Goal: Task Accomplishment & Management: Manage account settings

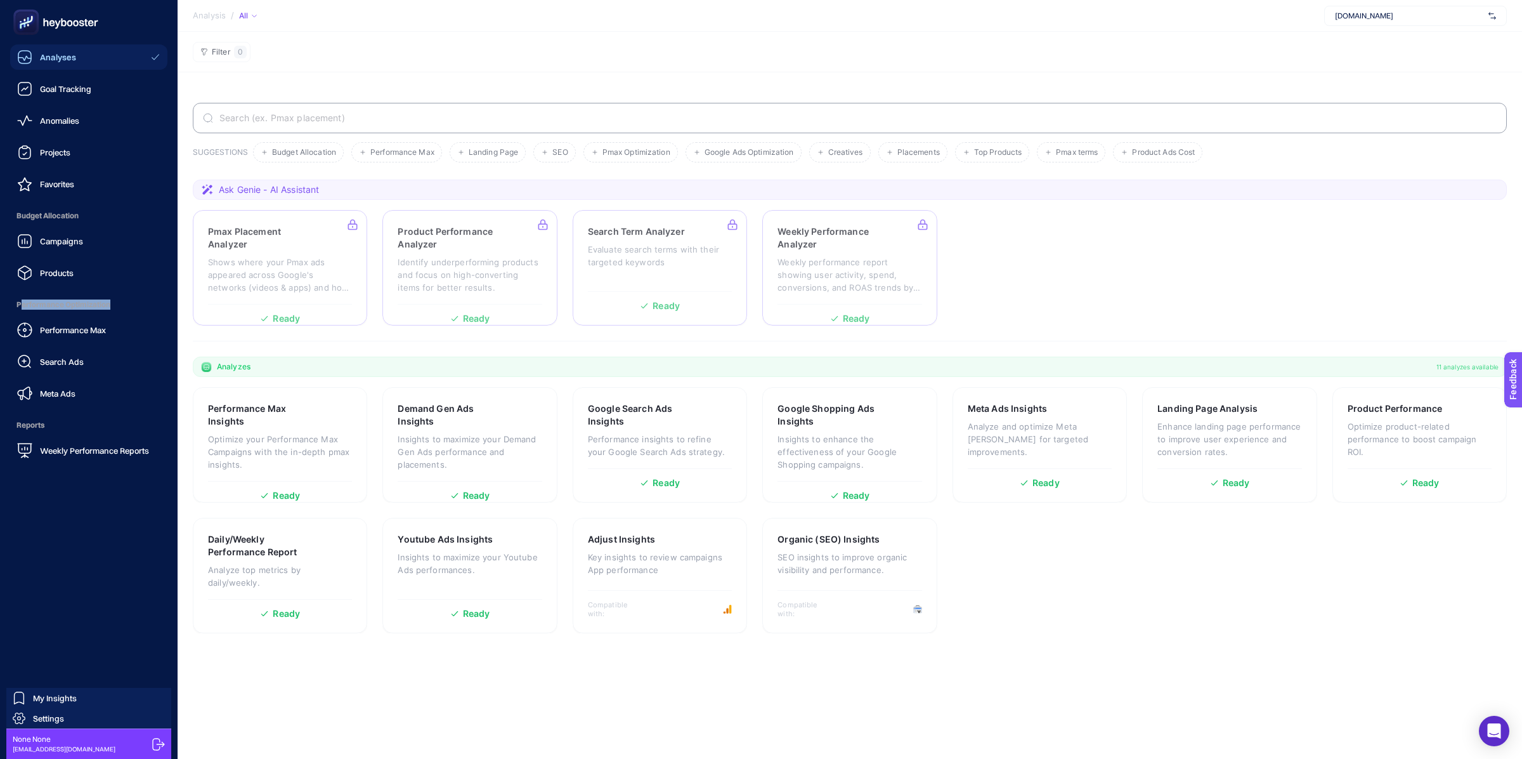
drag, startPoint x: 21, startPoint y: 303, endPoint x: 112, endPoint y: 303, distance: 91.3
click at [112, 303] on span "Performance Optimization" at bounding box center [88, 304] width 157 height 25
click at [100, 306] on span "Performance Optimization" at bounding box center [88, 304] width 157 height 25
click at [58, 395] on span "Meta Ads" at bounding box center [58, 393] width 36 height 10
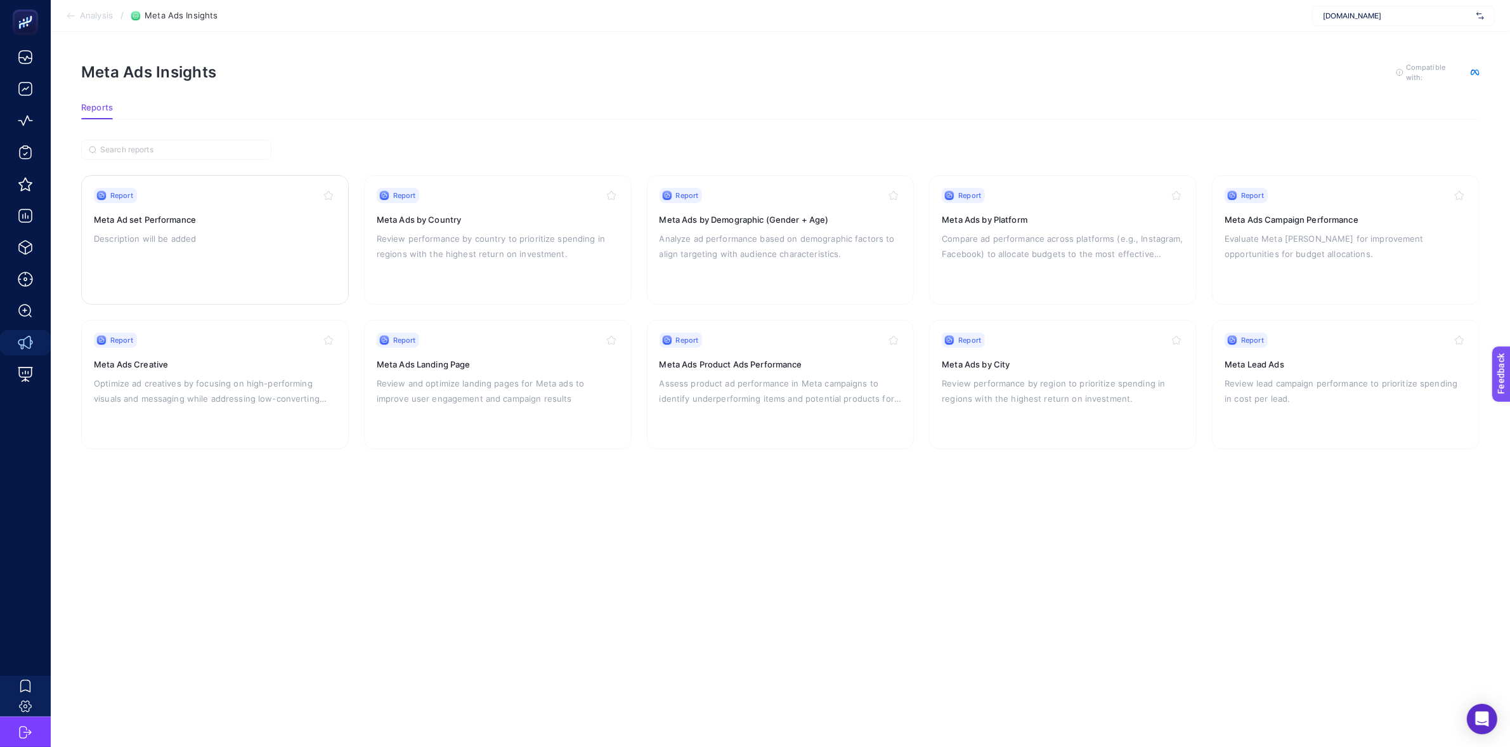
click at [162, 222] on h3 "Meta Ad set Performance" at bounding box center [215, 219] width 242 height 13
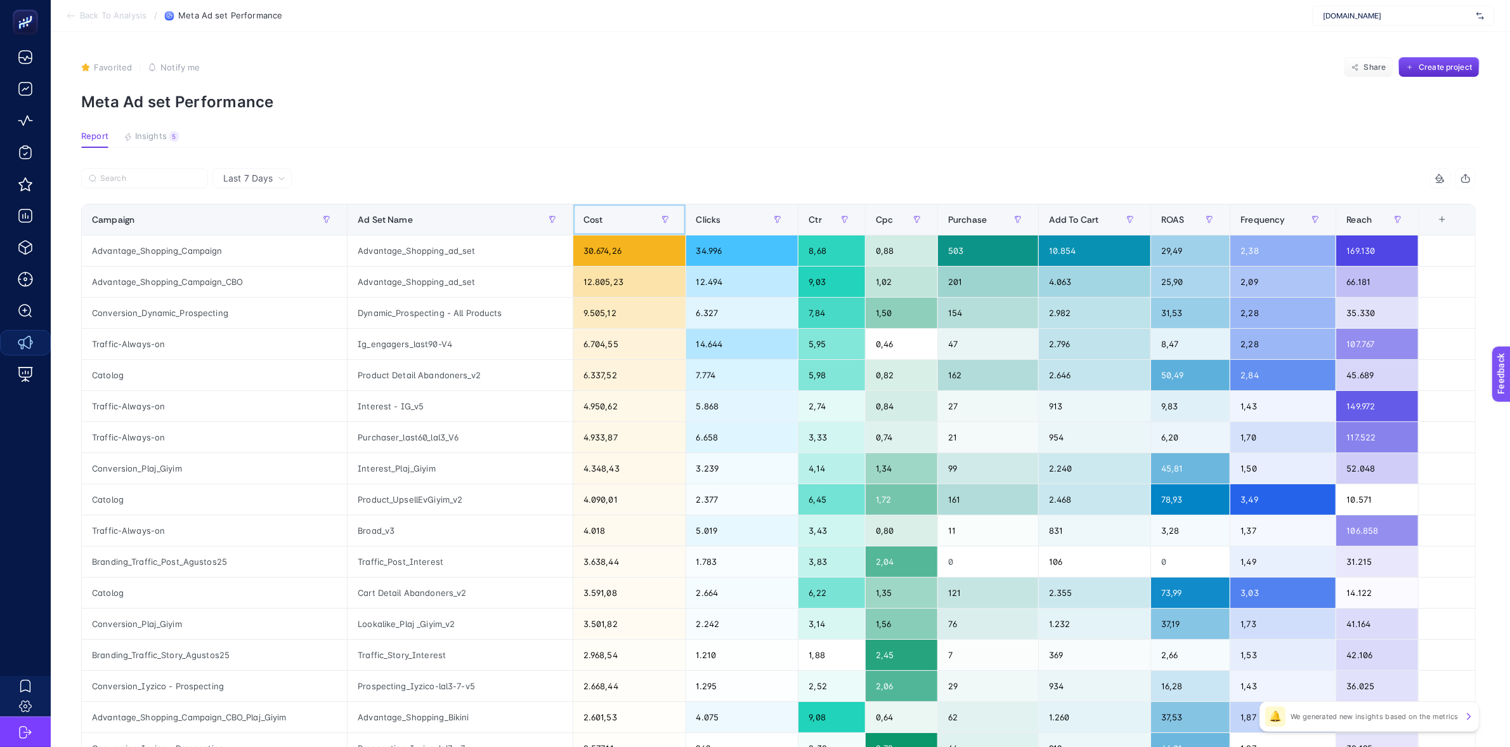
click at [613, 219] on div "Cost" at bounding box center [630, 219] width 92 height 20
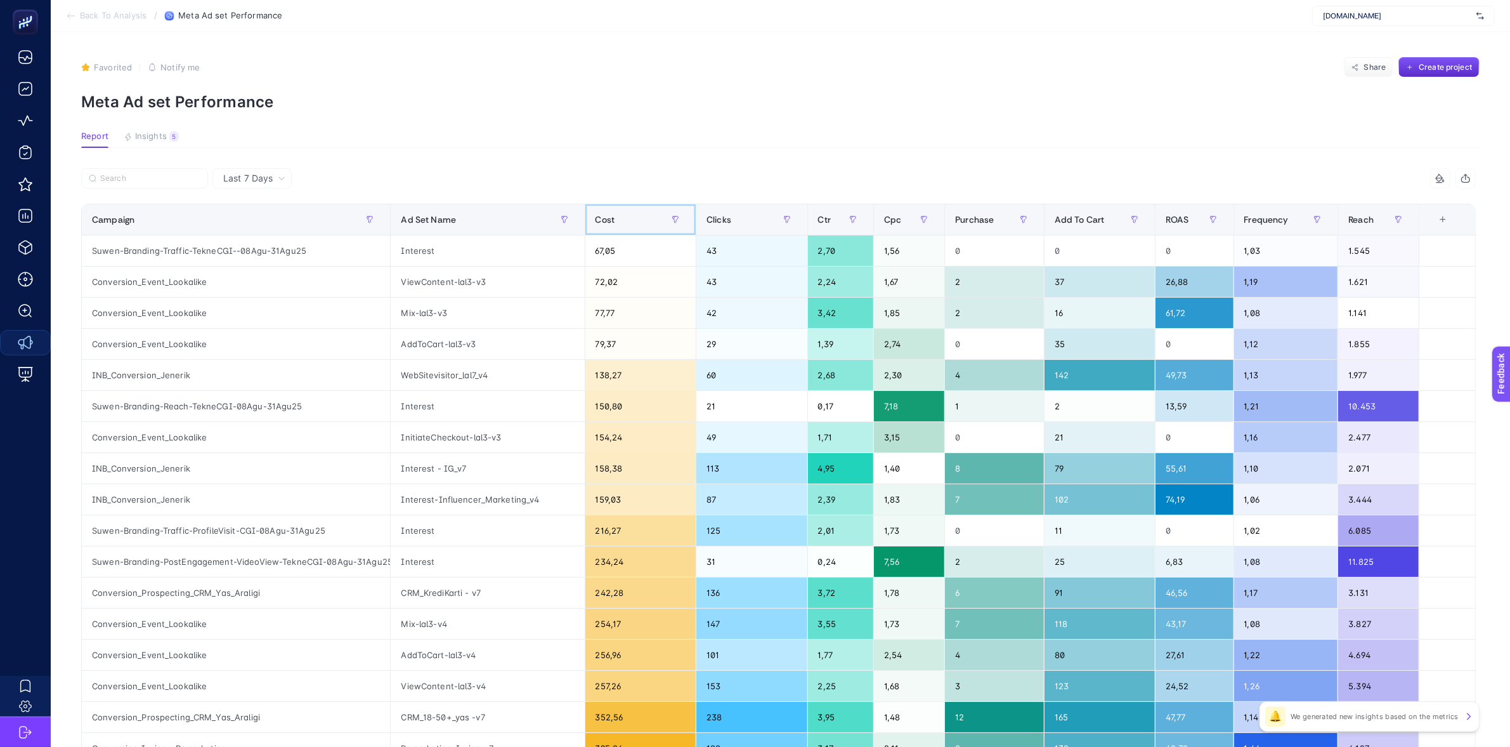
click at [620, 214] on div "Cost" at bounding box center [641, 219] width 91 height 20
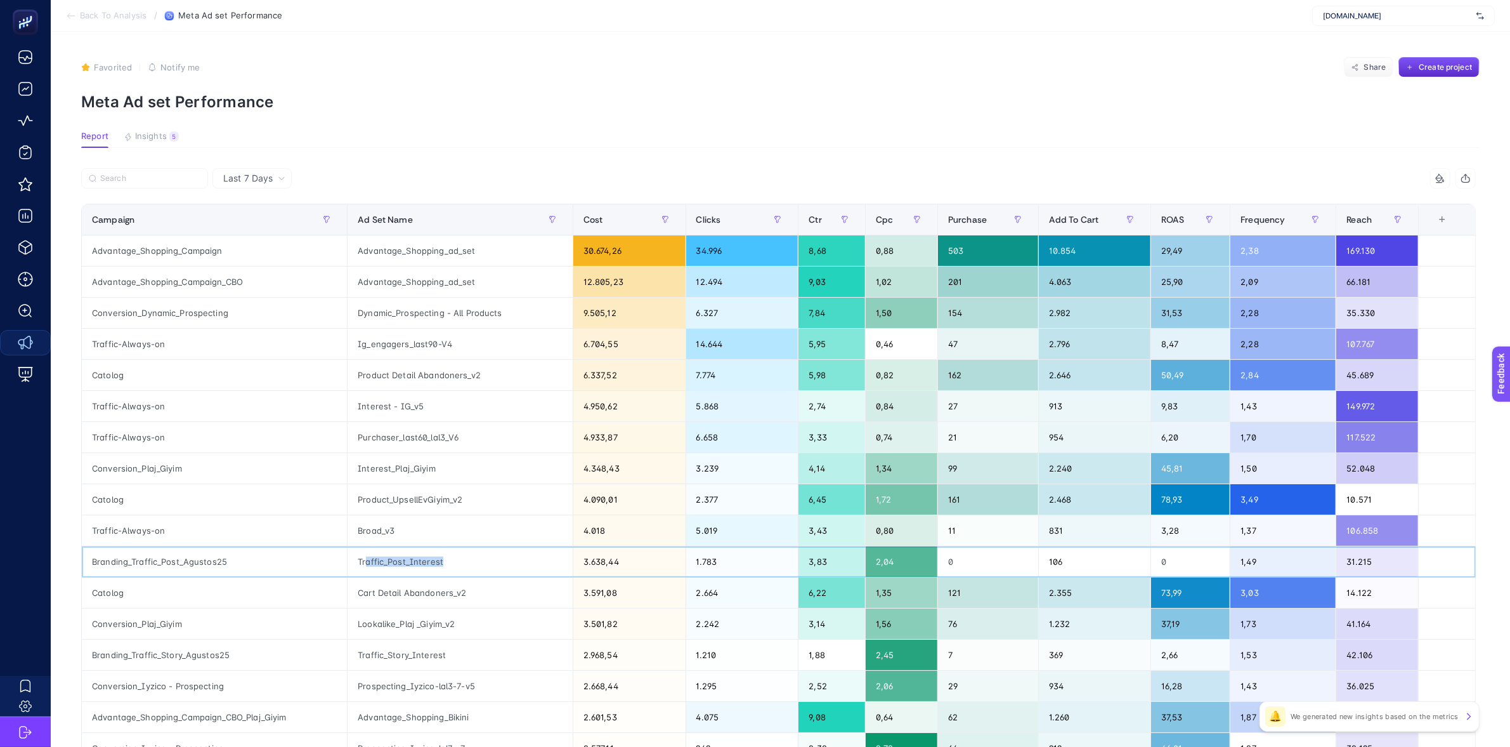
drag, startPoint x: 373, startPoint y: 562, endPoint x: 457, endPoint y: 560, distance: 83.7
click at [457, 560] on div "Traffic_Post_Interest" at bounding box center [460, 561] width 225 height 30
click at [68, 11] on icon at bounding box center [71, 16] width 10 height 10
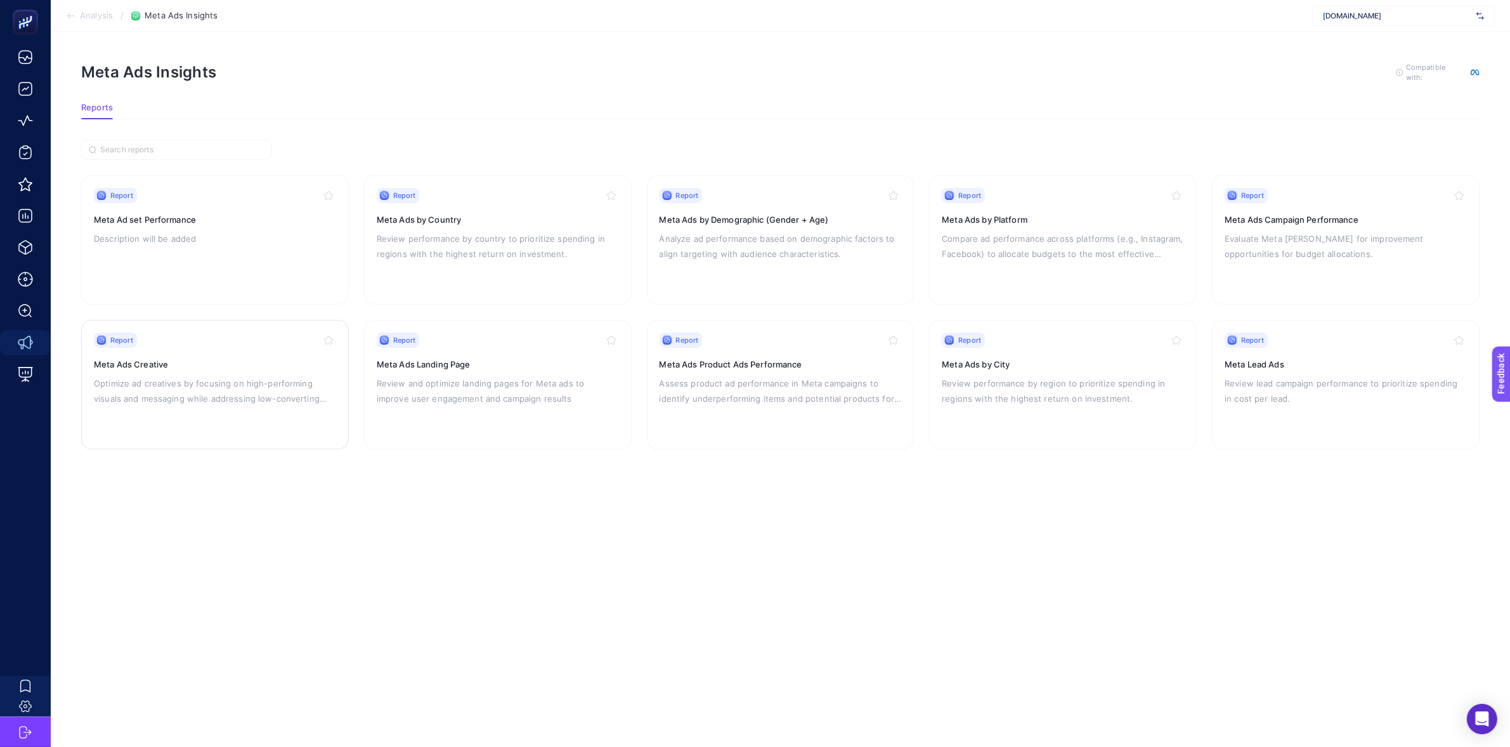
click at [153, 369] on div "Report Meta Ads Creative Optimize ad creatives by focusing on high-performing v…" at bounding box center [215, 384] width 242 height 104
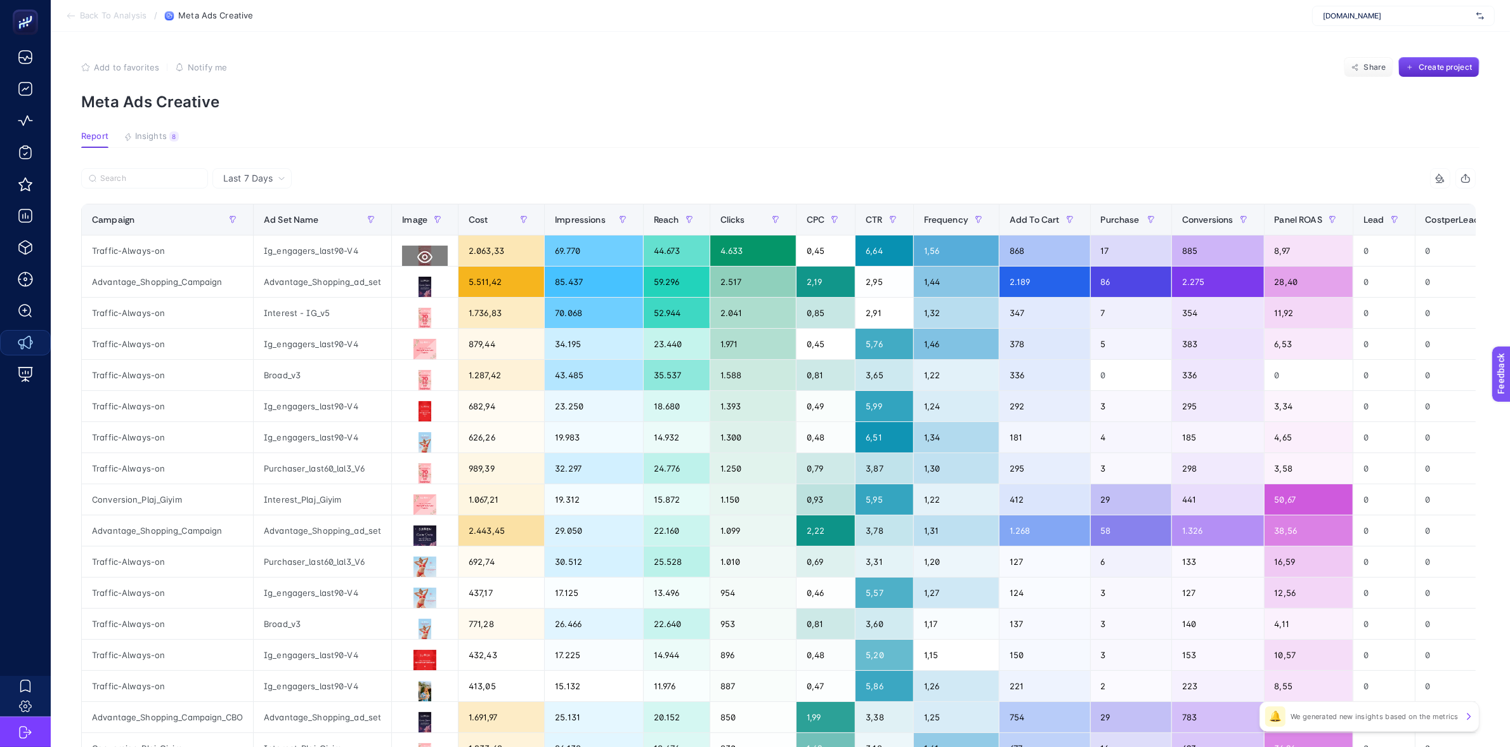
click at [426, 257] on icon at bounding box center [424, 257] width 15 height 12
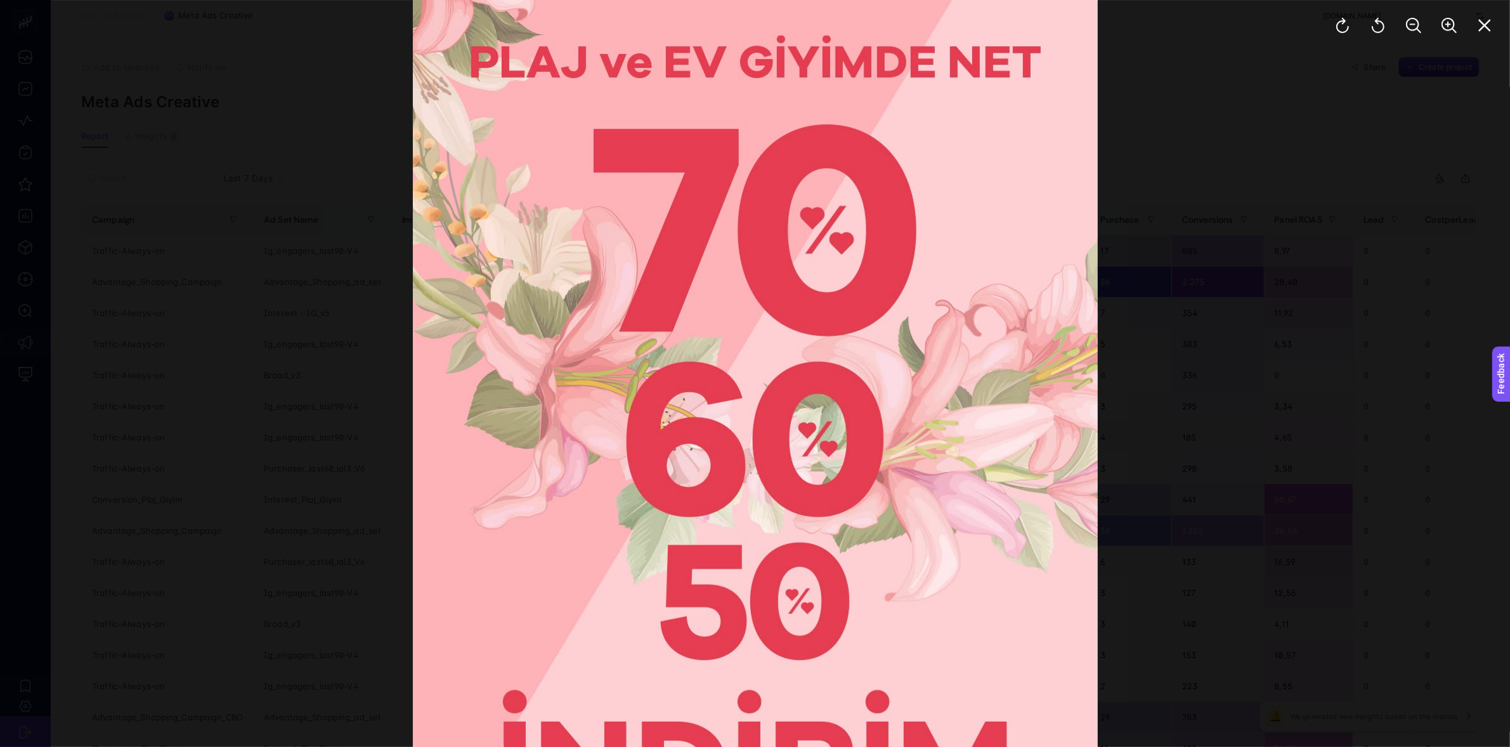
click at [277, 429] on div at bounding box center [755, 373] width 1510 height 747
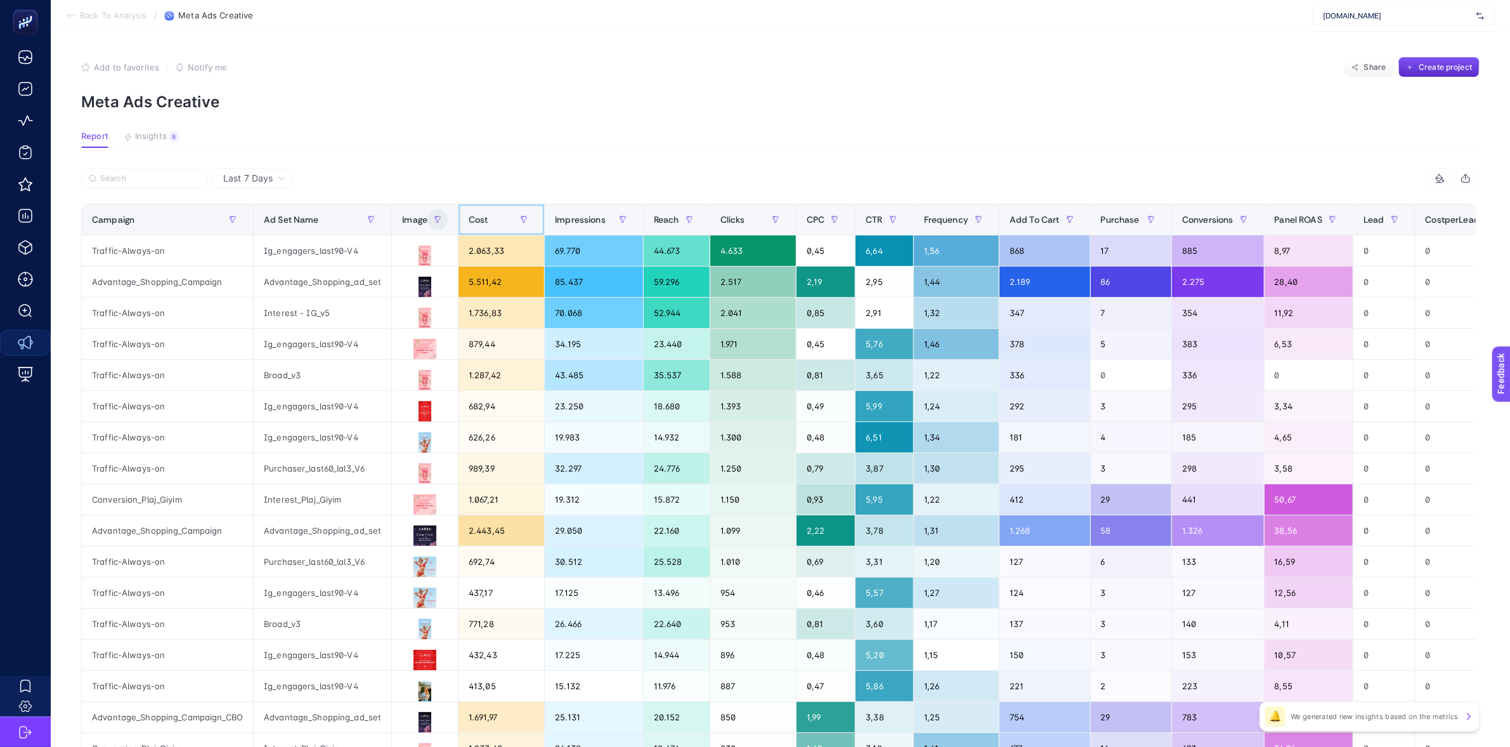
click at [474, 222] on span "Cost" at bounding box center [479, 219] width 20 height 10
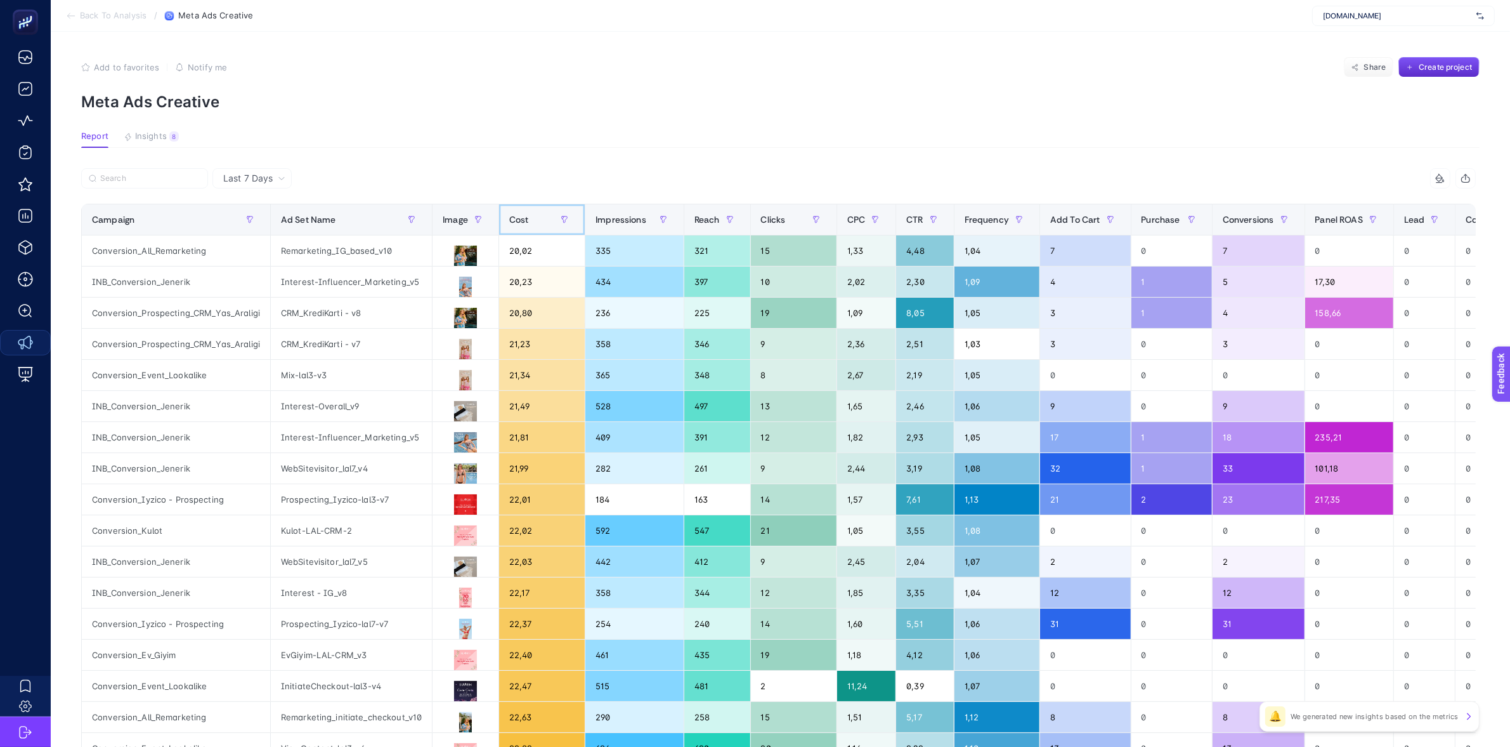
click at [526, 225] on div "Cost" at bounding box center [541, 219] width 65 height 20
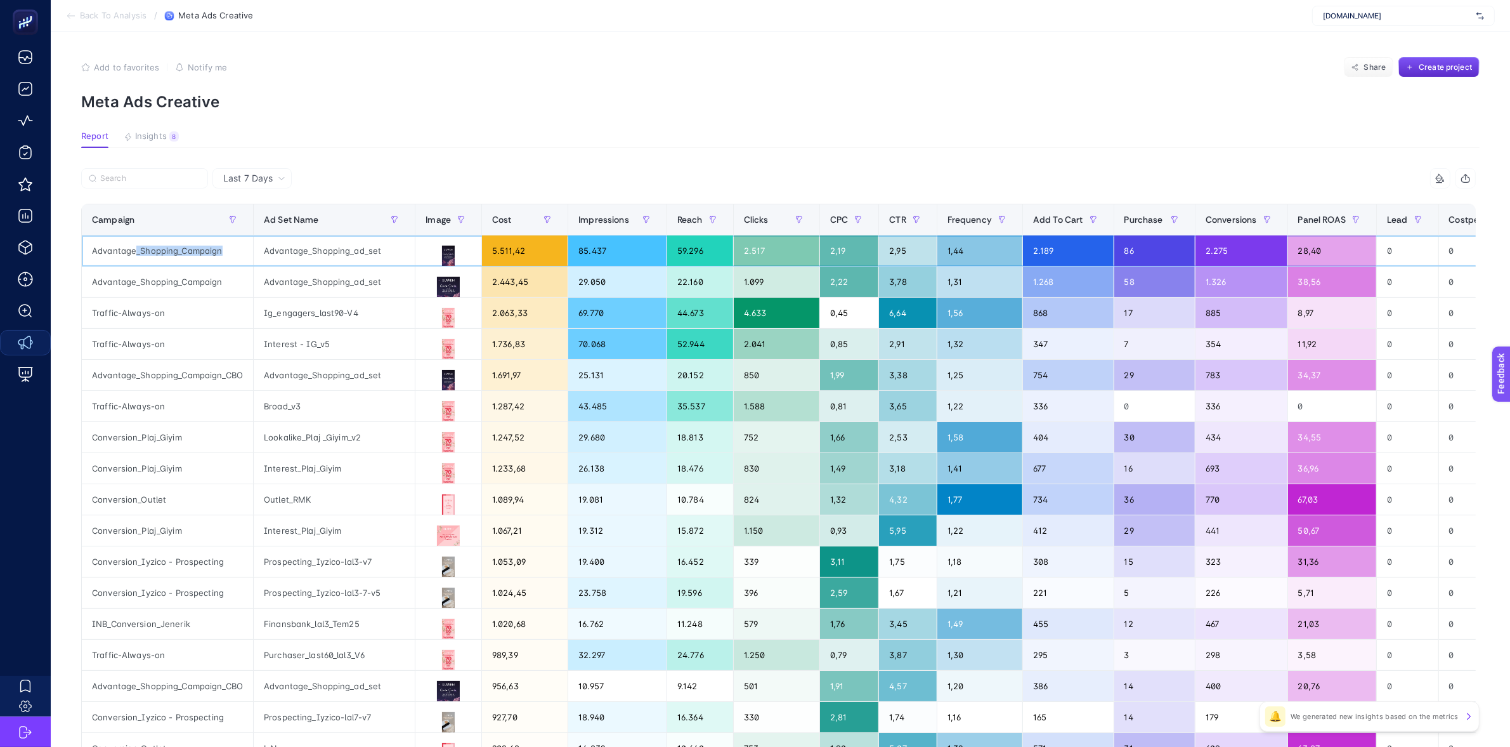
drag, startPoint x: 147, startPoint y: 249, endPoint x: 219, endPoint y: 255, distance: 73.2
click at [219, 255] on div "Advantage_Shopping_Campaign" at bounding box center [167, 250] width 171 height 30
click at [449, 317] on icon at bounding box center [448, 318] width 15 height 15
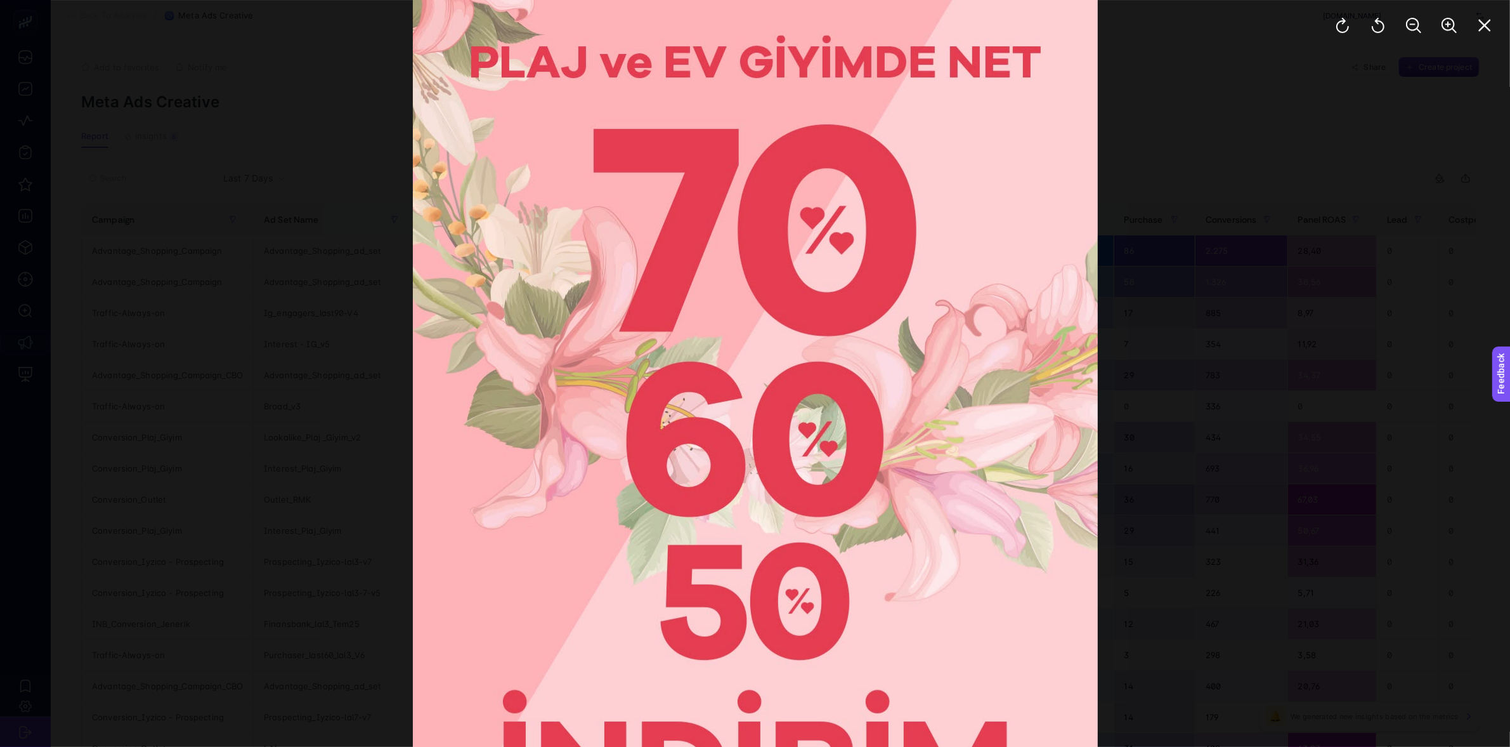
click at [344, 405] on div at bounding box center [755, 373] width 1510 height 747
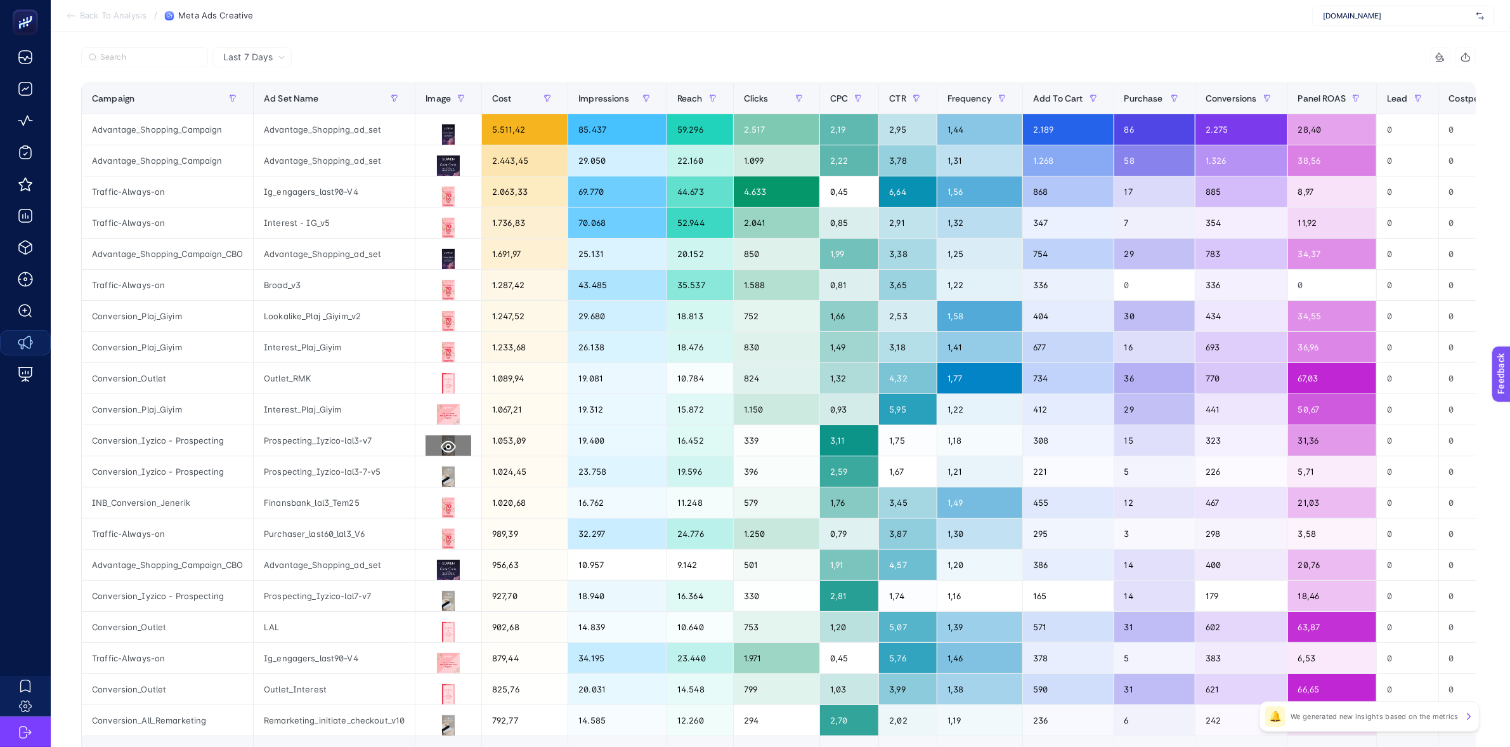
scroll to position [122, 0]
click at [448, 441] on icon at bounding box center [448, 445] width 15 height 15
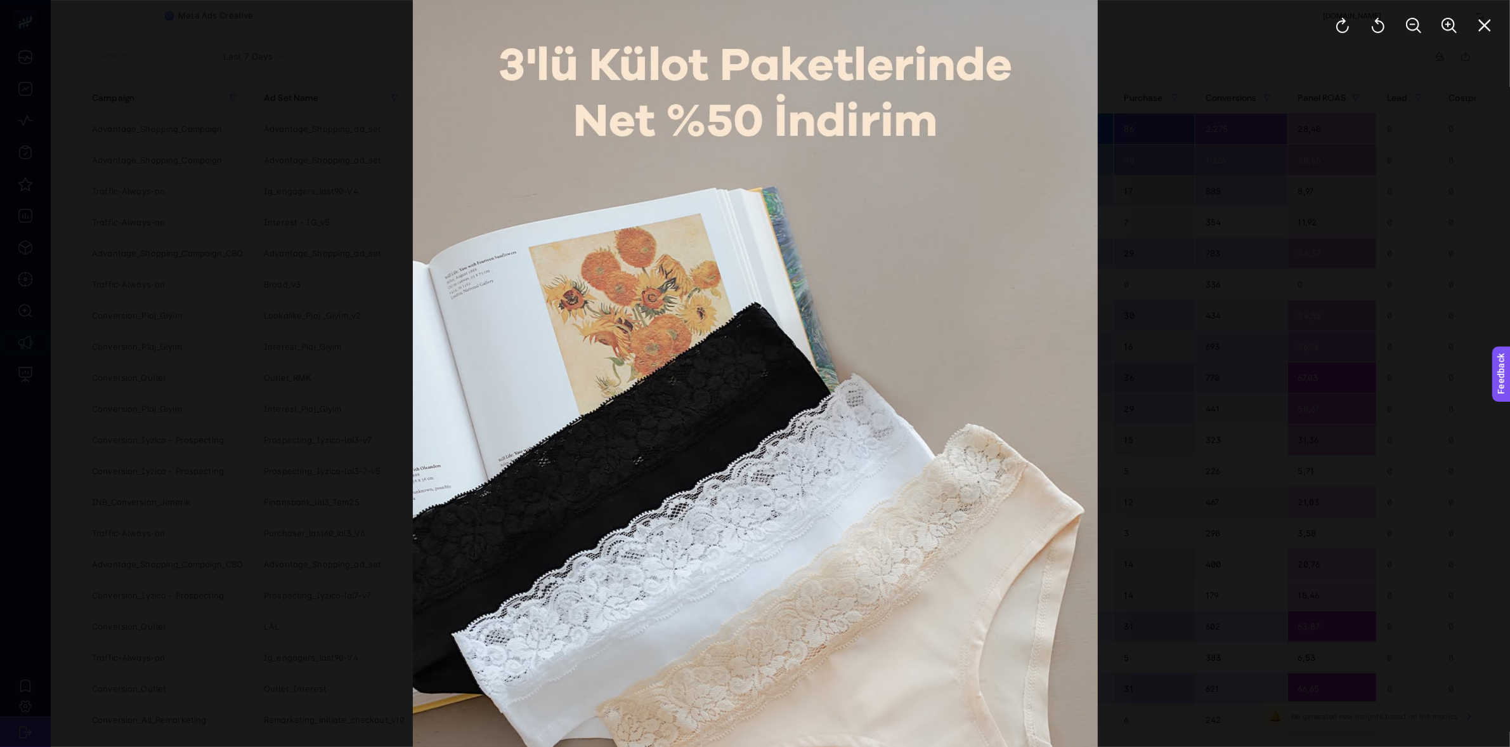
click at [228, 465] on div at bounding box center [755, 373] width 1510 height 747
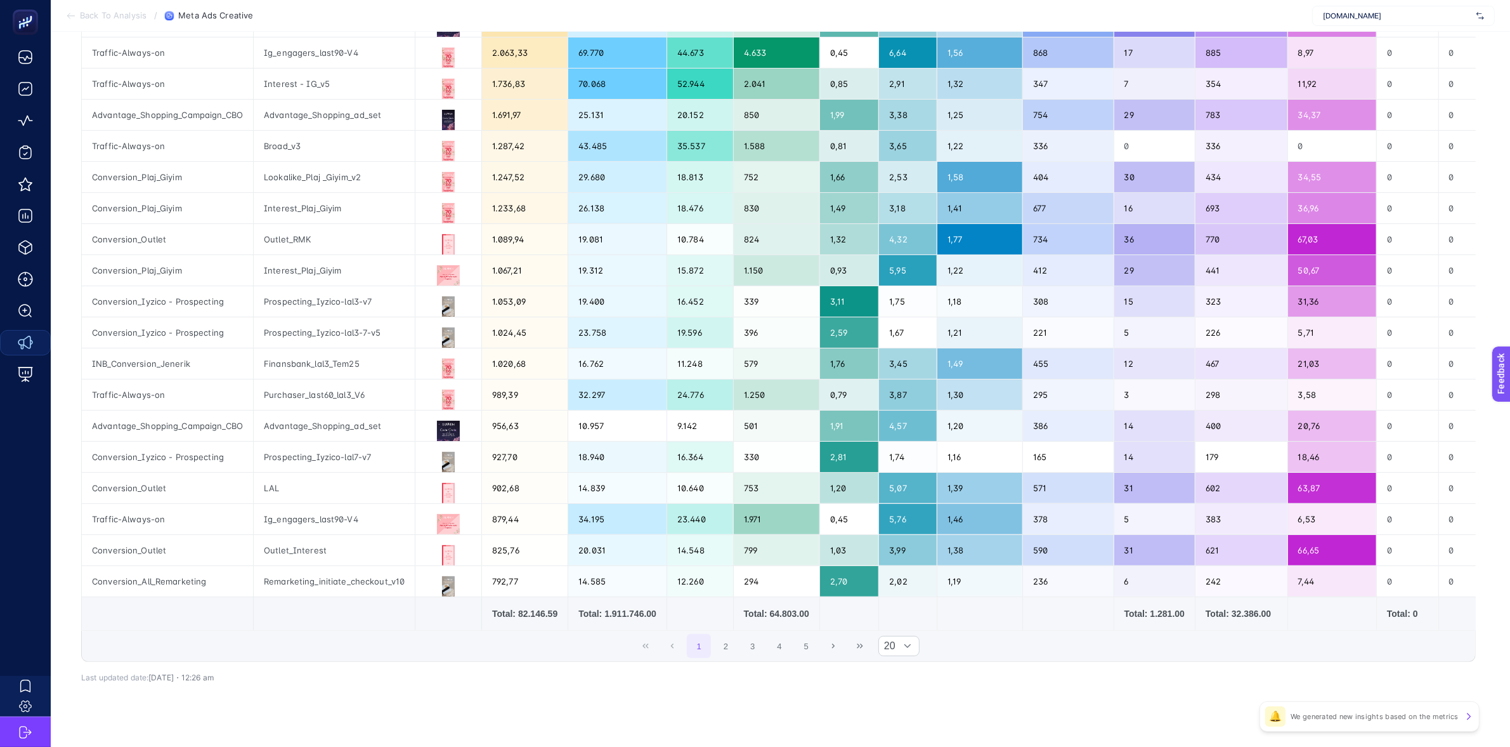
scroll to position [266, 0]
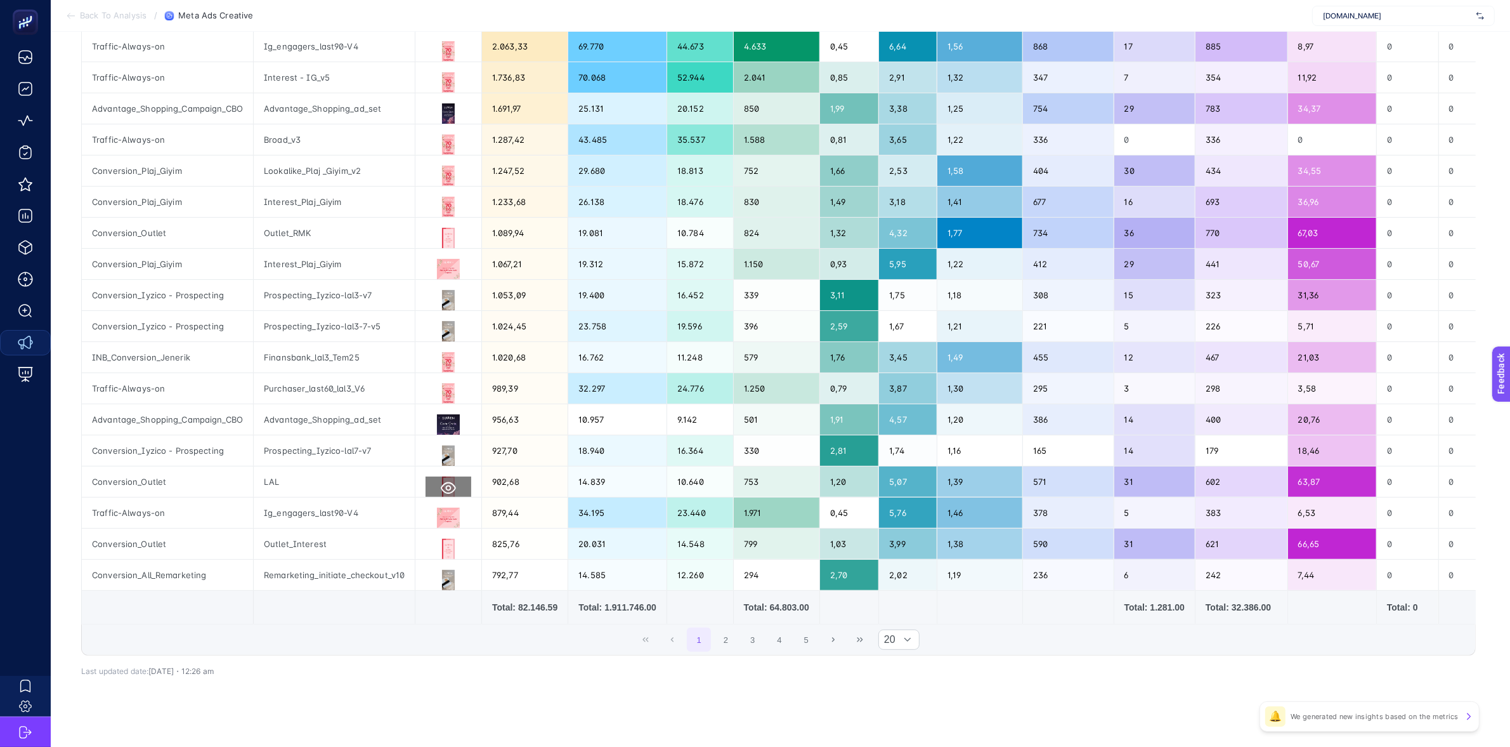
click at [449, 486] on icon at bounding box center [448, 487] width 15 height 15
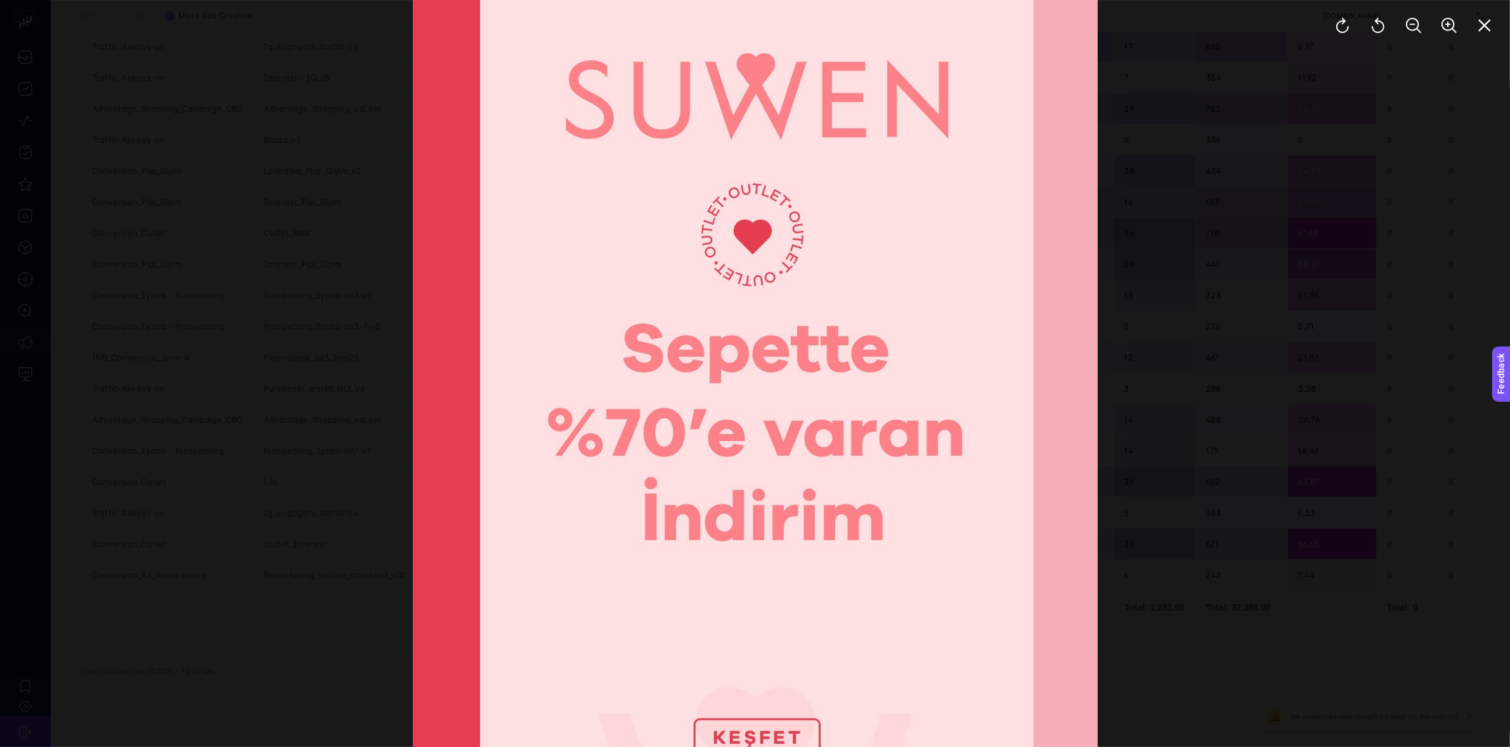
click at [273, 362] on div at bounding box center [755, 373] width 1510 height 747
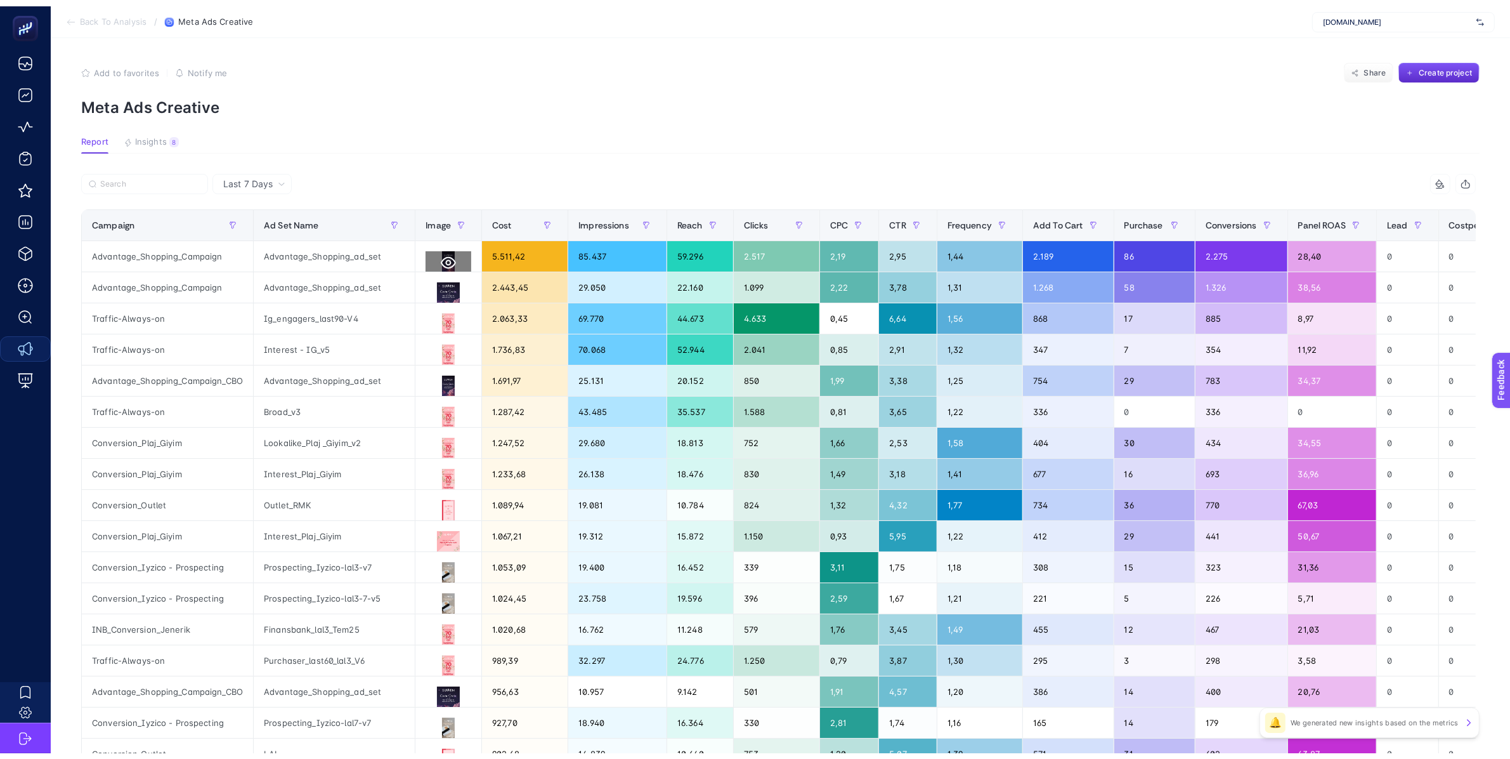
scroll to position [0, 0]
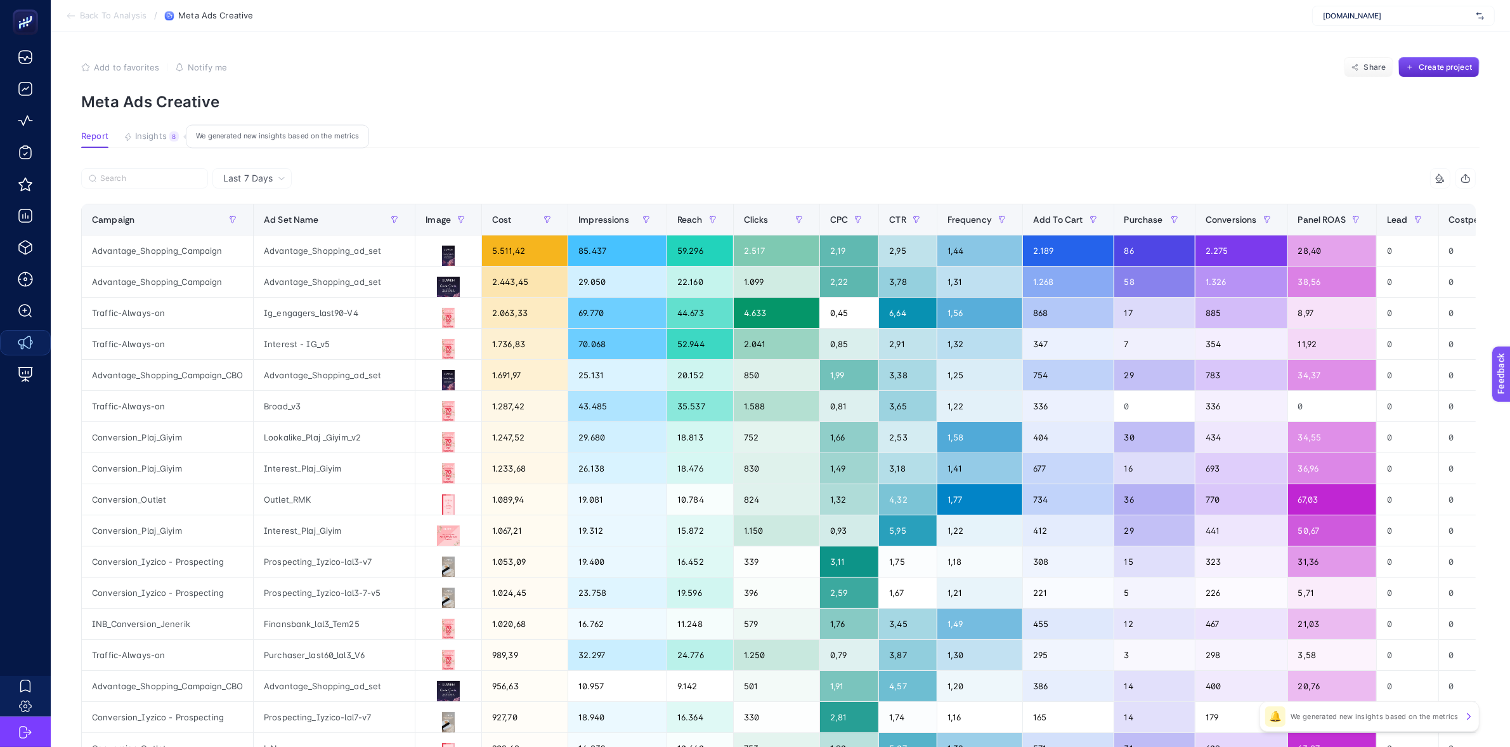
click at [155, 138] on span "Insights" at bounding box center [151, 136] width 32 height 10
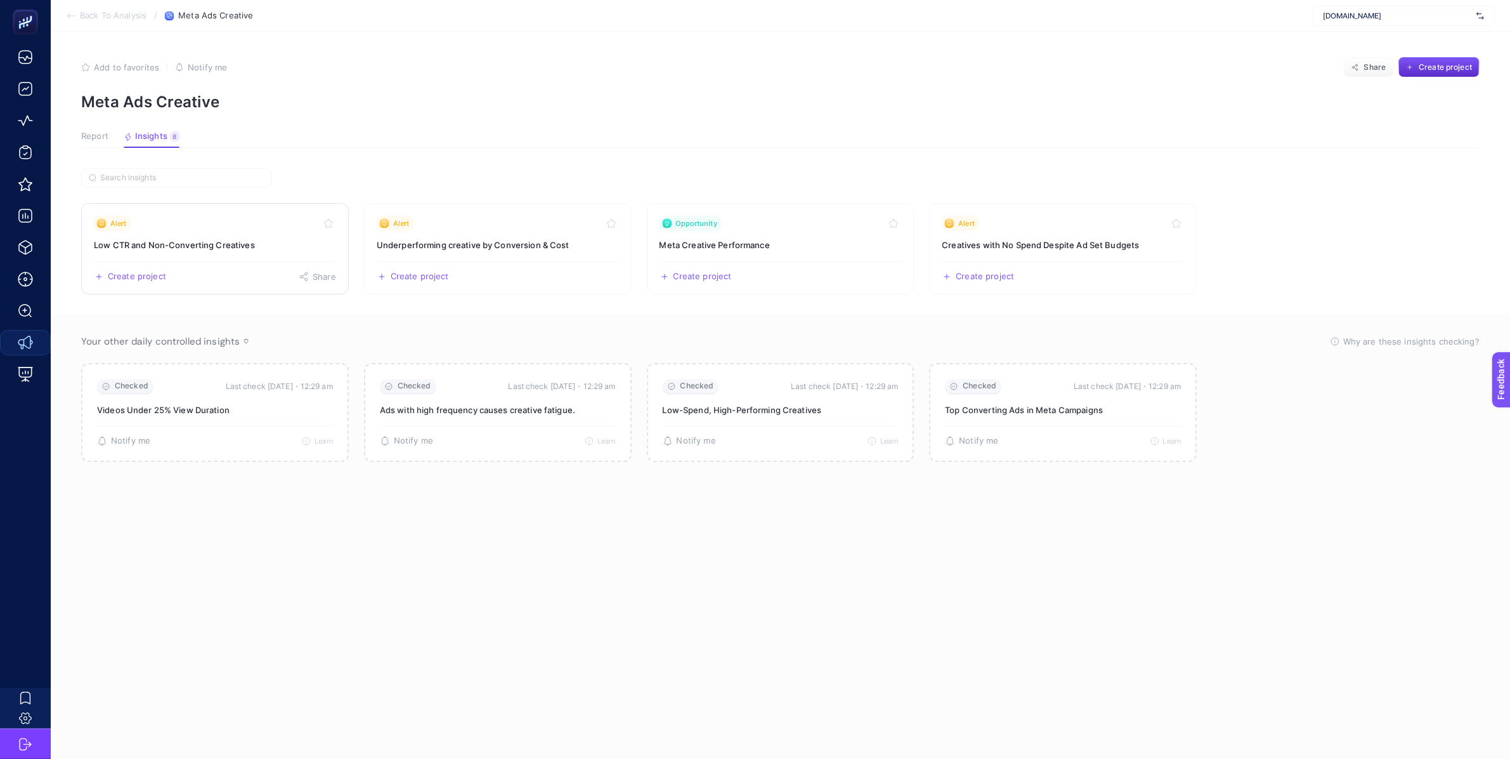
click at [232, 245] on h3 "Low CTR and Non-Converting Creatives" at bounding box center [215, 244] width 242 height 13
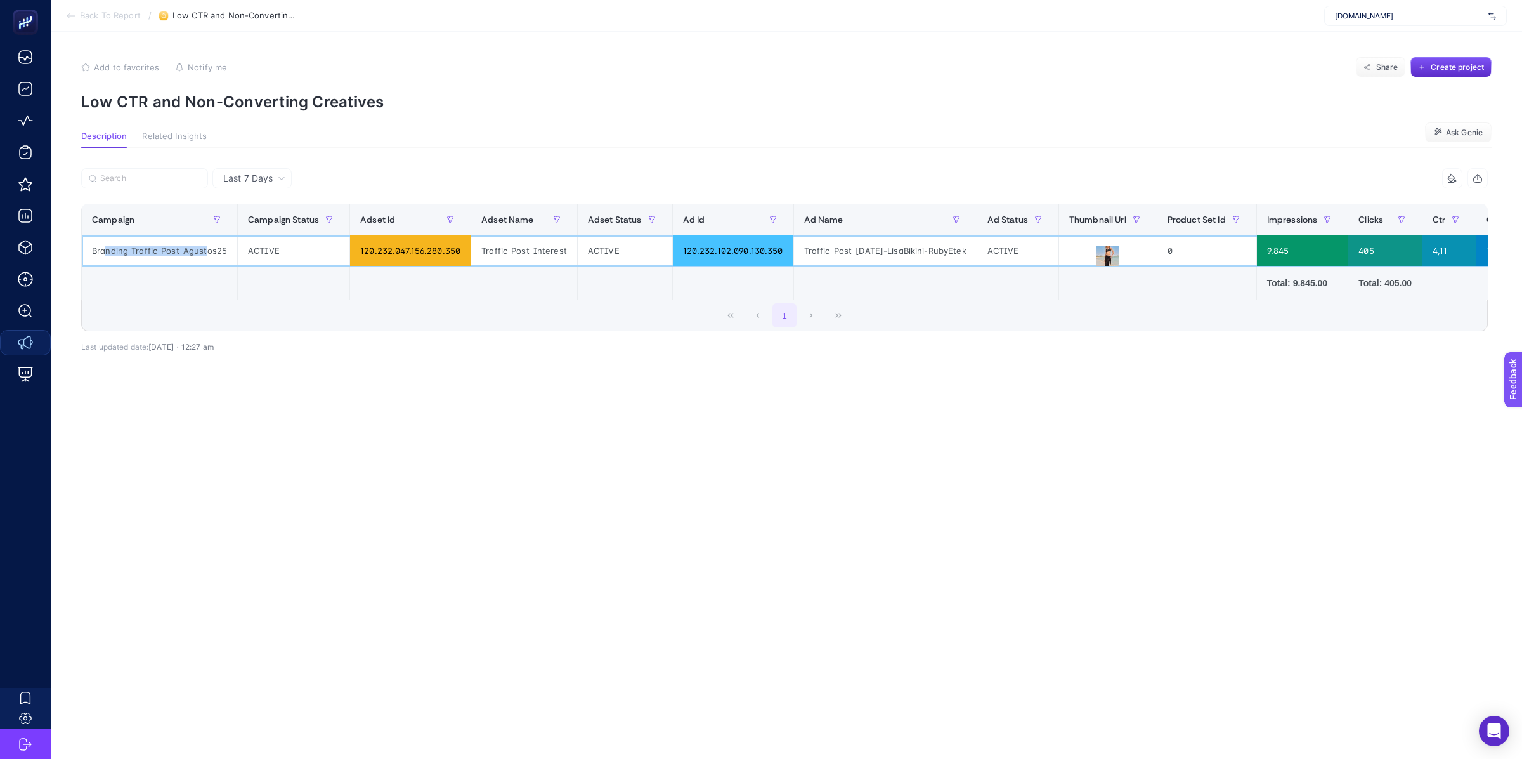
drag, startPoint x: 103, startPoint y: 248, endPoint x: 205, endPoint y: 252, distance: 101.6
click at [205, 252] on div "Branding_Traffic_Post_Agustos25" at bounding box center [159, 250] width 155 height 30
click at [68, 13] on icon at bounding box center [71, 16] width 10 height 10
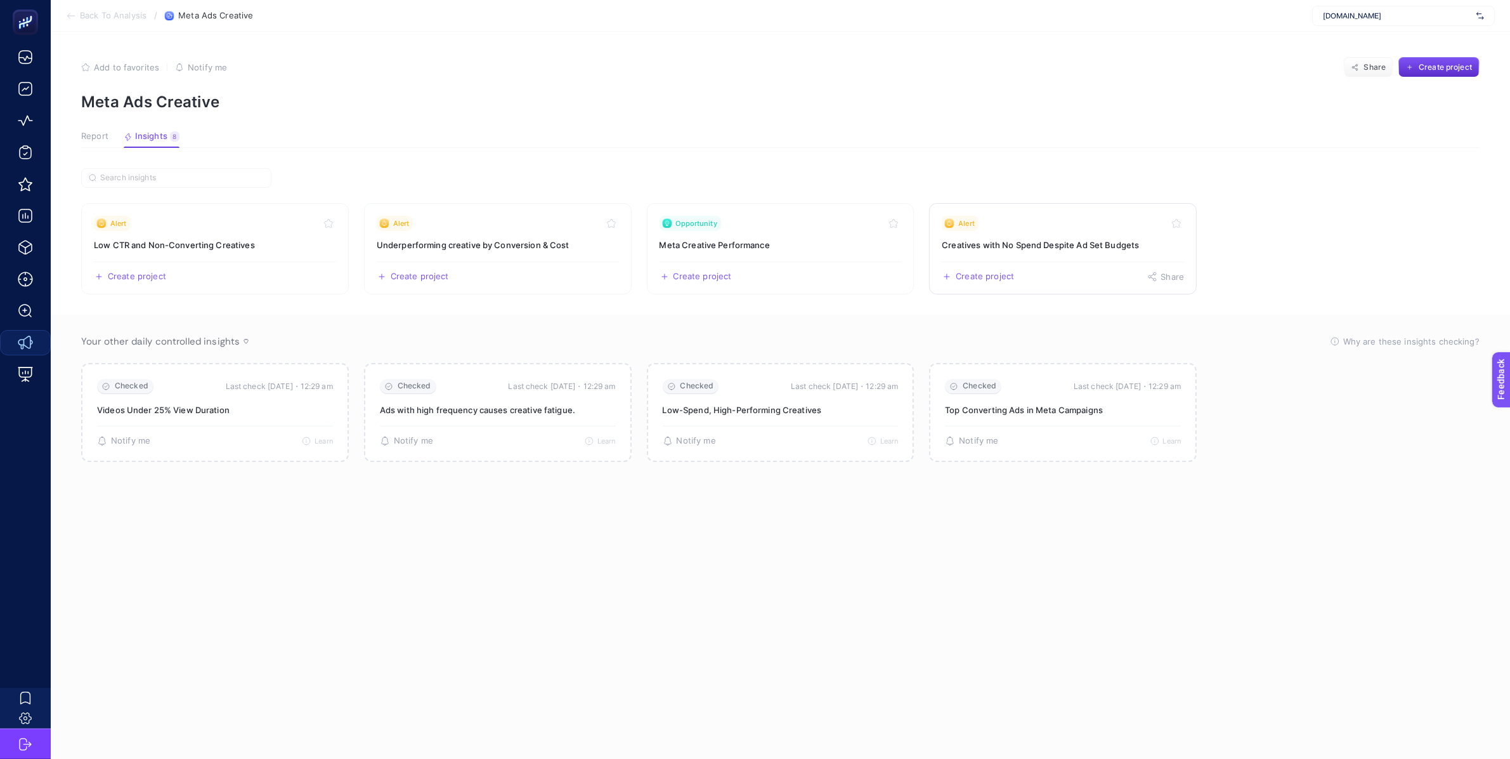
click at [1037, 245] on h3 "Creatives with No Spend Despite Ad Set Budgets" at bounding box center [1063, 244] width 242 height 13
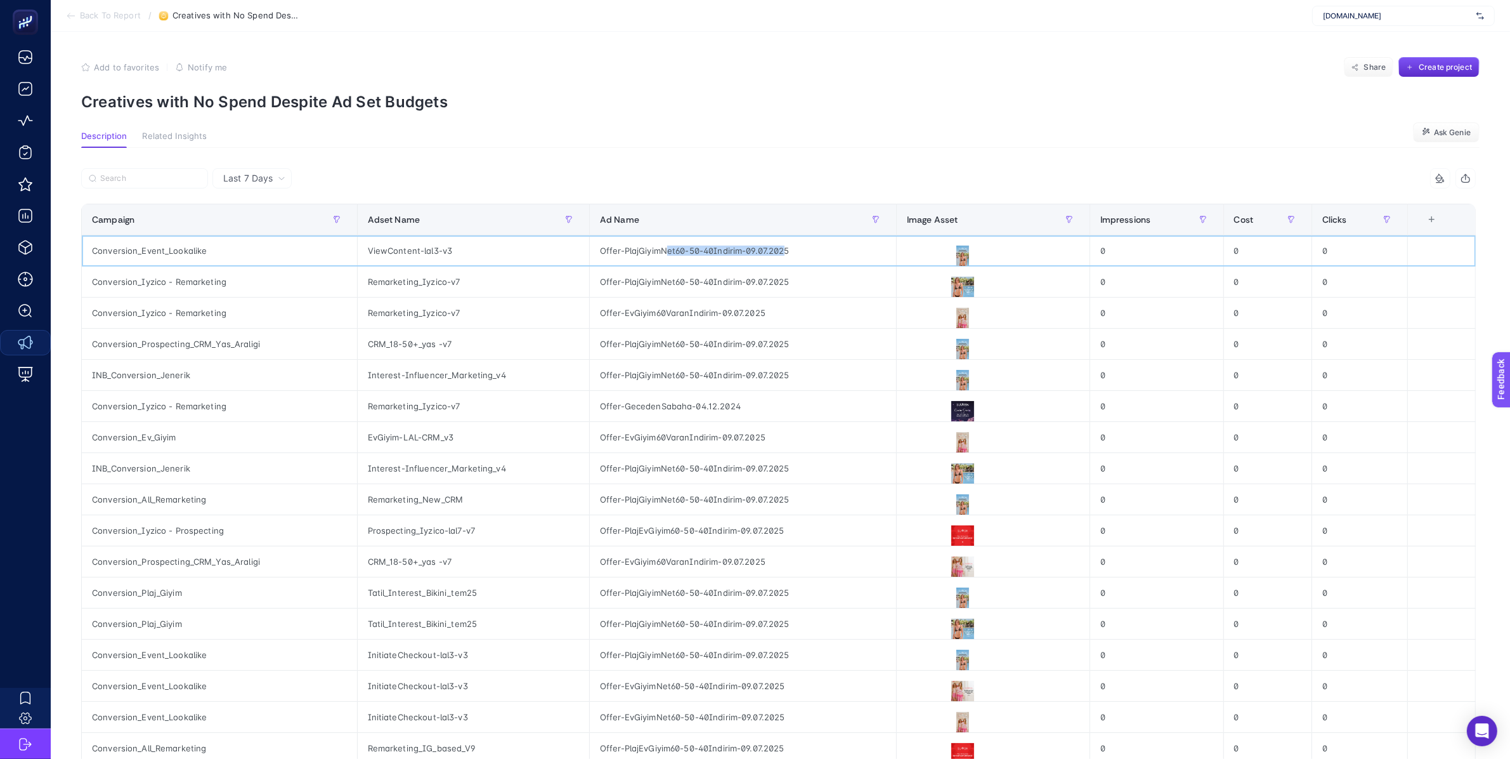
drag, startPoint x: 666, startPoint y: 249, endPoint x: 734, endPoint y: 265, distance: 70.5
click at [782, 249] on div "Offer-PlajGiyimNet60-50-40Indirim-09.07.2025" at bounding box center [743, 250] width 306 height 30
drag, startPoint x: 652, startPoint y: 279, endPoint x: 799, endPoint y: 285, distance: 147.3
click at [799, 285] on div "Offer-PlajGiyimNet60-50-40Indirim-09.07.2025" at bounding box center [743, 281] width 306 height 30
drag, startPoint x: 706, startPoint y: 306, endPoint x: 724, endPoint y: 306, distance: 18.4
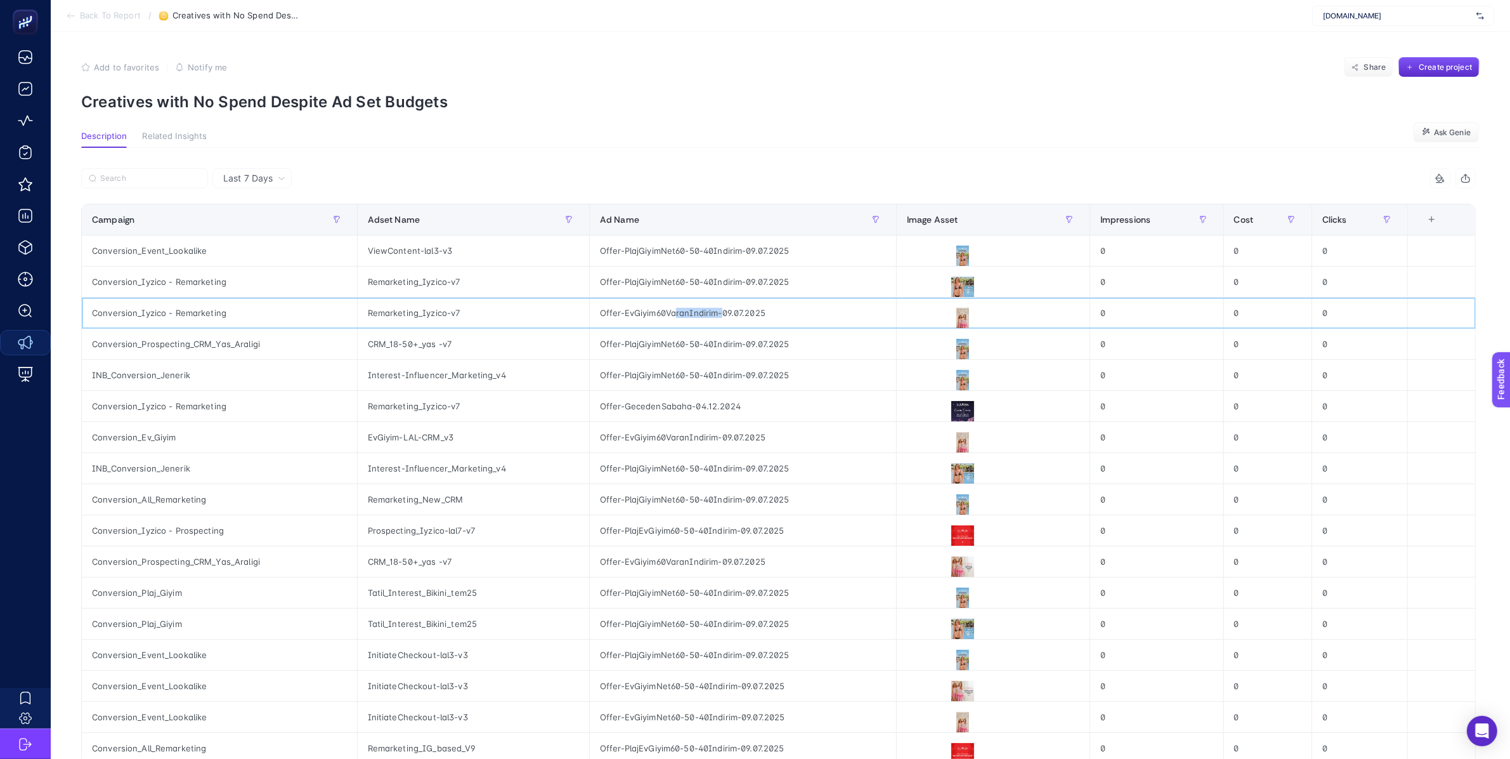
click at [724, 306] on div "Offer-EvGiyim60VaranIndirim-09.07.2025" at bounding box center [743, 312] width 306 height 30
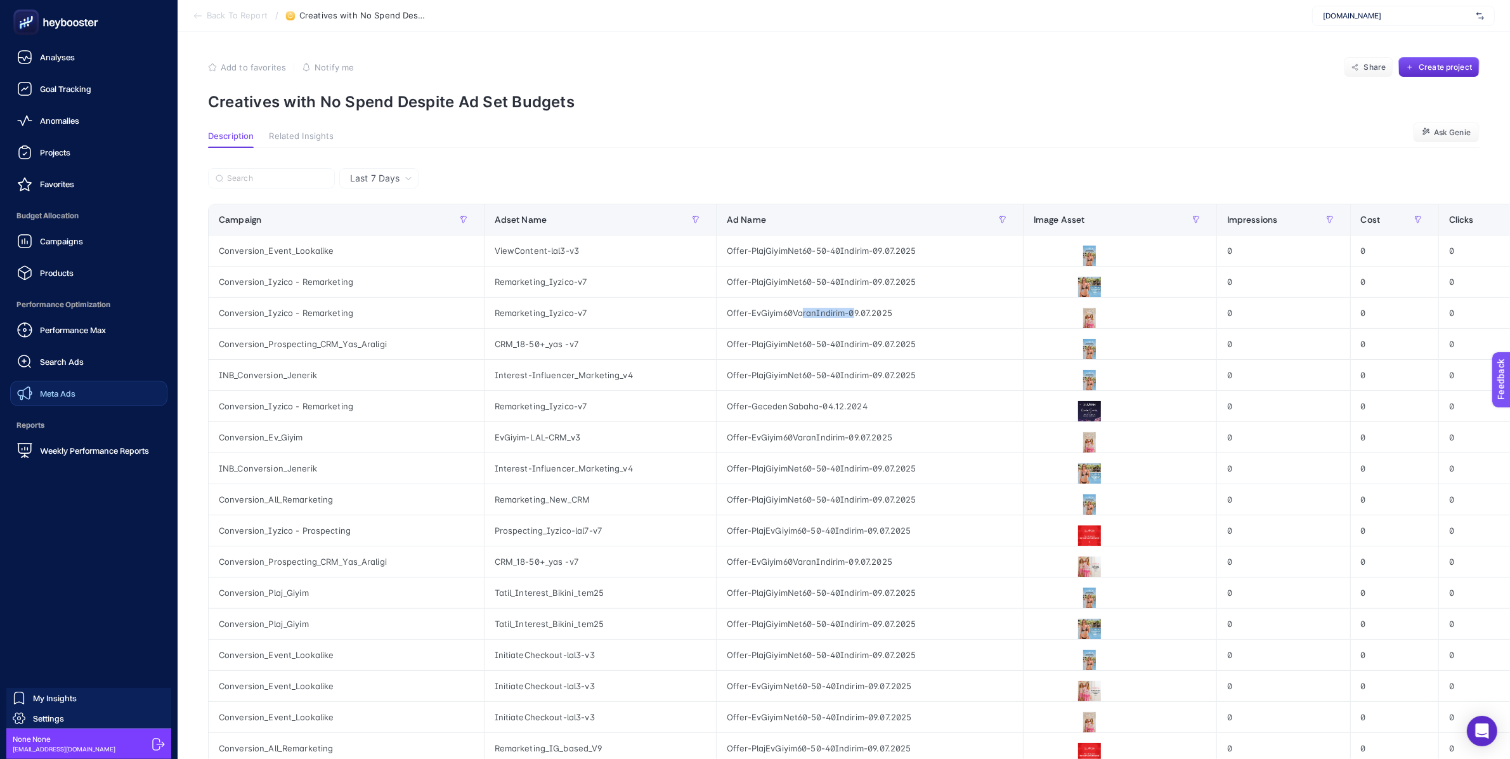
click at [52, 394] on span "Meta Ads" at bounding box center [58, 393] width 36 height 10
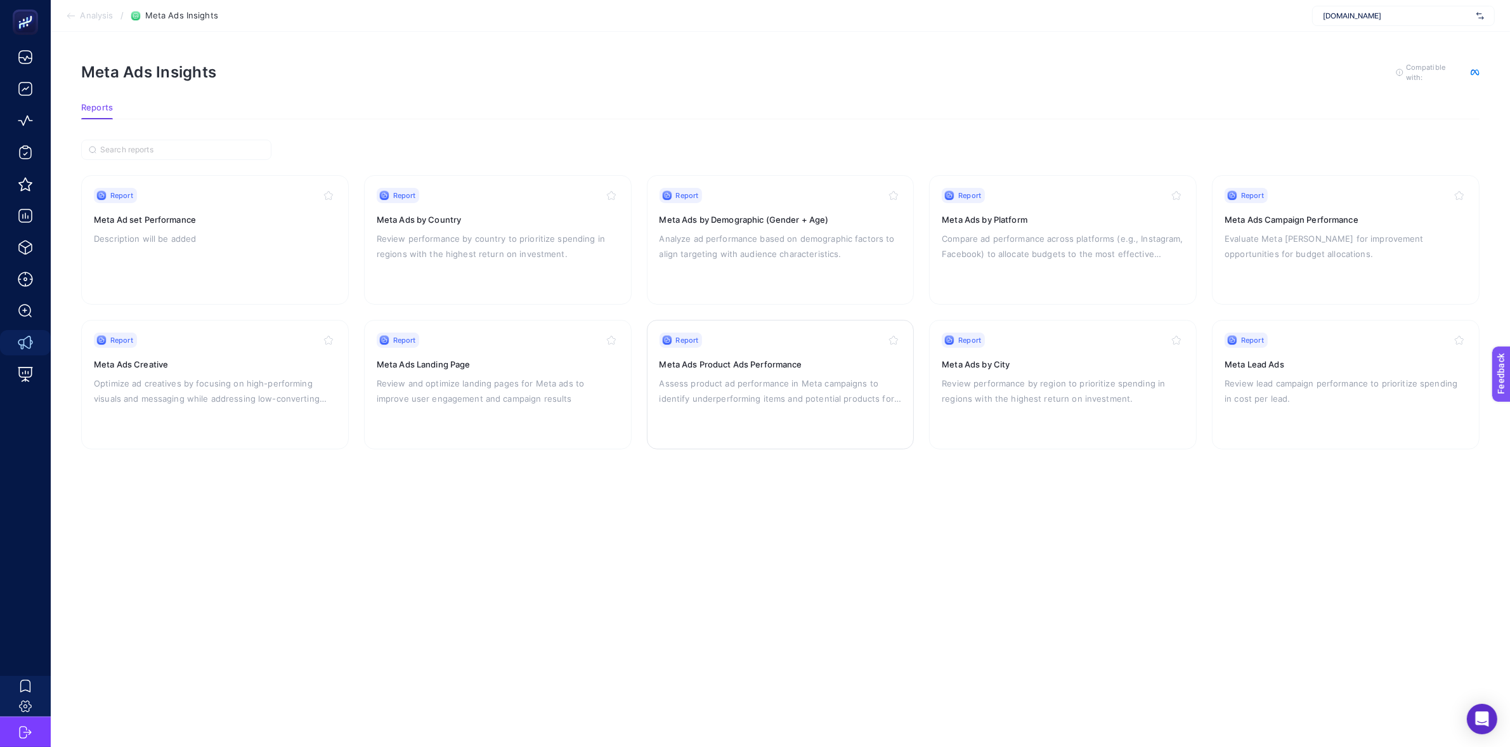
click at [763, 370] on div "Report Meta Ads Product Ads Performance Assess product ad performance in Meta c…" at bounding box center [781, 384] width 242 height 104
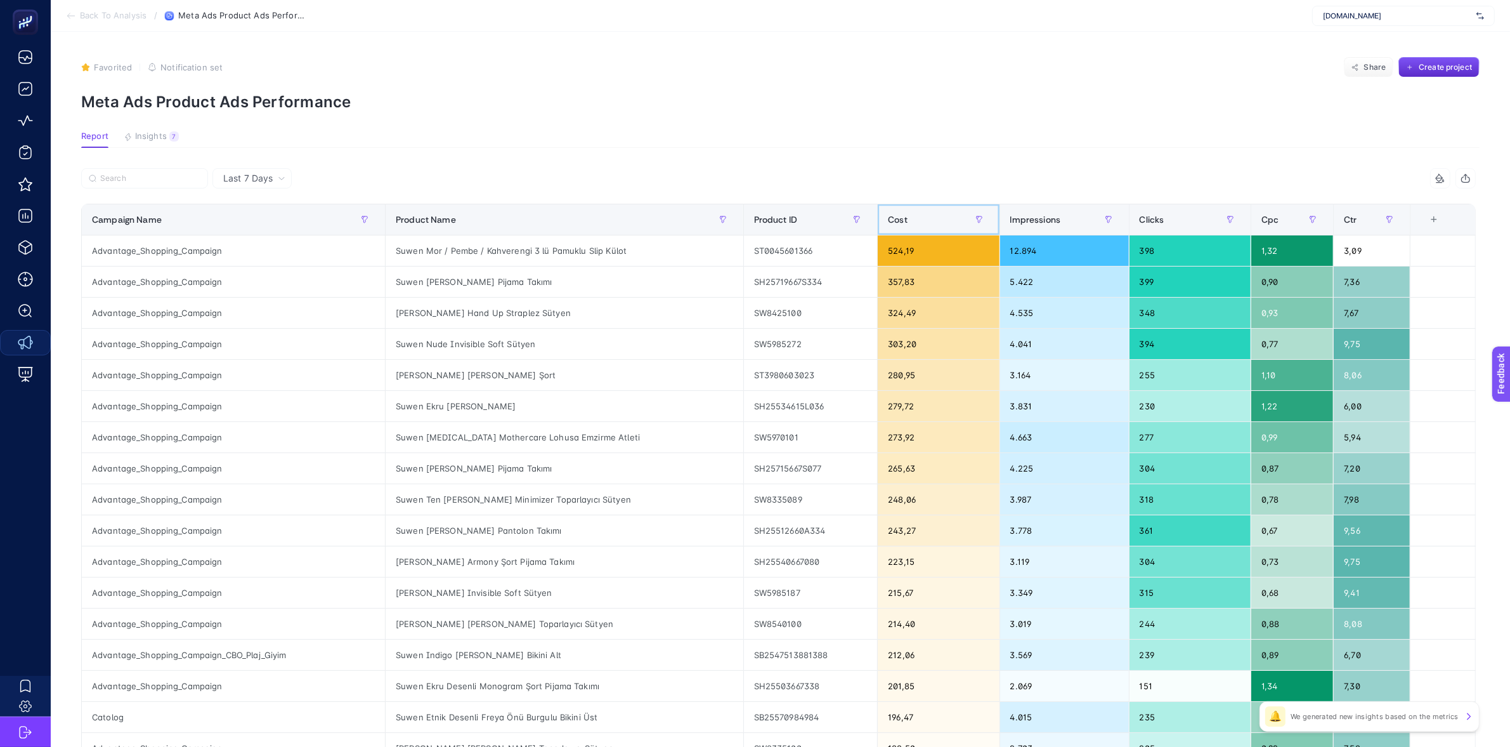
click at [920, 223] on div "Cost" at bounding box center [938, 219] width 101 height 20
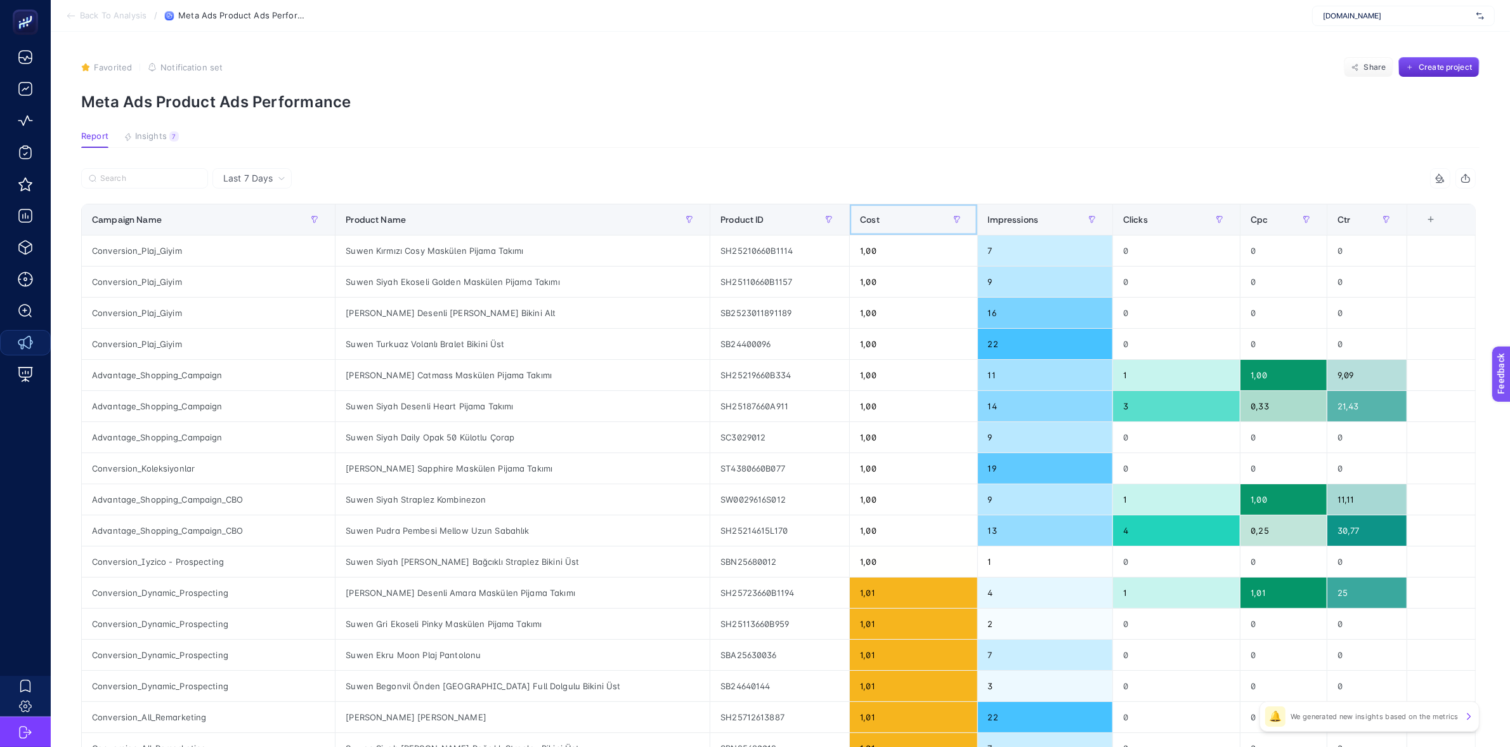
click at [918, 217] on div "Cost" at bounding box center [913, 219] width 107 height 20
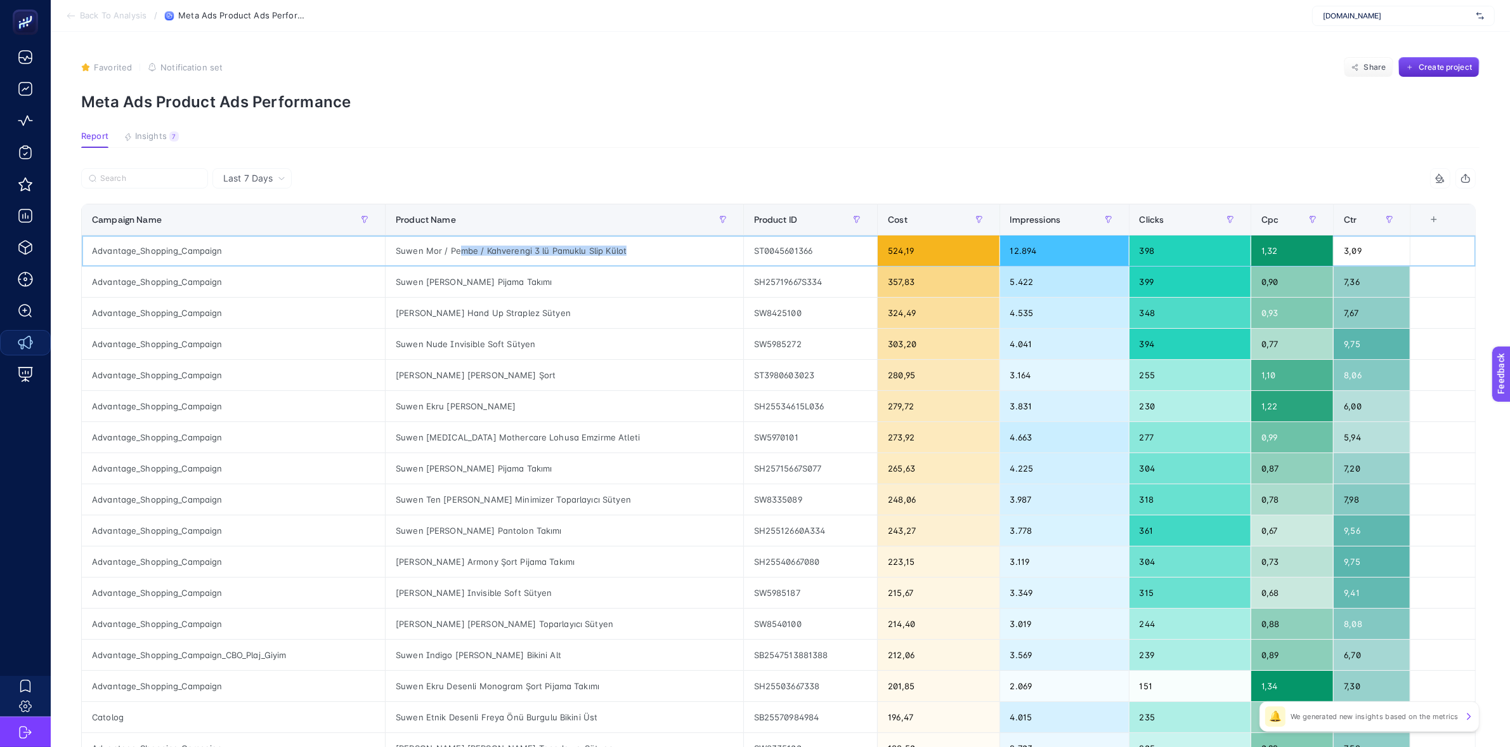
drag, startPoint x: 465, startPoint y: 247, endPoint x: 677, endPoint y: 252, distance: 212.5
click at [677, 252] on div "Suwen Mor / Pembe / Kahverengi 3 lü Pamuklu Slip Külot" at bounding box center [565, 250] width 358 height 30
drag, startPoint x: 413, startPoint y: 280, endPoint x: 550, endPoint y: 289, distance: 137.3
click at [555, 284] on div "Suwen [PERSON_NAME] Pijama Takımı" at bounding box center [565, 281] width 358 height 30
drag, startPoint x: 480, startPoint y: 316, endPoint x: 582, endPoint y: 325, distance: 102.6
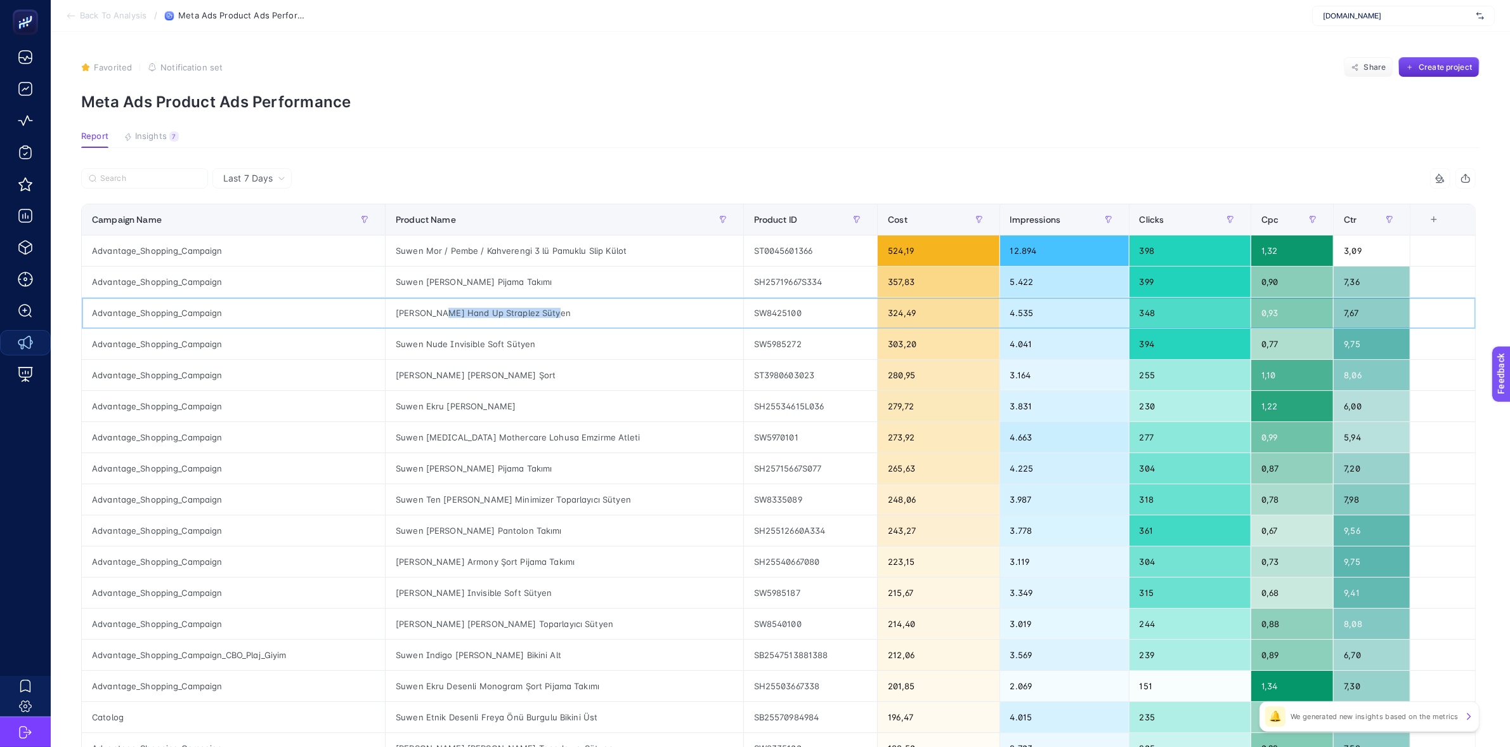
click at [589, 320] on div "[PERSON_NAME] Hand Up Straplez Sütyen" at bounding box center [565, 312] width 358 height 30
drag, startPoint x: 426, startPoint y: 344, endPoint x: 552, endPoint y: 350, distance: 125.7
click at [551, 349] on div "Suwen Nude Invisible Soft Sütyen" at bounding box center [565, 344] width 358 height 30
drag, startPoint x: 449, startPoint y: 375, endPoint x: 533, endPoint y: 375, distance: 84.4
click at [533, 375] on div "[PERSON_NAME] [PERSON_NAME] Şort" at bounding box center [565, 375] width 358 height 30
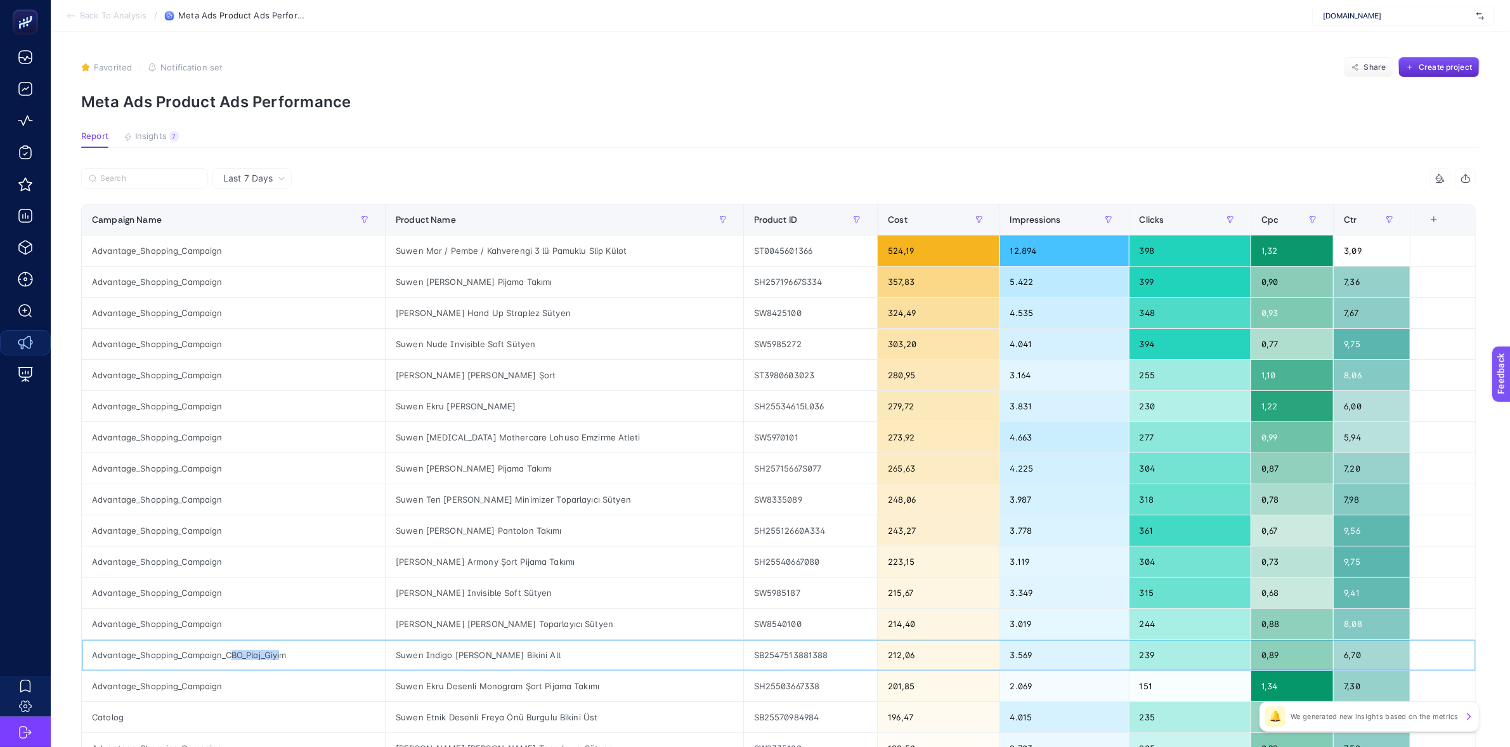
drag, startPoint x: 232, startPoint y: 653, endPoint x: 280, endPoint y: 653, distance: 47.6
click at [280, 653] on div "Advantage_Shopping_Campaign_CBO_Plaj_Giyim" at bounding box center [233, 654] width 303 height 30
drag, startPoint x: 477, startPoint y: 660, endPoint x: 566, endPoint y: 658, distance: 88.8
click at [566, 658] on div "Suwen Indigo [PERSON_NAME] Bikini Alt" at bounding box center [565, 654] width 358 height 30
click at [200, 315] on div "Advantage_Shopping_Campaign" at bounding box center [233, 312] width 303 height 30
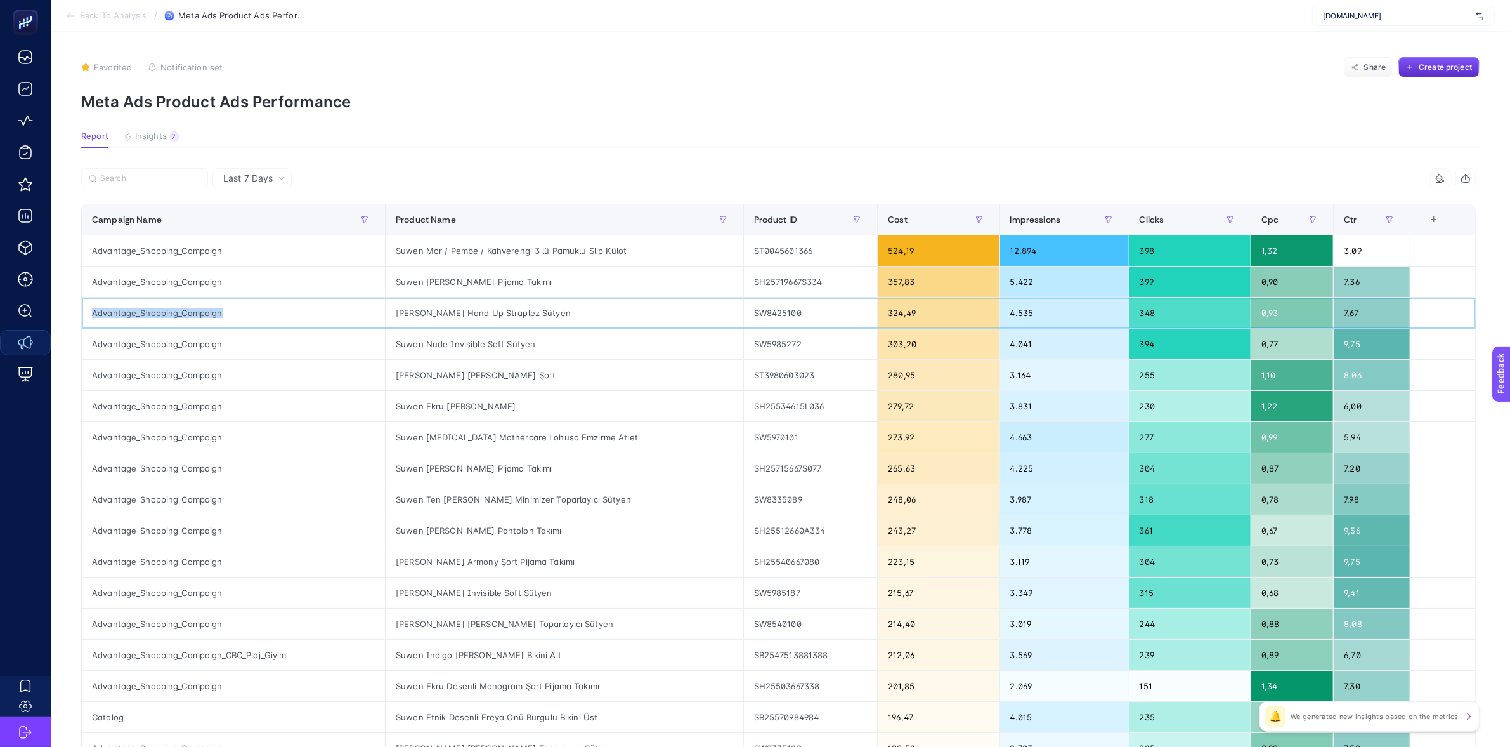
click at [200, 315] on div "Advantage_Shopping_Campaign" at bounding box center [233, 312] width 303 height 30
copy div "Advantage_Shopping_Campaign"
click at [375, 216] on button "button" at bounding box center [365, 219] width 20 height 20
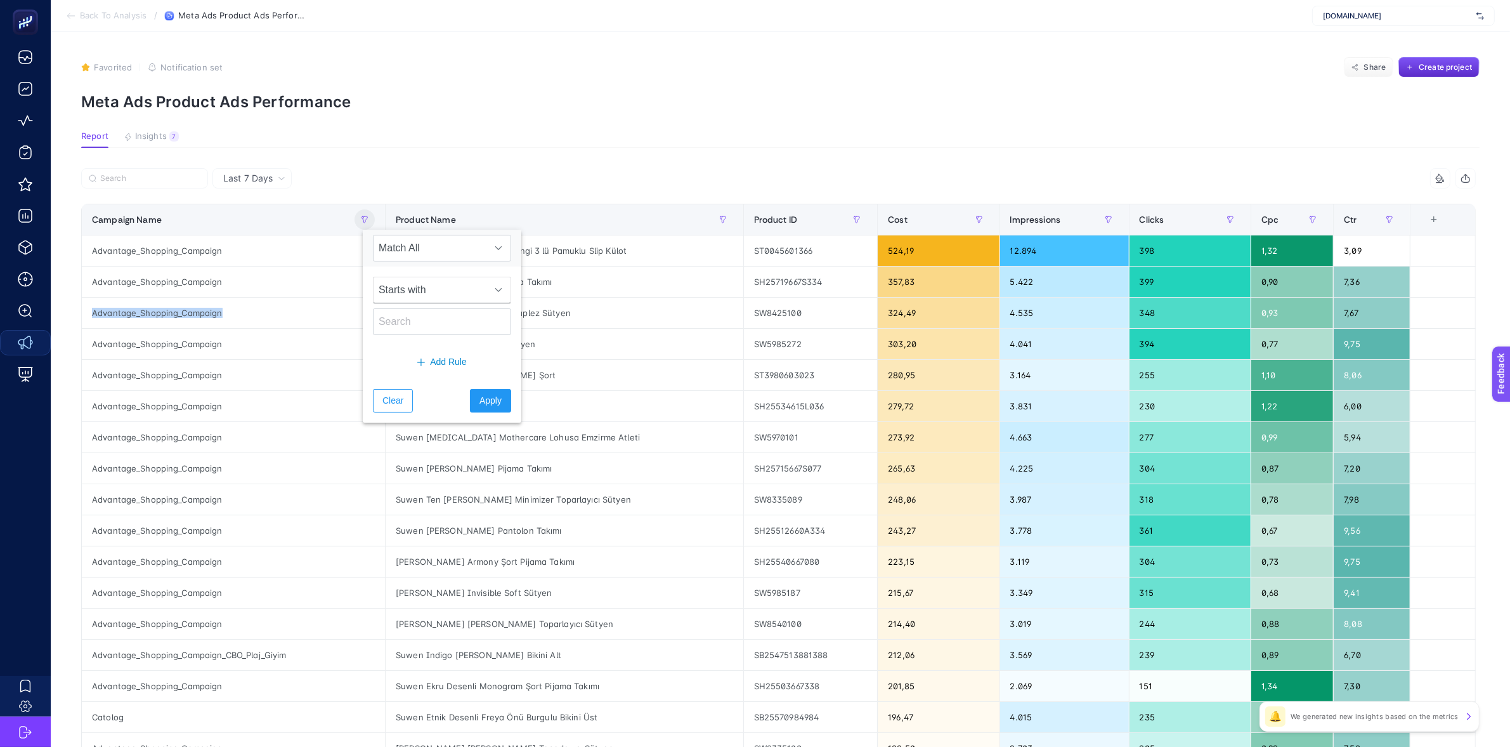
click at [447, 284] on span "Starts with" at bounding box center [430, 289] width 113 height 25
click at [433, 372] on li "Not contains" at bounding box center [437, 372] width 128 height 25
click at [414, 327] on input "text" at bounding box center [442, 321] width 138 height 27
type input "advantage"
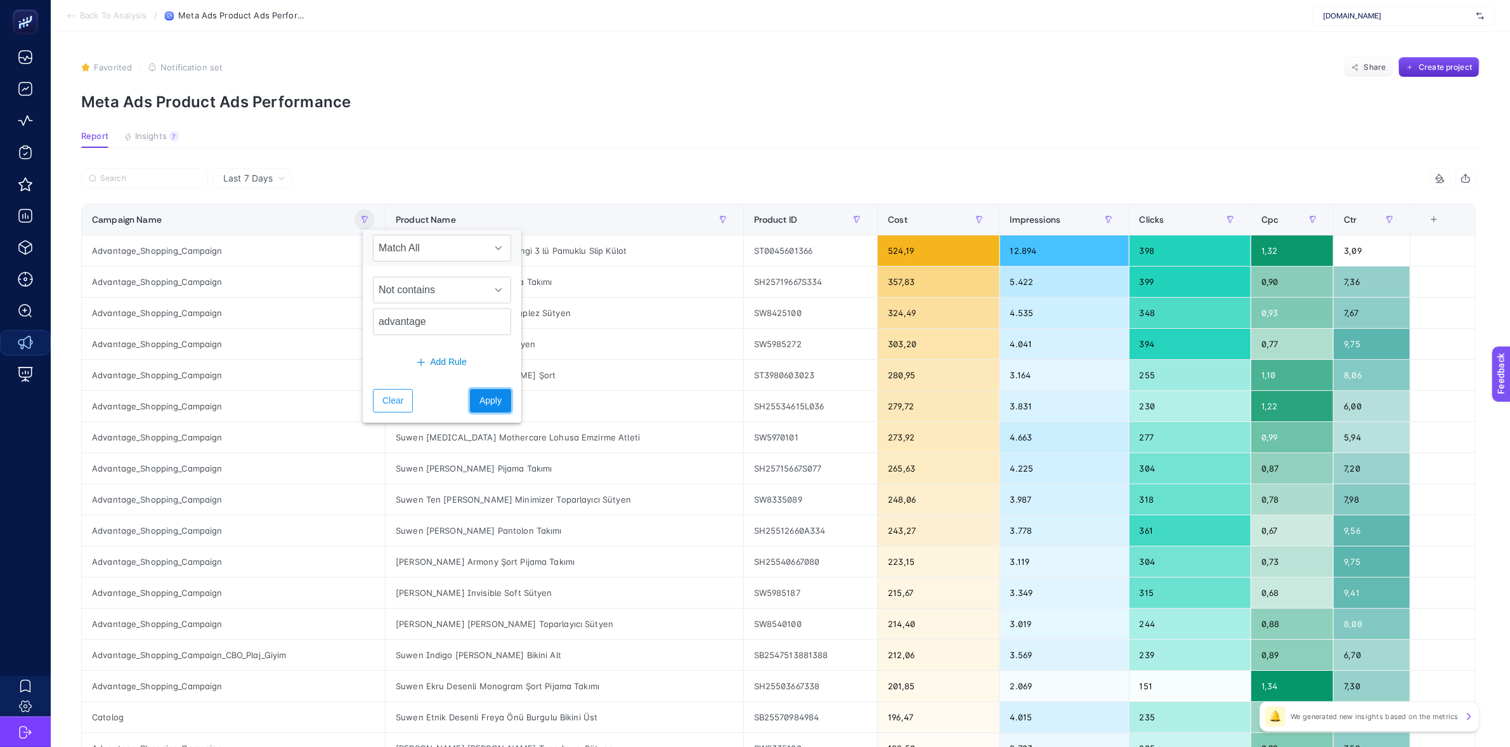
click at [482, 398] on span "Apply" at bounding box center [490, 400] width 22 height 13
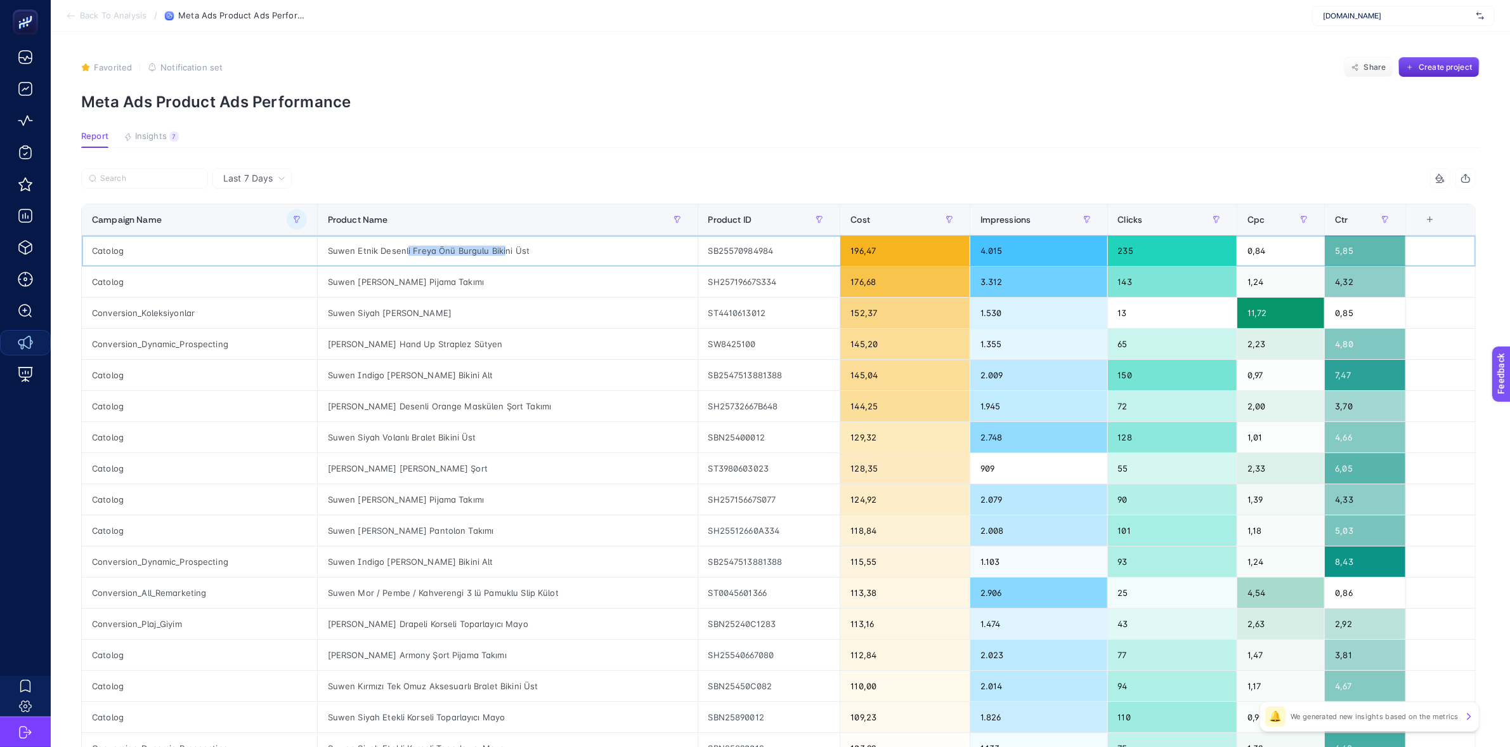
drag, startPoint x: 400, startPoint y: 251, endPoint x: 537, endPoint y: 249, distance: 136.4
click at [518, 249] on div "Suwen Etnik Desenli Freya Önü Burgulu Bikini Üst" at bounding box center [508, 250] width 380 height 30
drag, startPoint x: 376, startPoint y: 284, endPoint x: 517, endPoint y: 285, distance: 140.8
click at [511, 285] on div "Suwen [PERSON_NAME] Pijama Takımı" at bounding box center [508, 281] width 380 height 30
drag, startPoint x: 419, startPoint y: 314, endPoint x: 441, endPoint y: 312, distance: 22.3
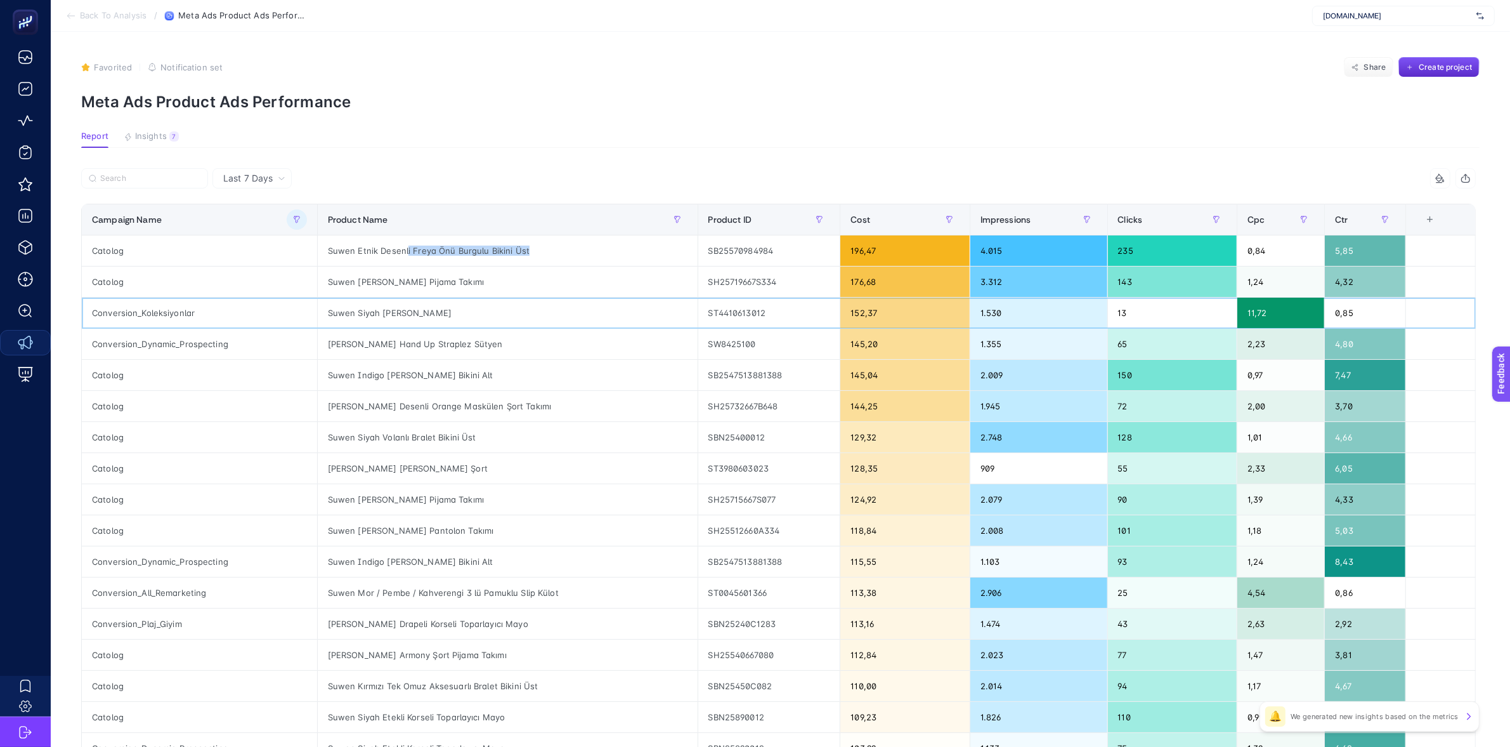
click at [440, 312] on div "Suwen Siyah [PERSON_NAME]" at bounding box center [508, 312] width 380 height 30
drag, startPoint x: 372, startPoint y: 346, endPoint x: 483, endPoint y: 346, distance: 111.0
click at [483, 346] on div "[PERSON_NAME] Hand Up Straplez Sütyen" at bounding box center [508, 344] width 380 height 30
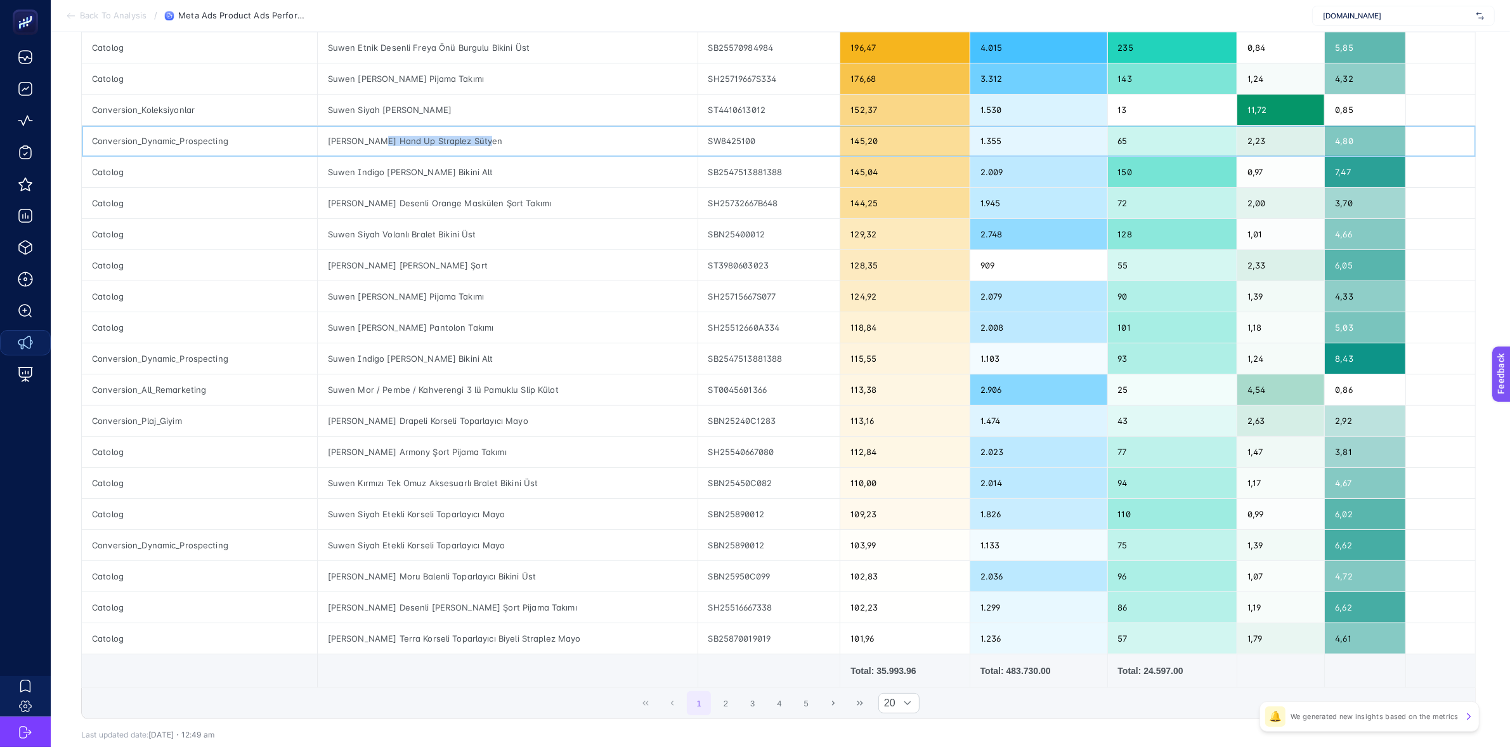
scroll to position [209, 8]
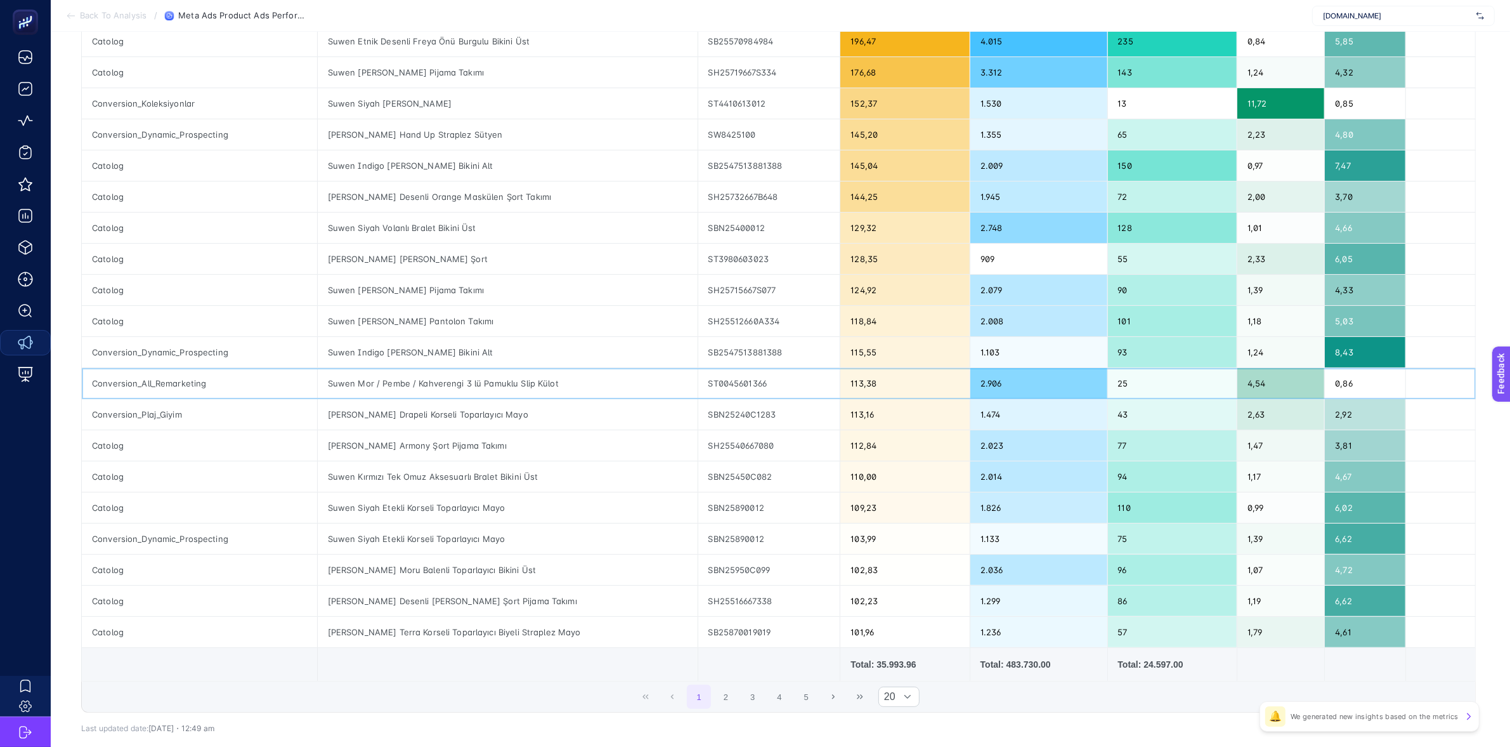
click at [440, 388] on div "Suwen Mor / Pembe / Kahverengi 3 lü Pamuklu Slip Külot" at bounding box center [508, 383] width 380 height 30
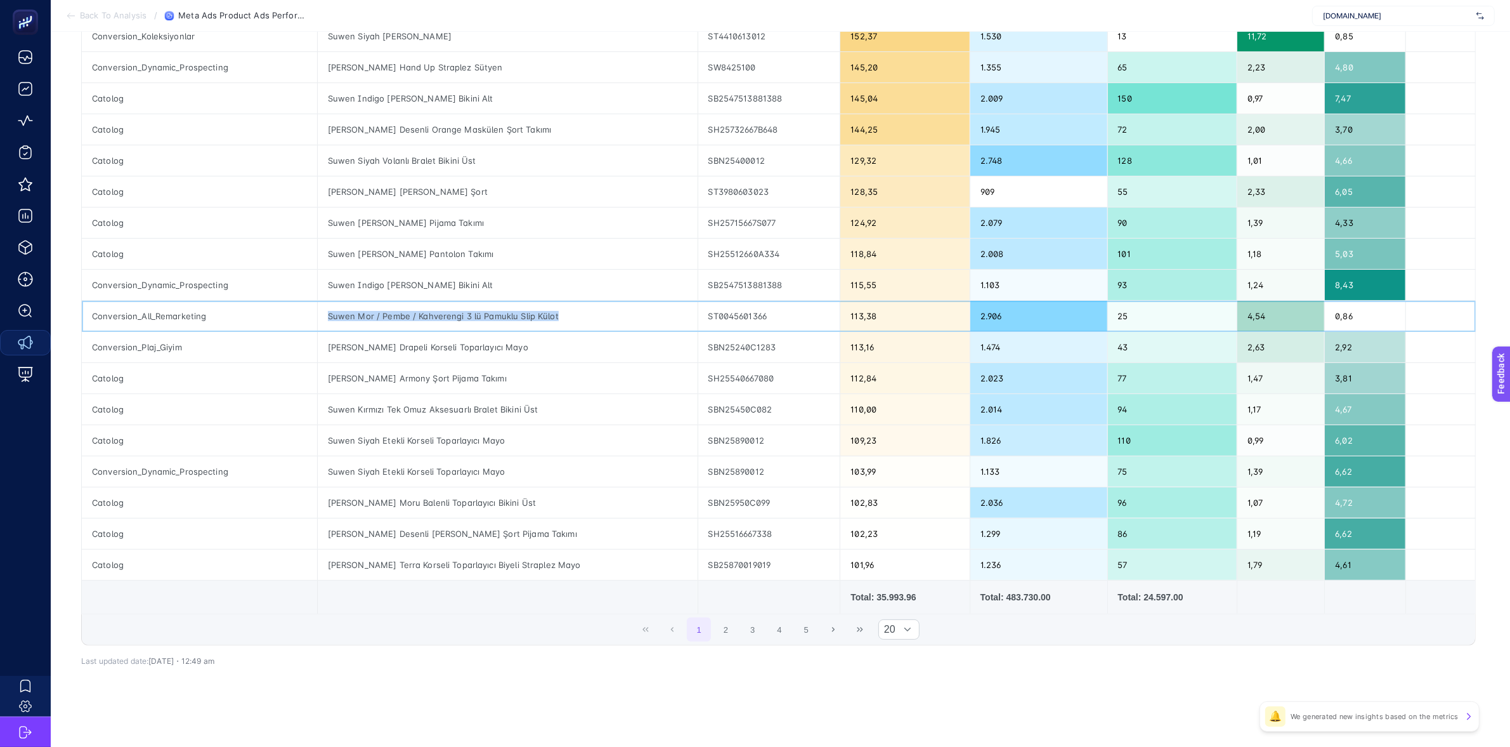
scroll to position [0, 8]
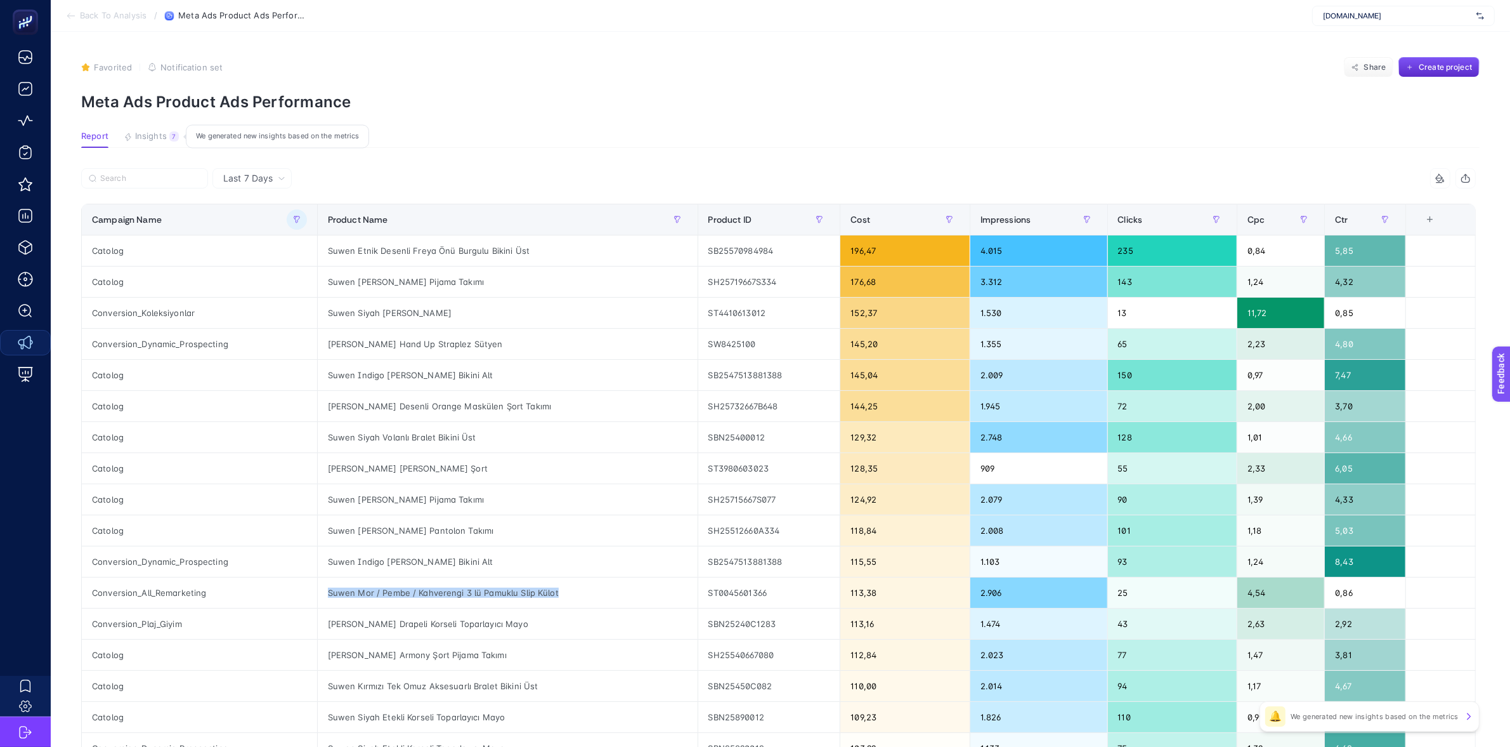
click at [149, 136] on span "Insights" at bounding box center [151, 136] width 32 height 10
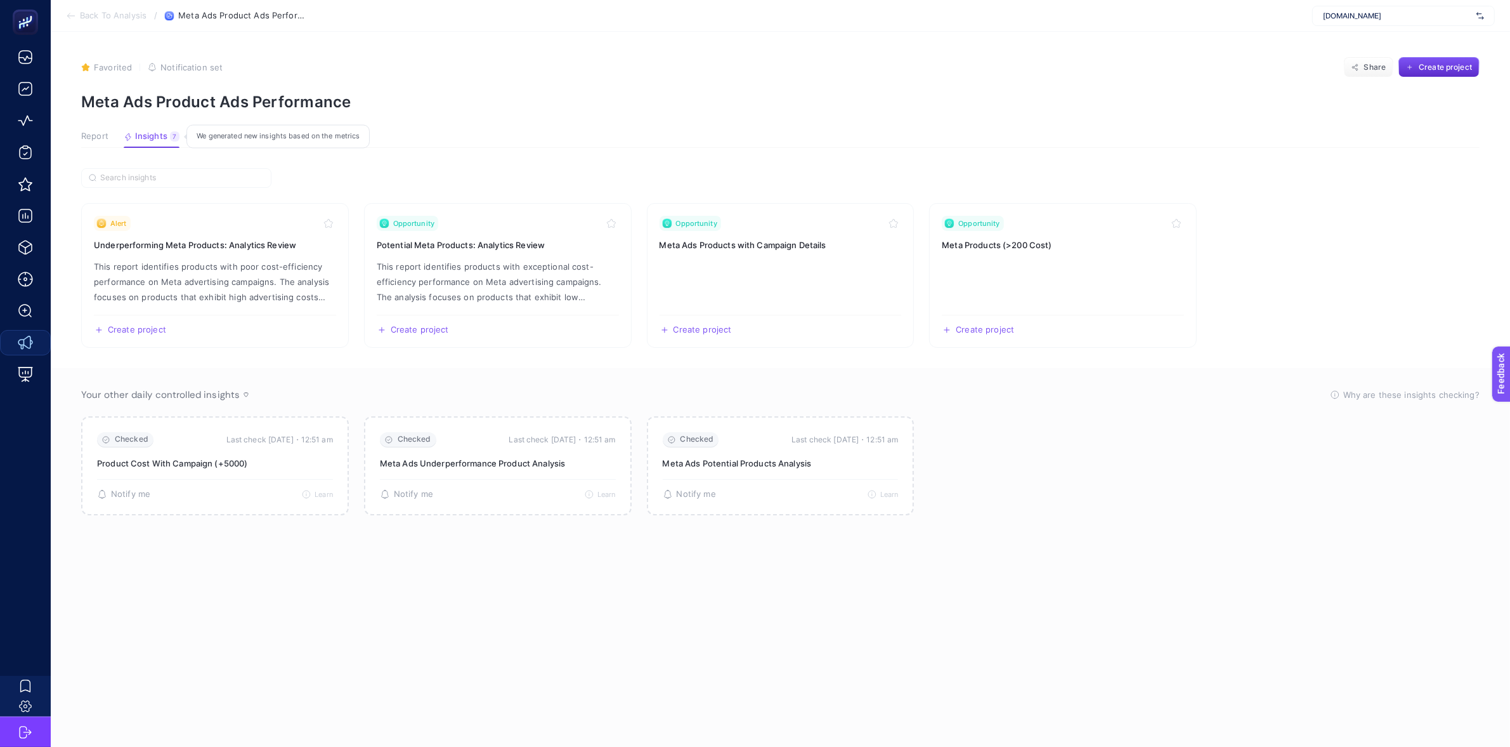
scroll to position [0, 0]
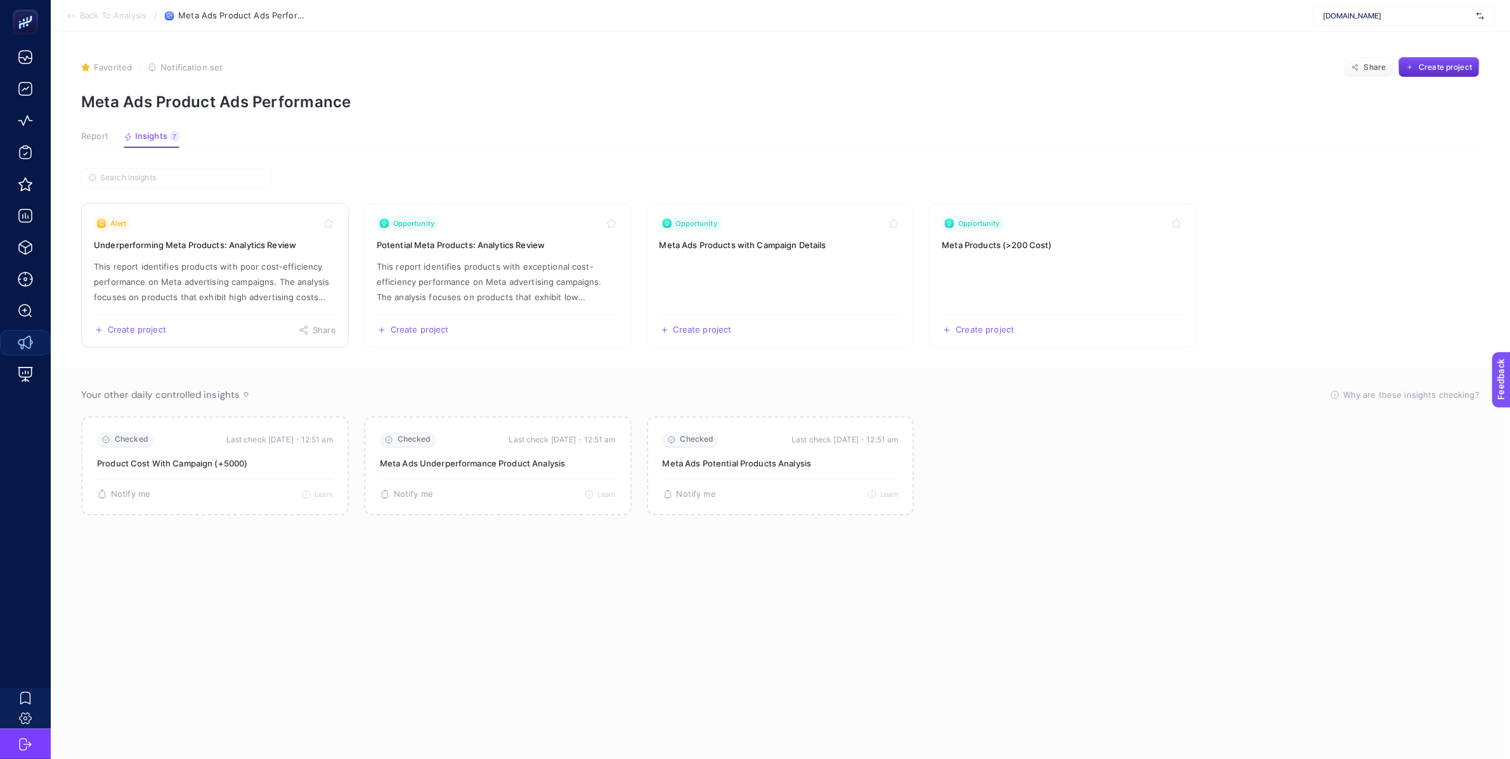
click at [219, 273] on p "This report identifies products with poor cost-efficiency performance on Meta a…" at bounding box center [215, 282] width 242 height 46
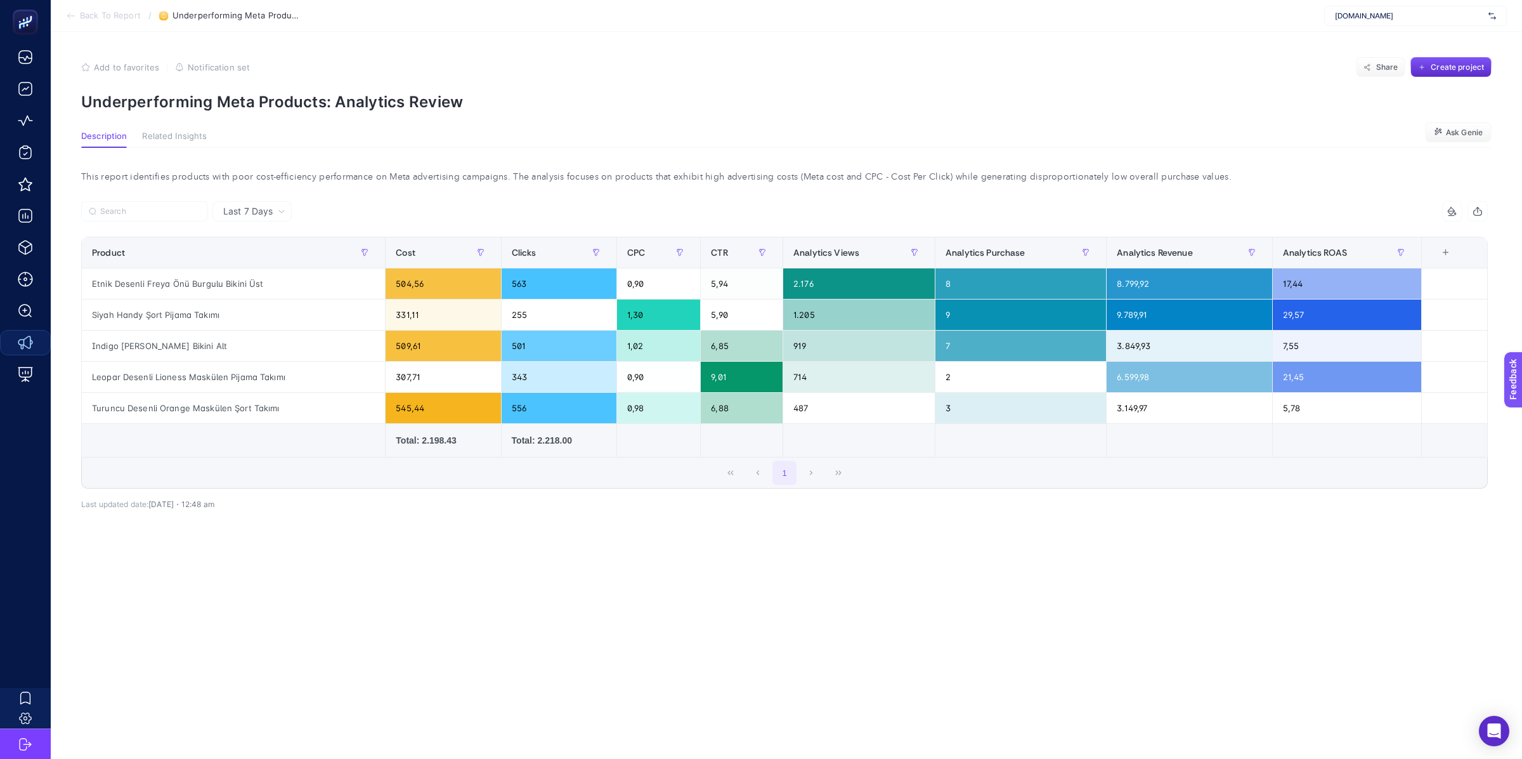
click at [68, 20] on icon at bounding box center [71, 16] width 10 height 10
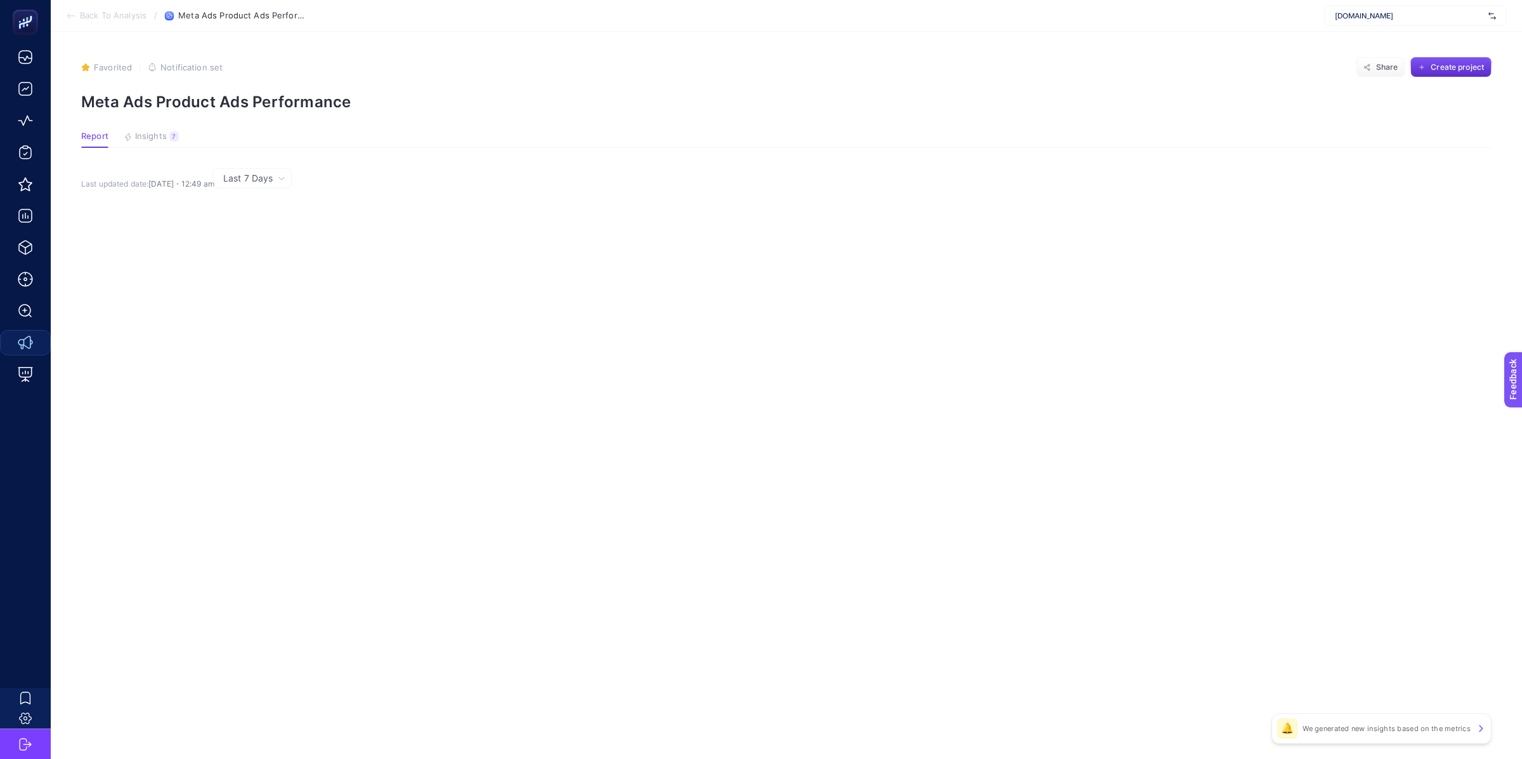
click at [68, 20] on icon at bounding box center [71, 16] width 10 height 10
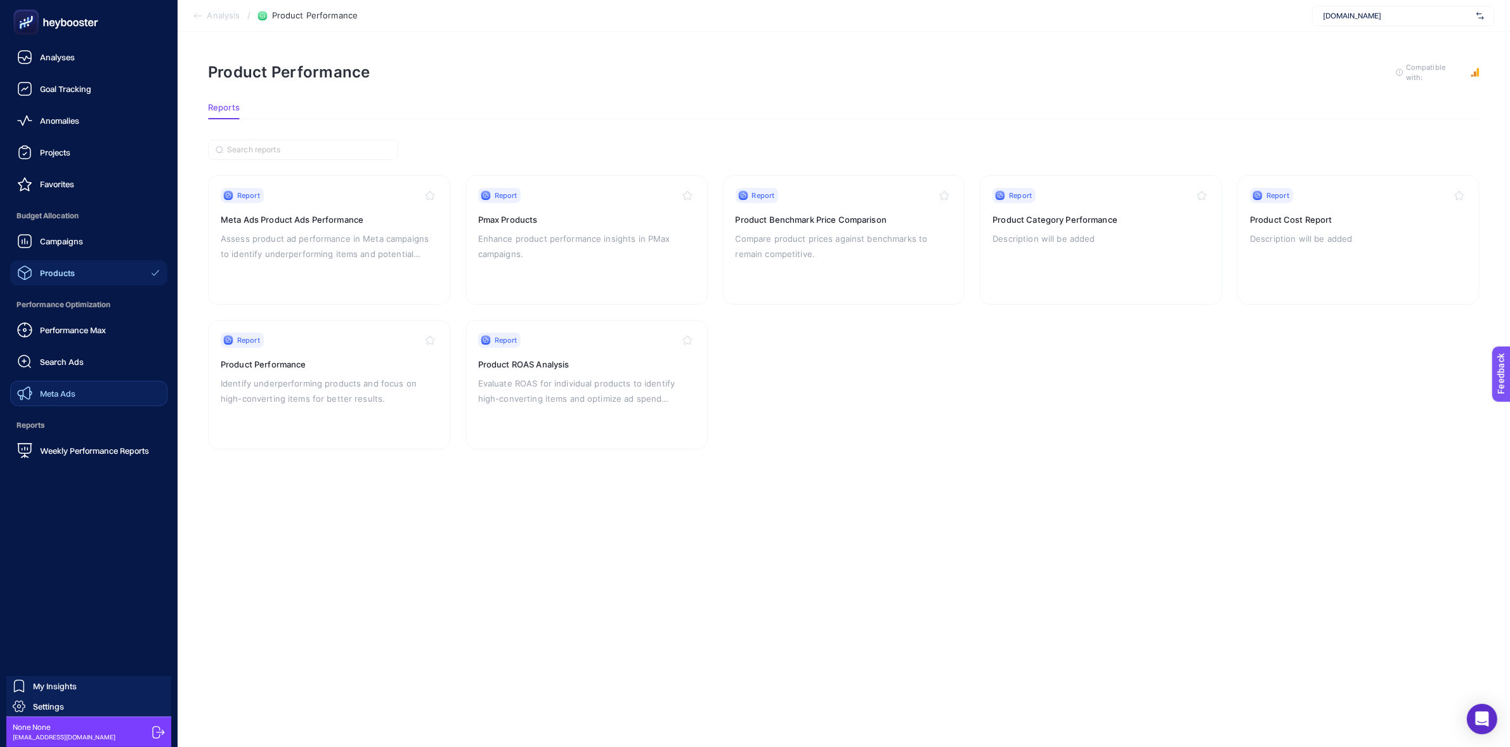
click at [62, 391] on span "Meta Ads" at bounding box center [58, 393] width 36 height 10
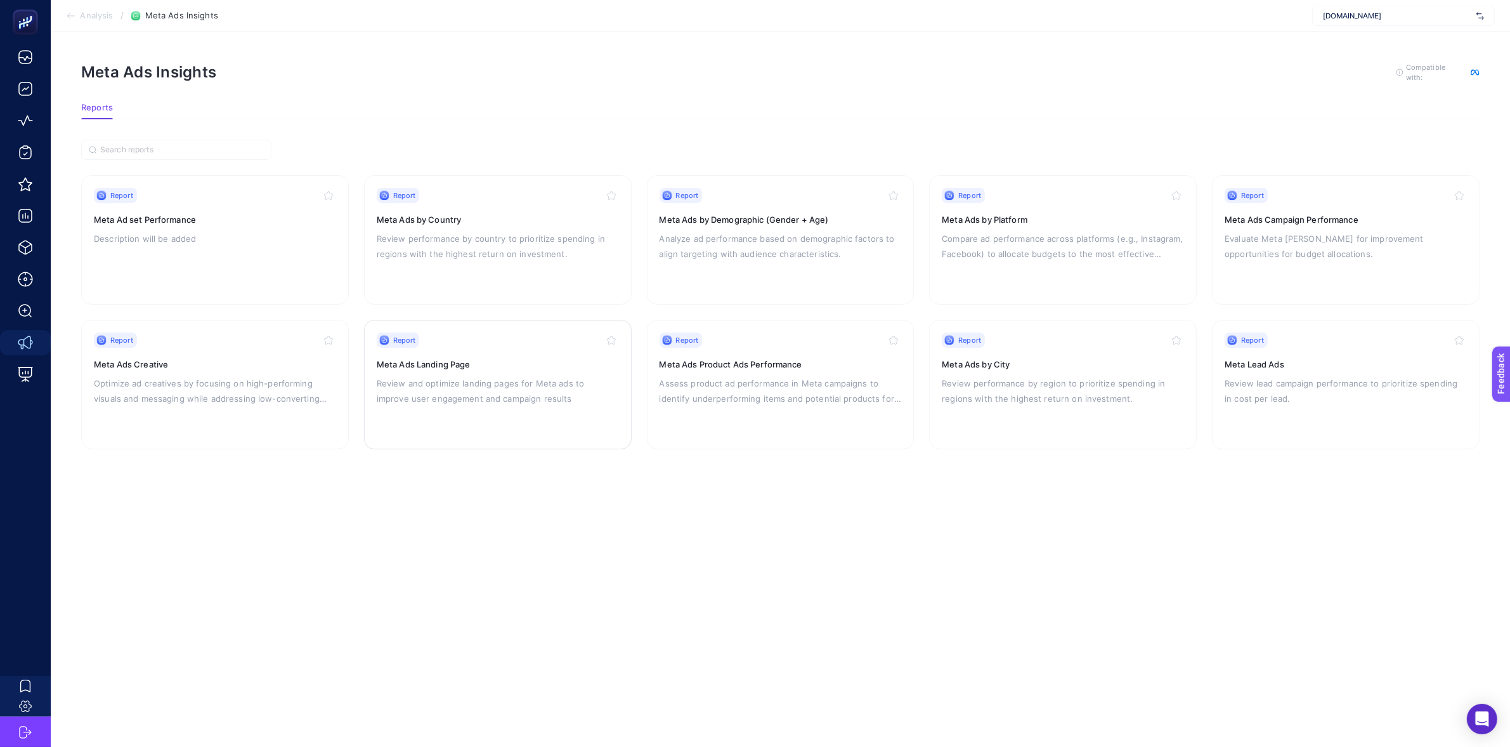
click at [439, 365] on h3 "Meta Ads Landing Page" at bounding box center [498, 364] width 242 height 13
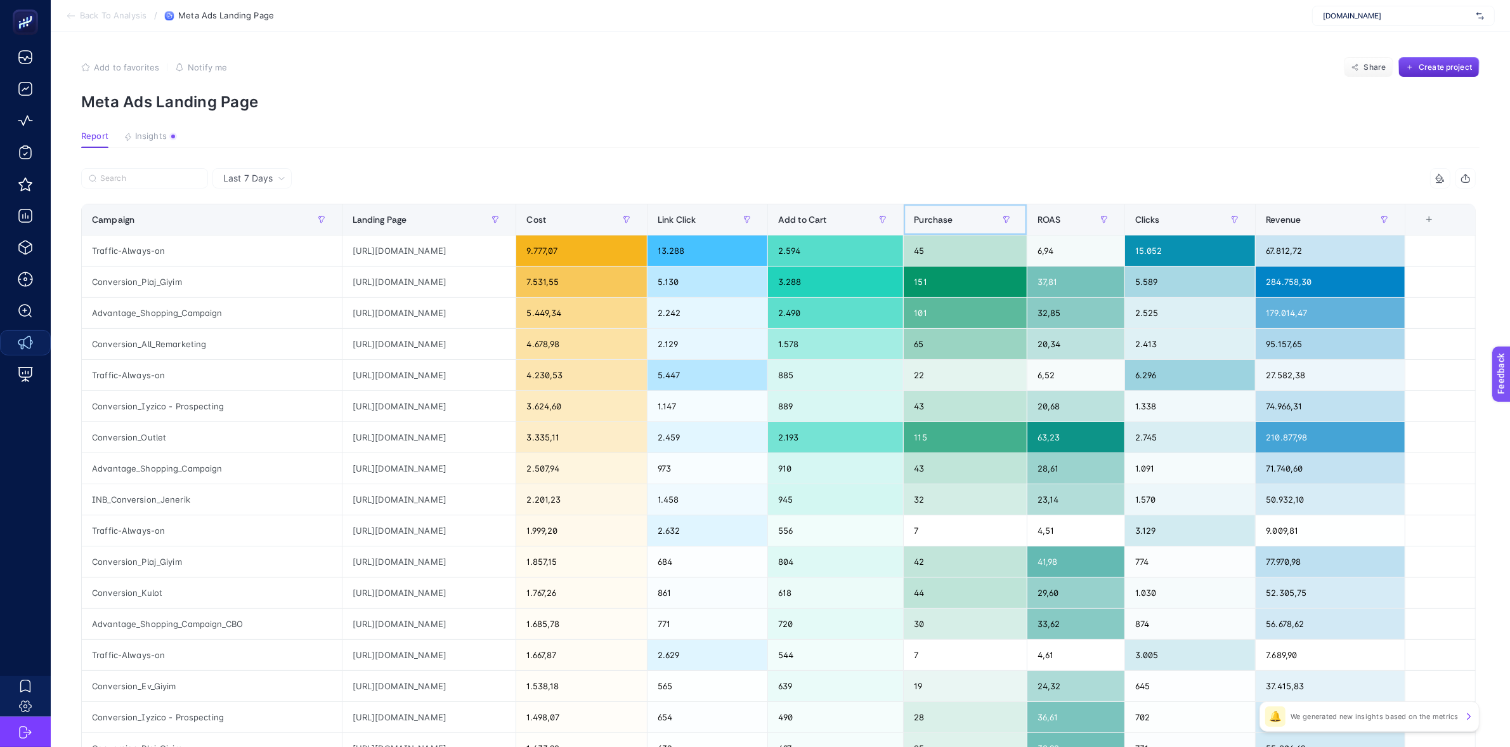
click at [953, 219] on span "Purchase" at bounding box center [933, 219] width 39 height 10
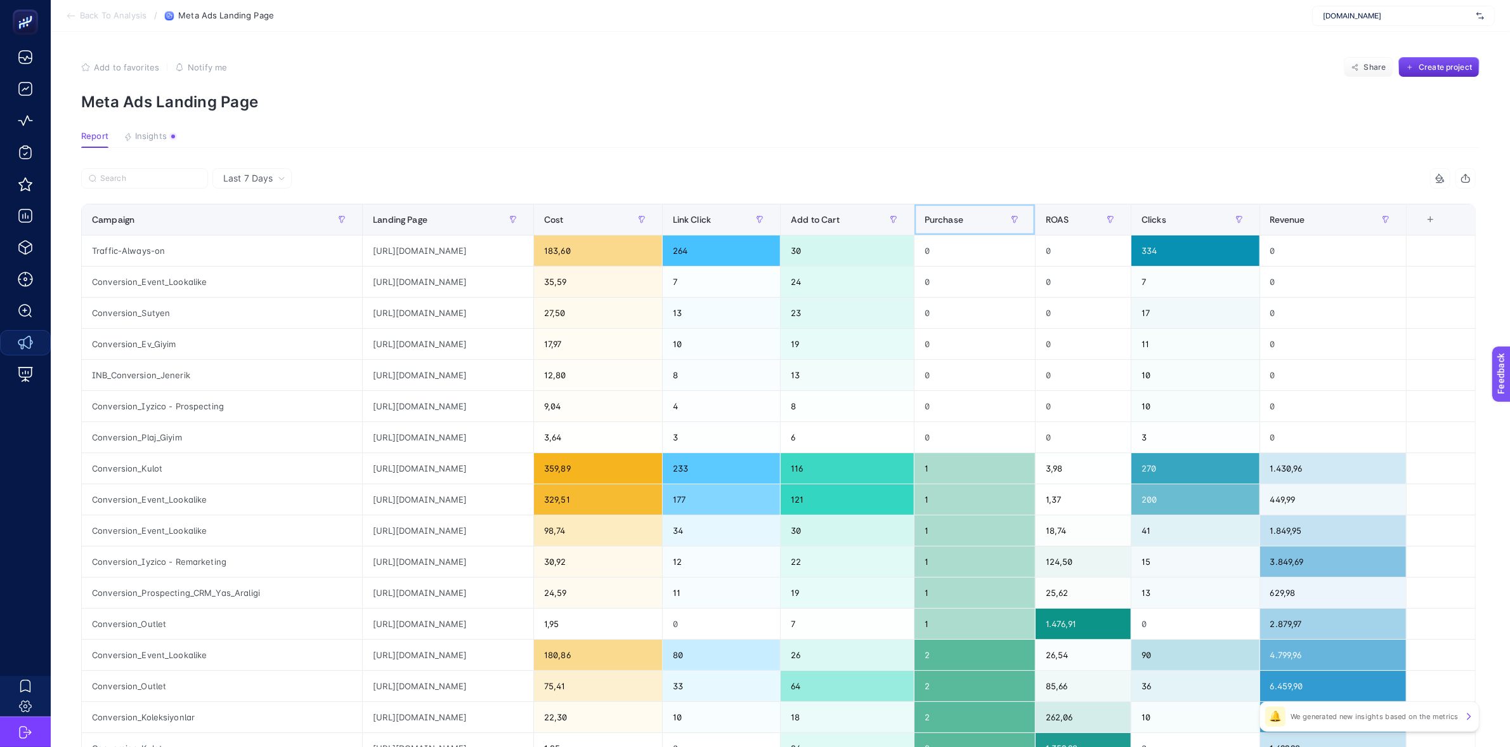
click at [963, 219] on span "Purchase" at bounding box center [944, 219] width 39 height 10
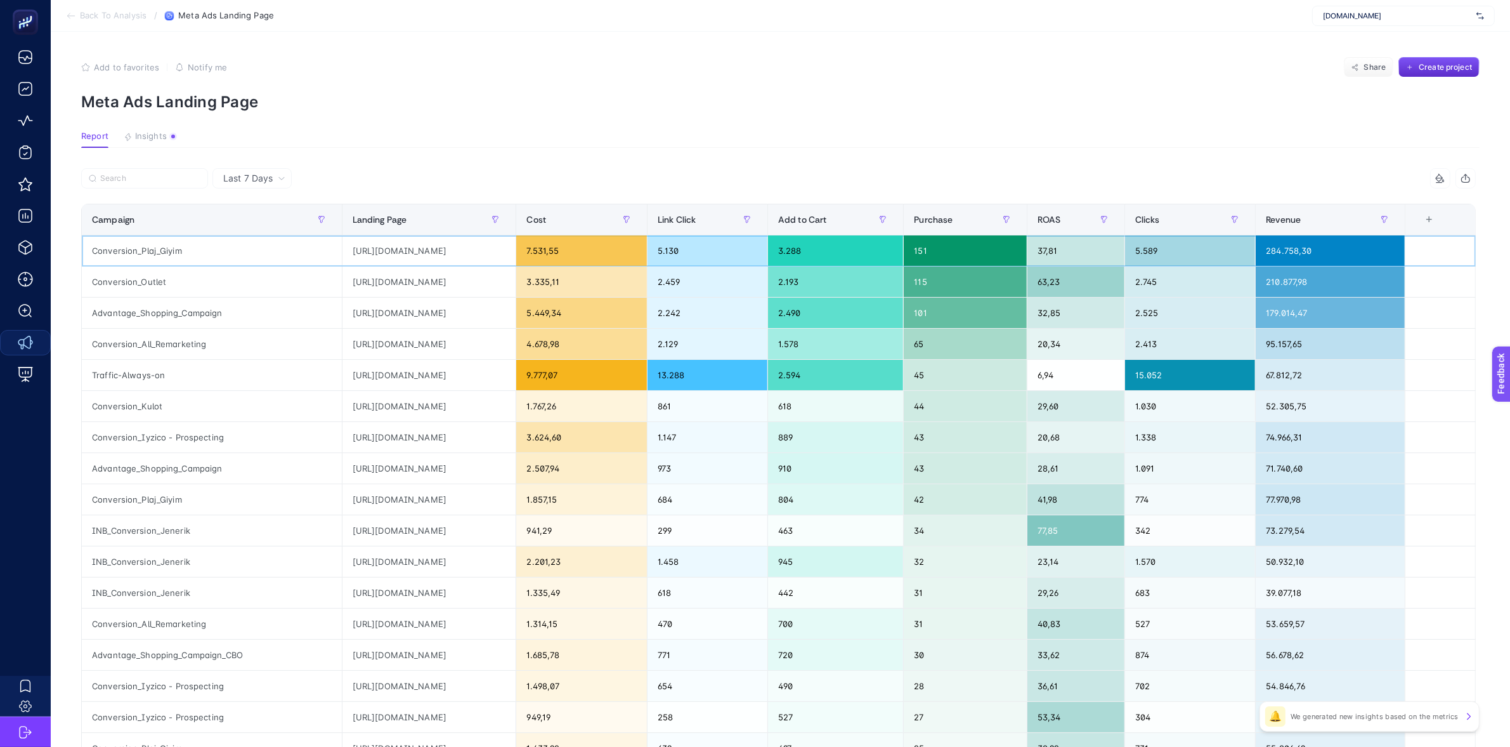
drag, startPoint x: 444, startPoint y: 249, endPoint x: 528, endPoint y: 254, distance: 84.5
click at [516, 254] on div "[URL][DOMAIN_NAME]" at bounding box center [429, 250] width 174 height 30
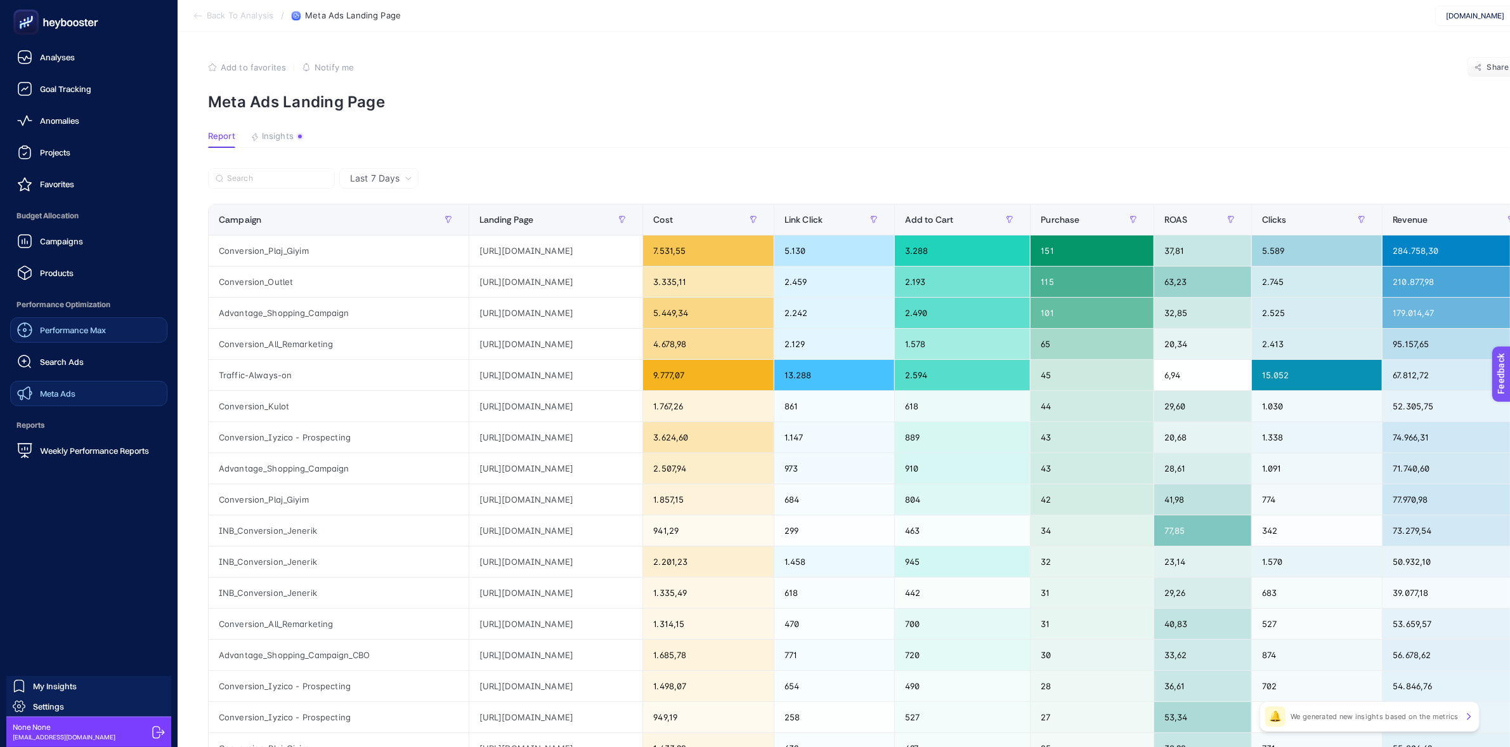
click at [67, 332] on span "Performance Max" at bounding box center [73, 330] width 66 height 10
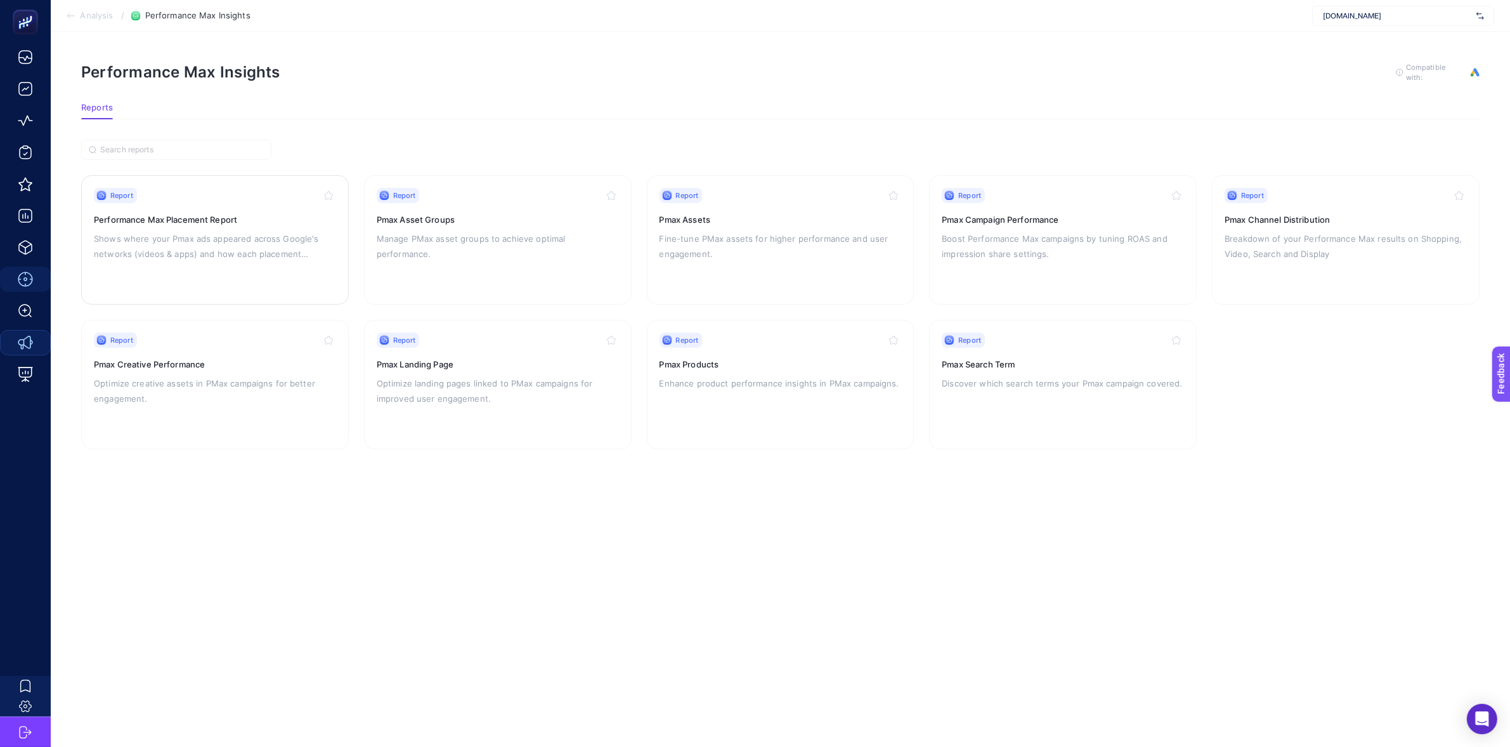
click at [200, 221] on h3 "Performance Max Placement Report" at bounding box center [215, 219] width 242 height 13
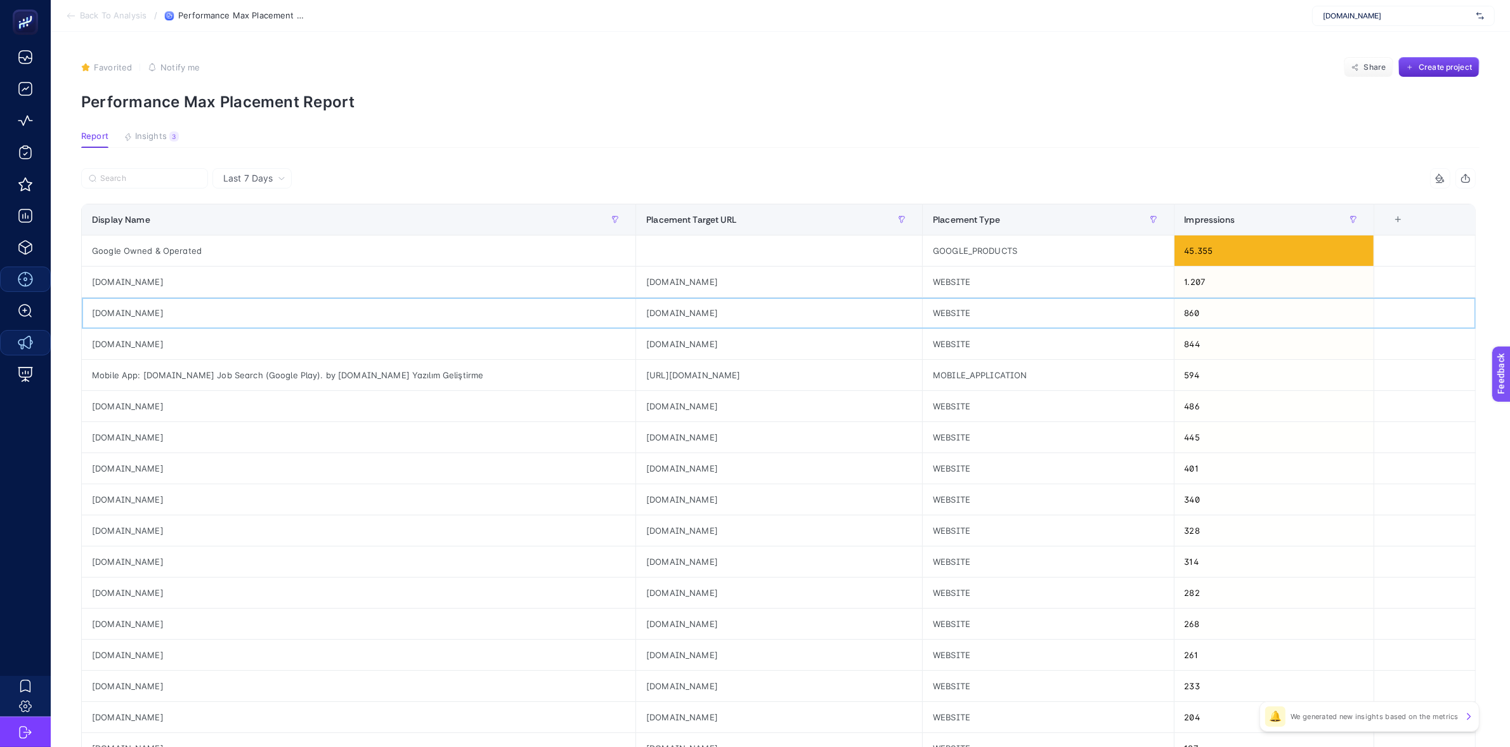
click at [138, 308] on div "[DOMAIN_NAME]" at bounding box center [359, 312] width 554 height 30
click at [137, 308] on div "[DOMAIN_NAME]" at bounding box center [359, 312] width 554 height 30
click at [112, 468] on div "[DOMAIN_NAME]" at bounding box center [359, 468] width 554 height 30
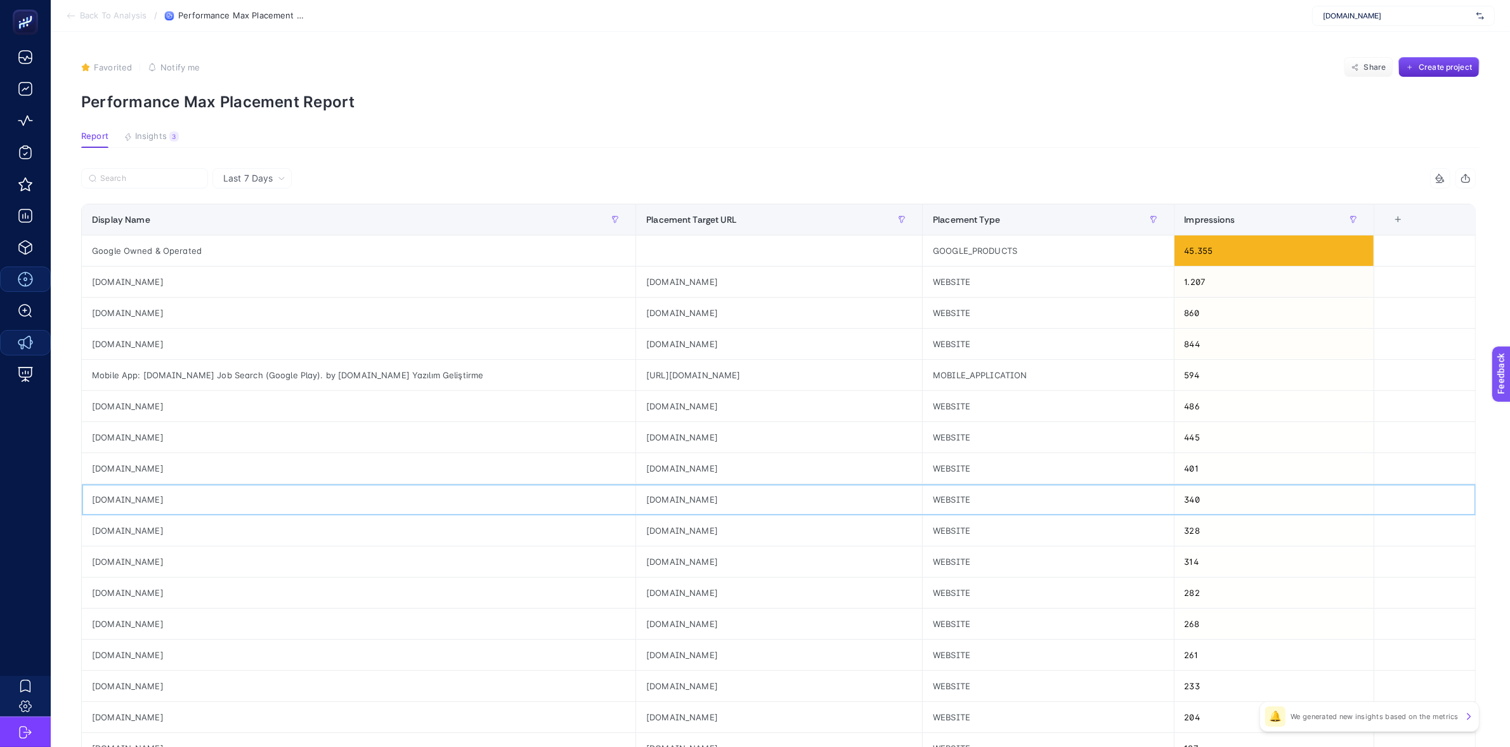
click at [111, 502] on div "[DOMAIN_NAME]" at bounding box center [359, 499] width 554 height 30
click at [116, 555] on div "[DOMAIN_NAME]" at bounding box center [359, 561] width 554 height 30
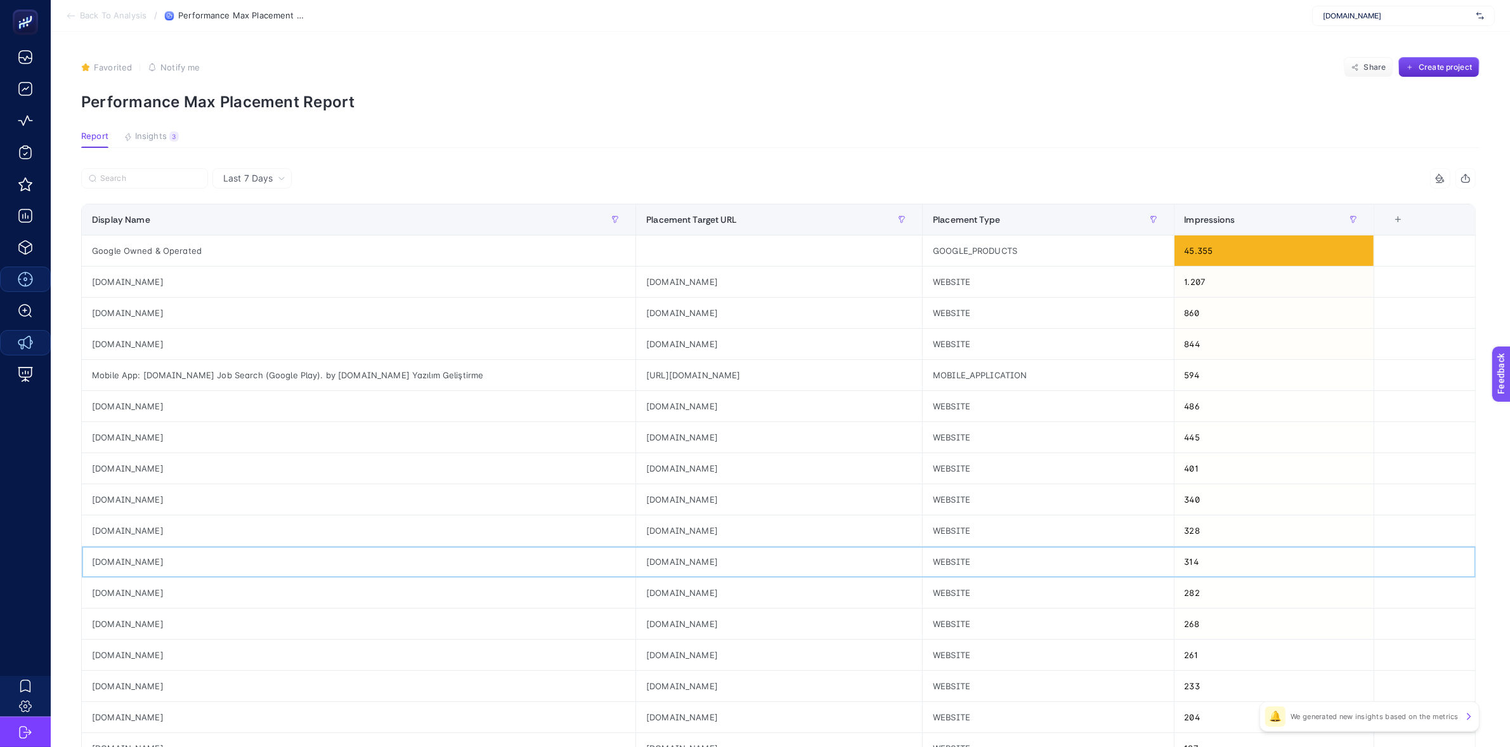
click at [118, 562] on div "[DOMAIN_NAME]" at bounding box center [359, 561] width 554 height 30
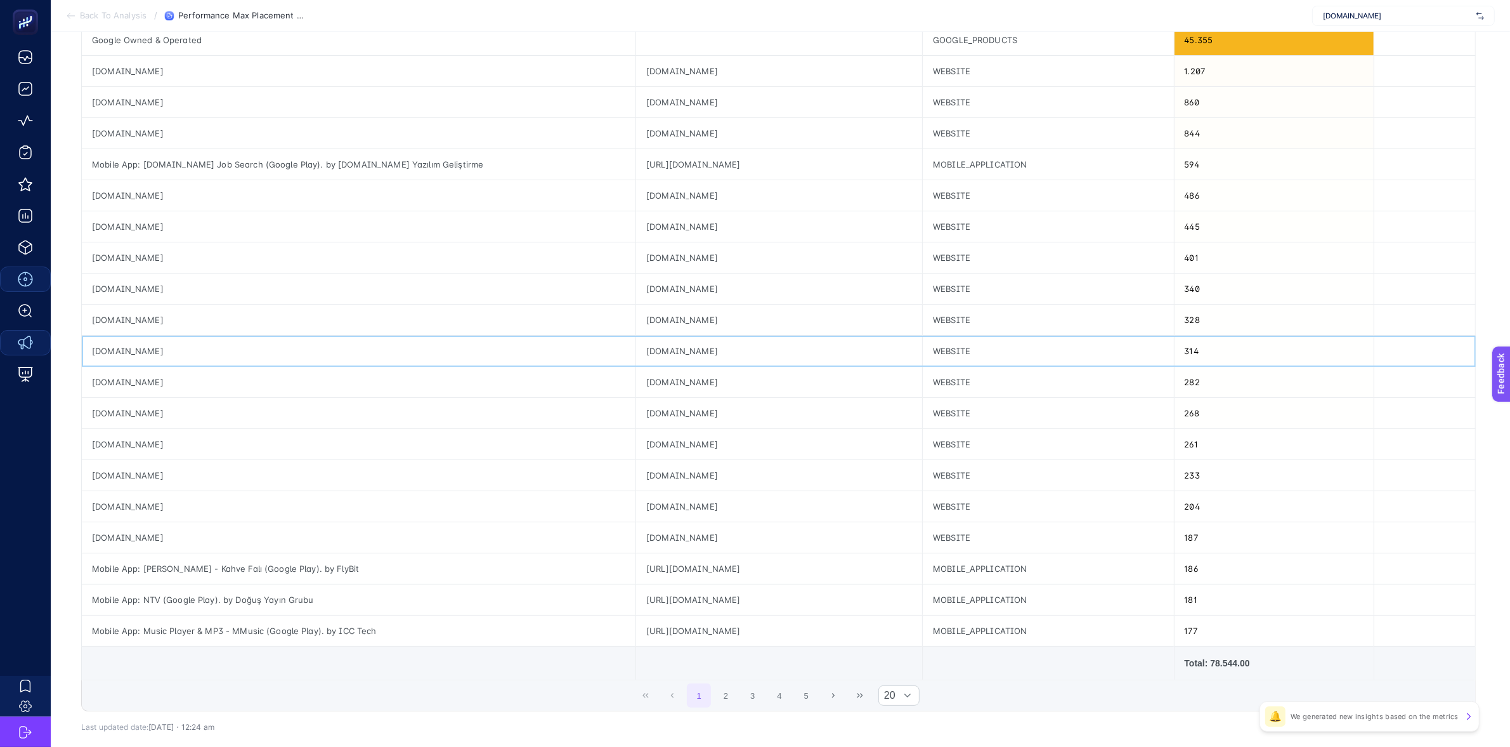
scroll to position [238, 0]
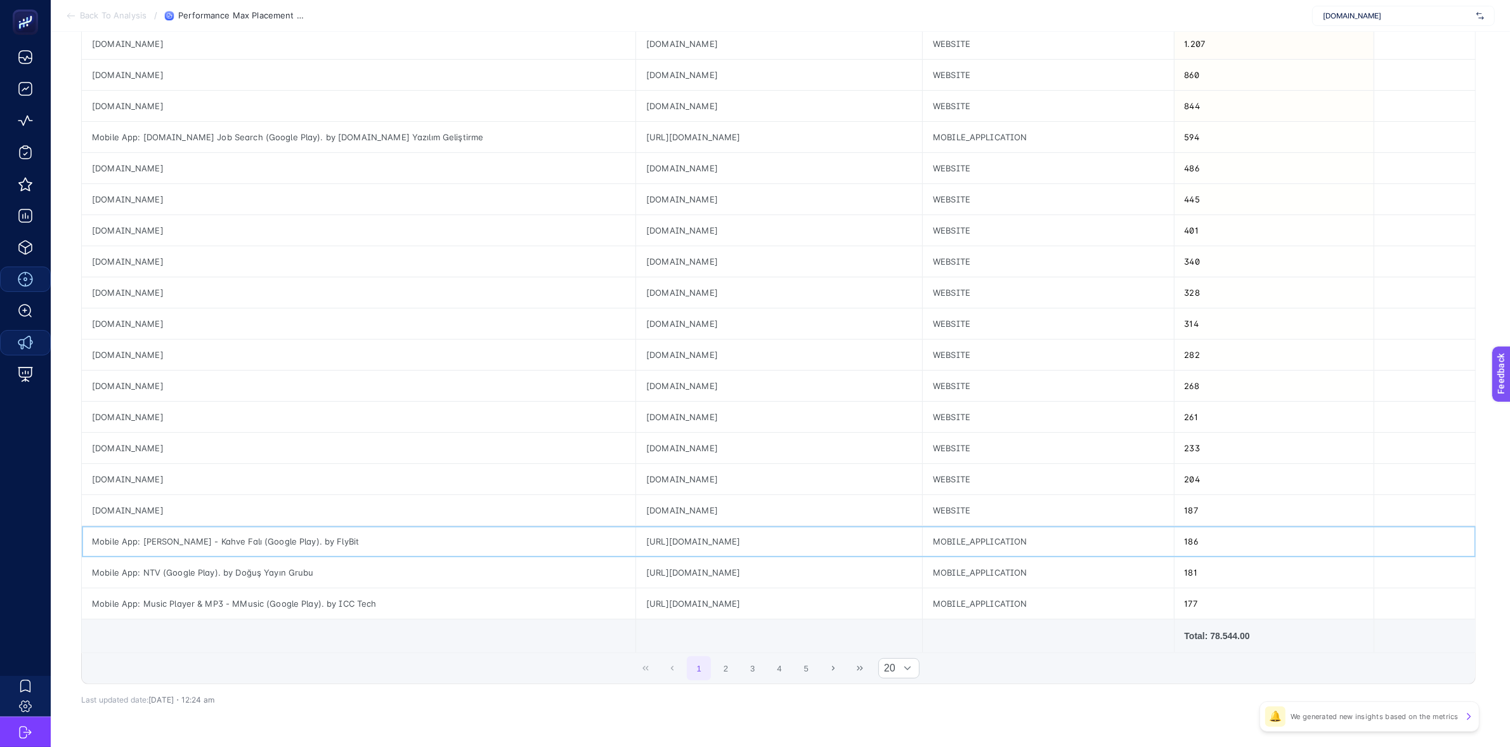
click at [224, 533] on div "Mobile App: [PERSON_NAME] - Kahve Falı (Google Play). by FlyBit" at bounding box center [359, 541] width 554 height 30
click at [220, 543] on div "Mobile App: [PERSON_NAME] - Kahve Falı (Google Play). by FlyBit" at bounding box center [359, 541] width 554 height 30
click at [150, 571] on div "Mobile App: NTV (Google Play). by Doğuş Yayın Grubu" at bounding box center [359, 572] width 554 height 30
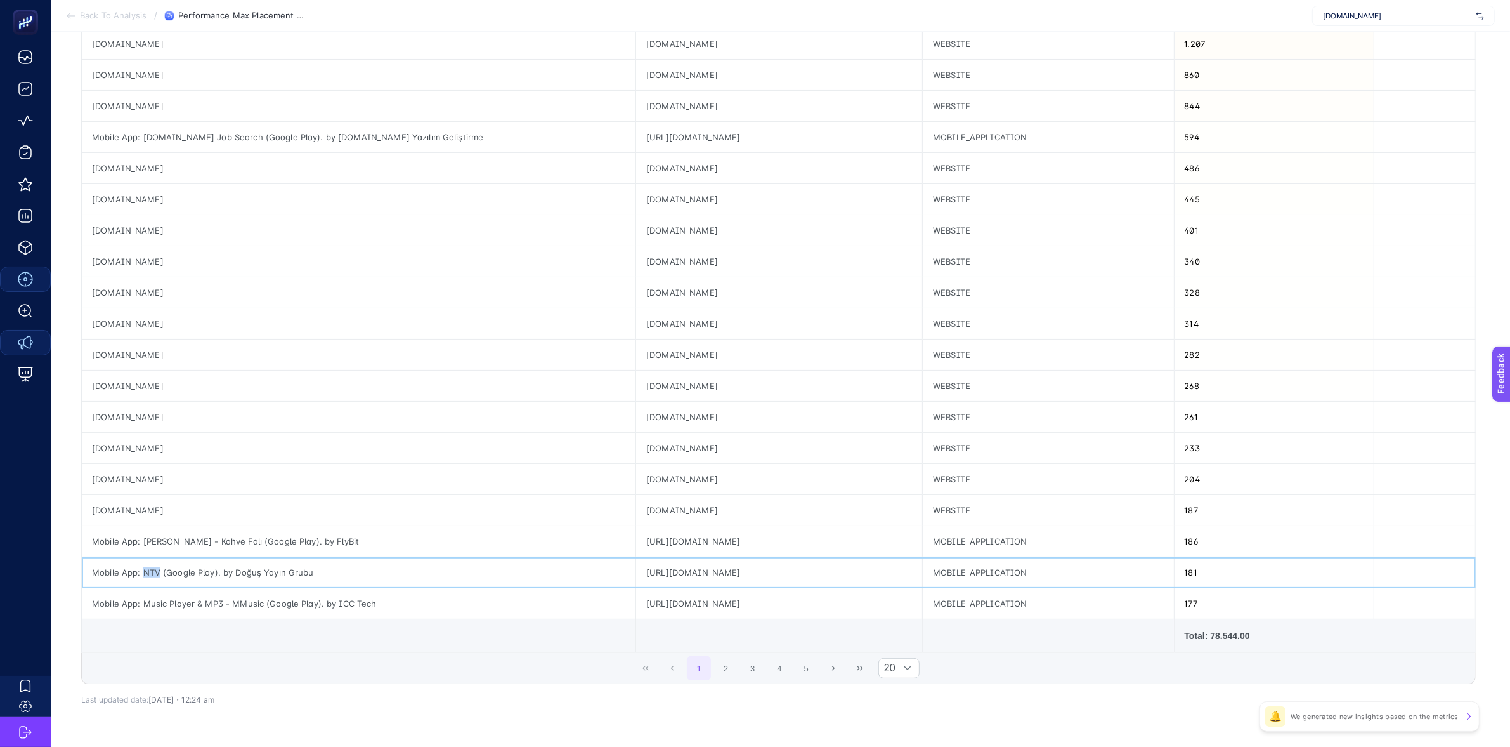
click at [150, 573] on div "Mobile App: NTV (Google Play). by Doğuş Yayın Grubu" at bounding box center [359, 572] width 554 height 30
drag, startPoint x: 160, startPoint y: 601, endPoint x: 342, endPoint y: 609, distance: 182.8
click at [342, 609] on div "Mobile App: Music Player & MP3 - MMusic (Google Play). by ICC Tech" at bounding box center [359, 603] width 554 height 30
click at [908, 674] on div at bounding box center [908, 667] width 24 height 19
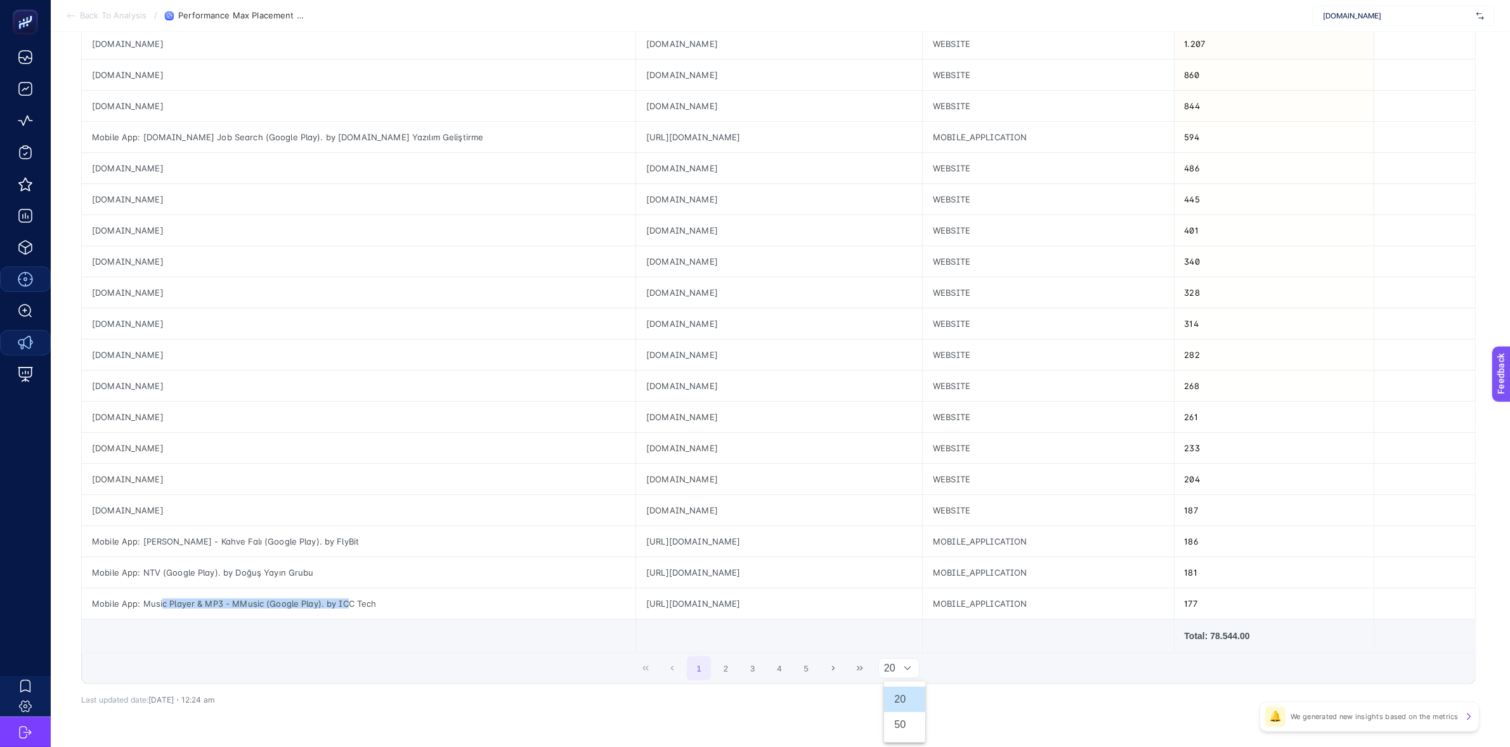
scroll to position [238, 8]
click at [902, 724] on li "50" at bounding box center [904, 724] width 41 height 25
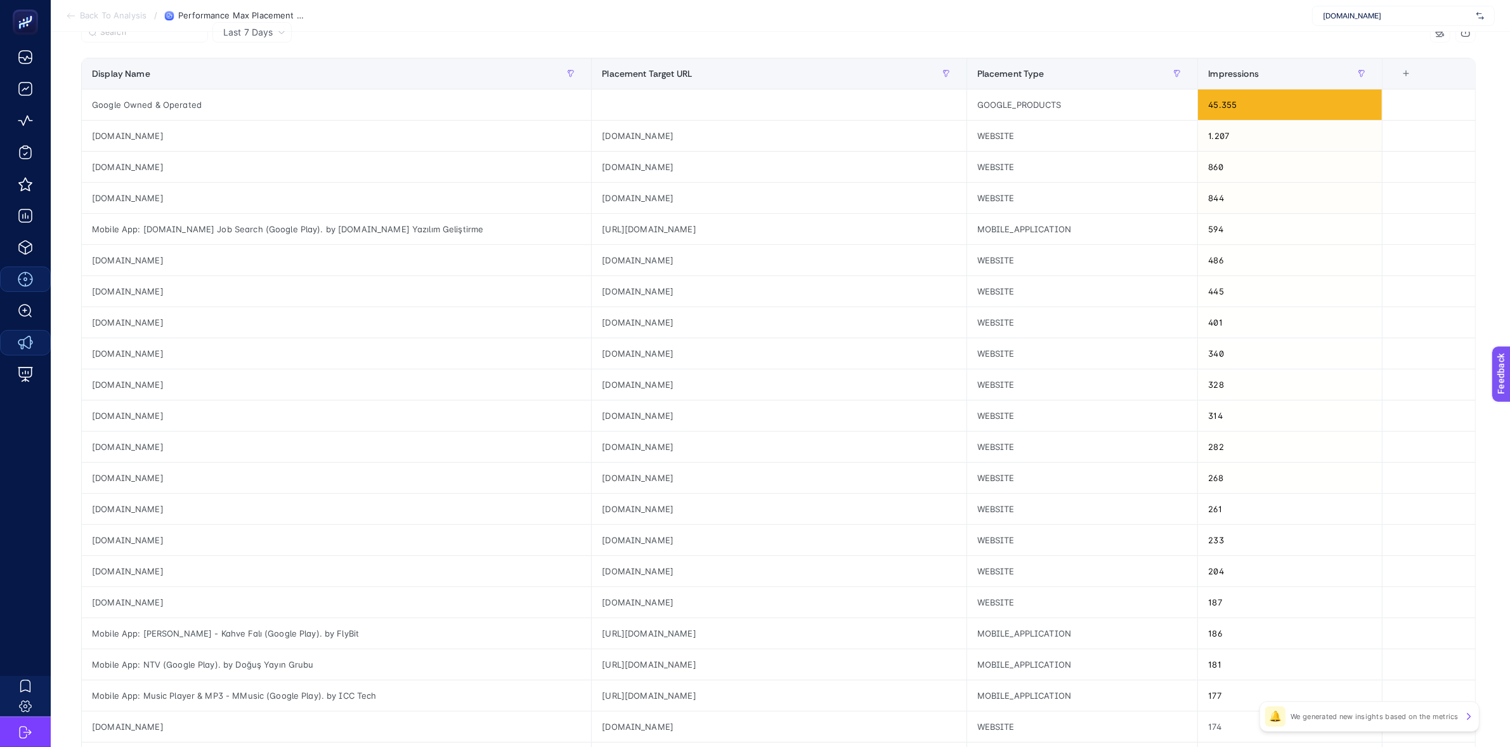
scroll to position [0, 8]
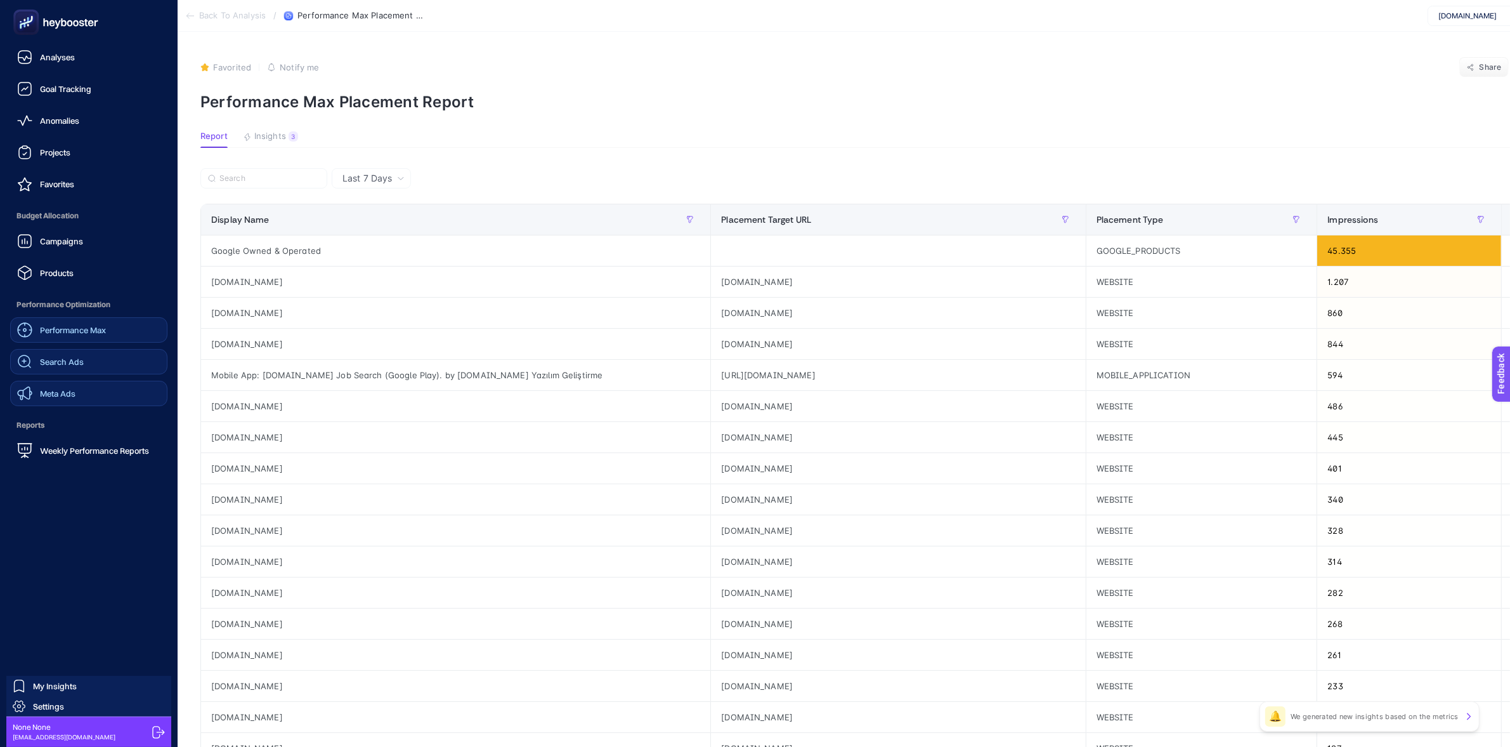
click at [74, 362] on span "Search Ads" at bounding box center [62, 361] width 44 height 10
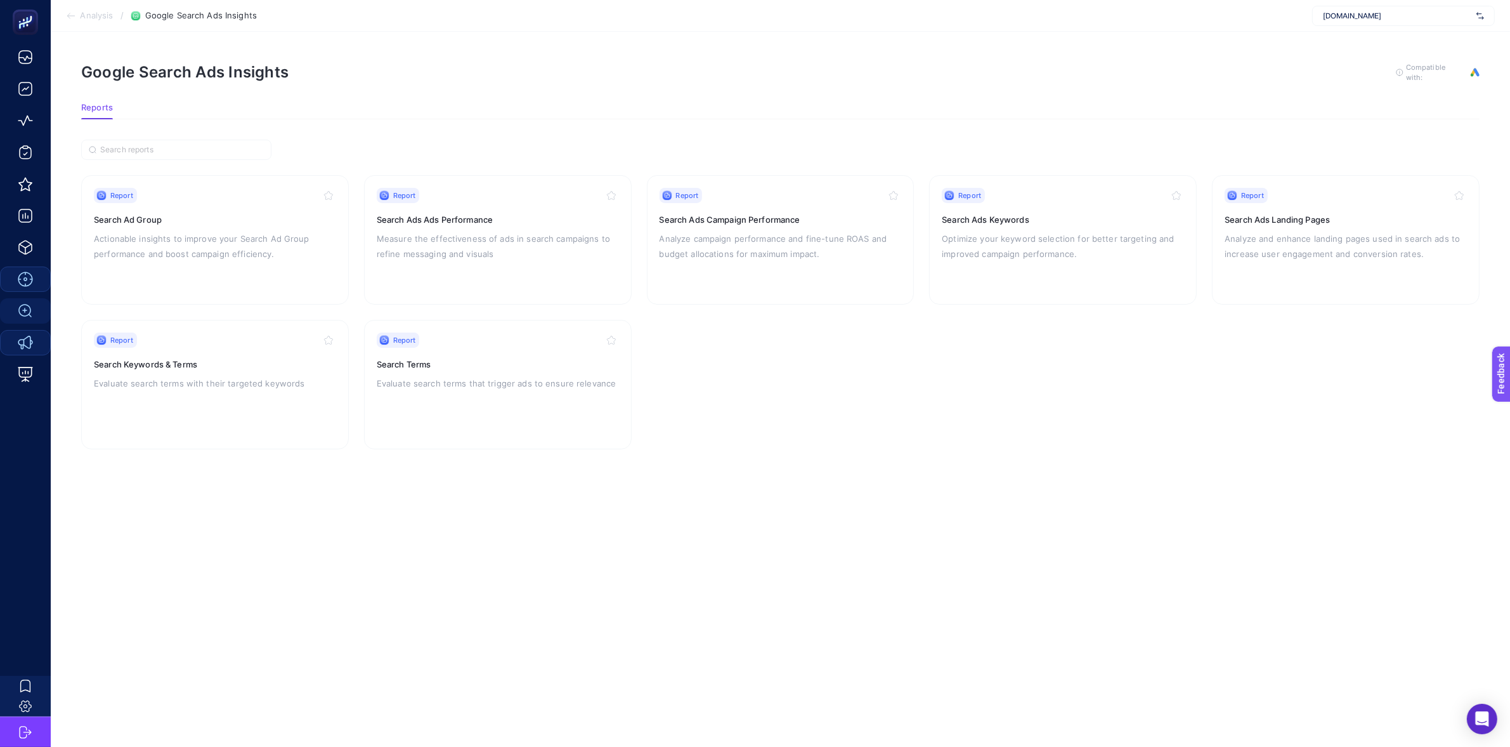
click at [741, 471] on article "Google Search Ads Insights To get quality results from this analysis, we recomm…" at bounding box center [780, 389] width 1459 height 715
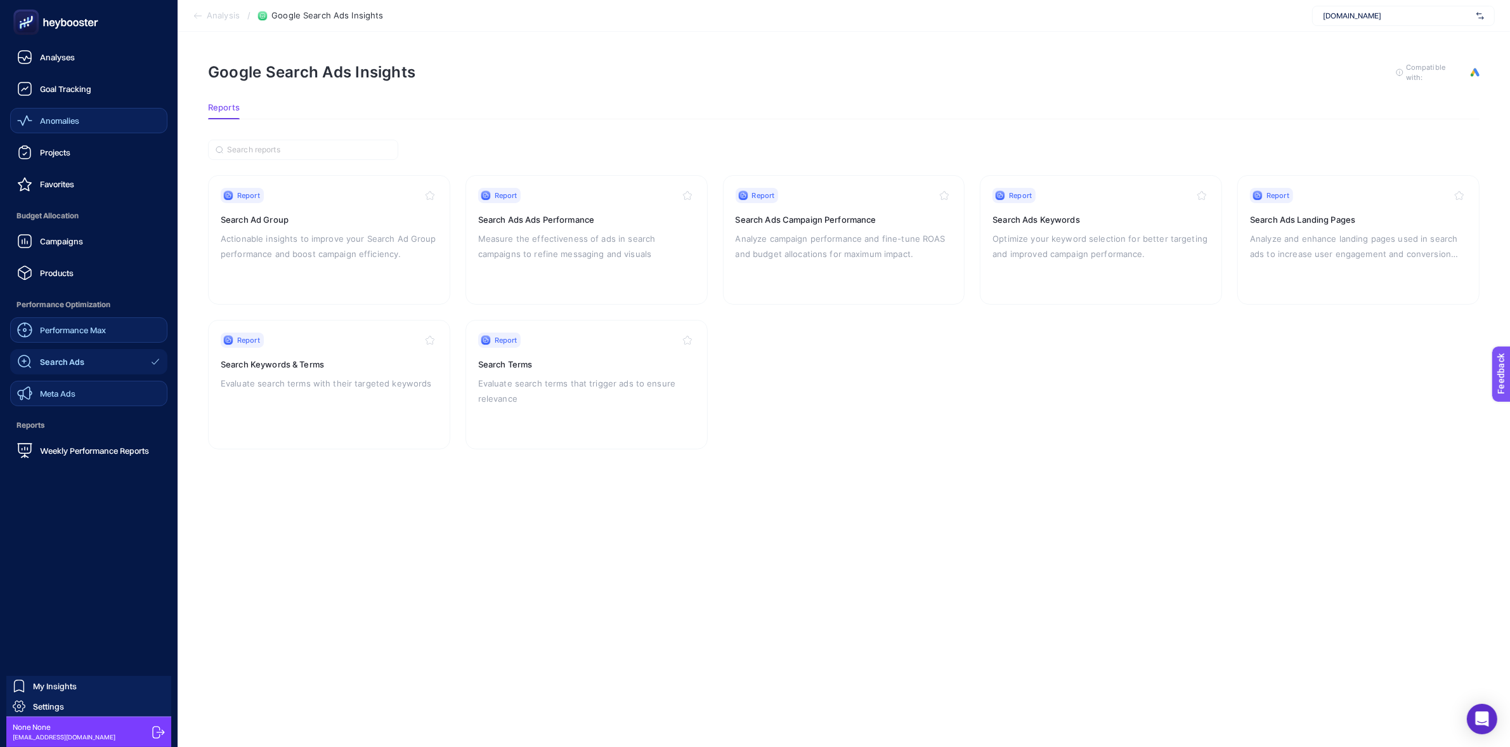
click at [36, 122] on div "Anomalies" at bounding box center [48, 120] width 62 height 15
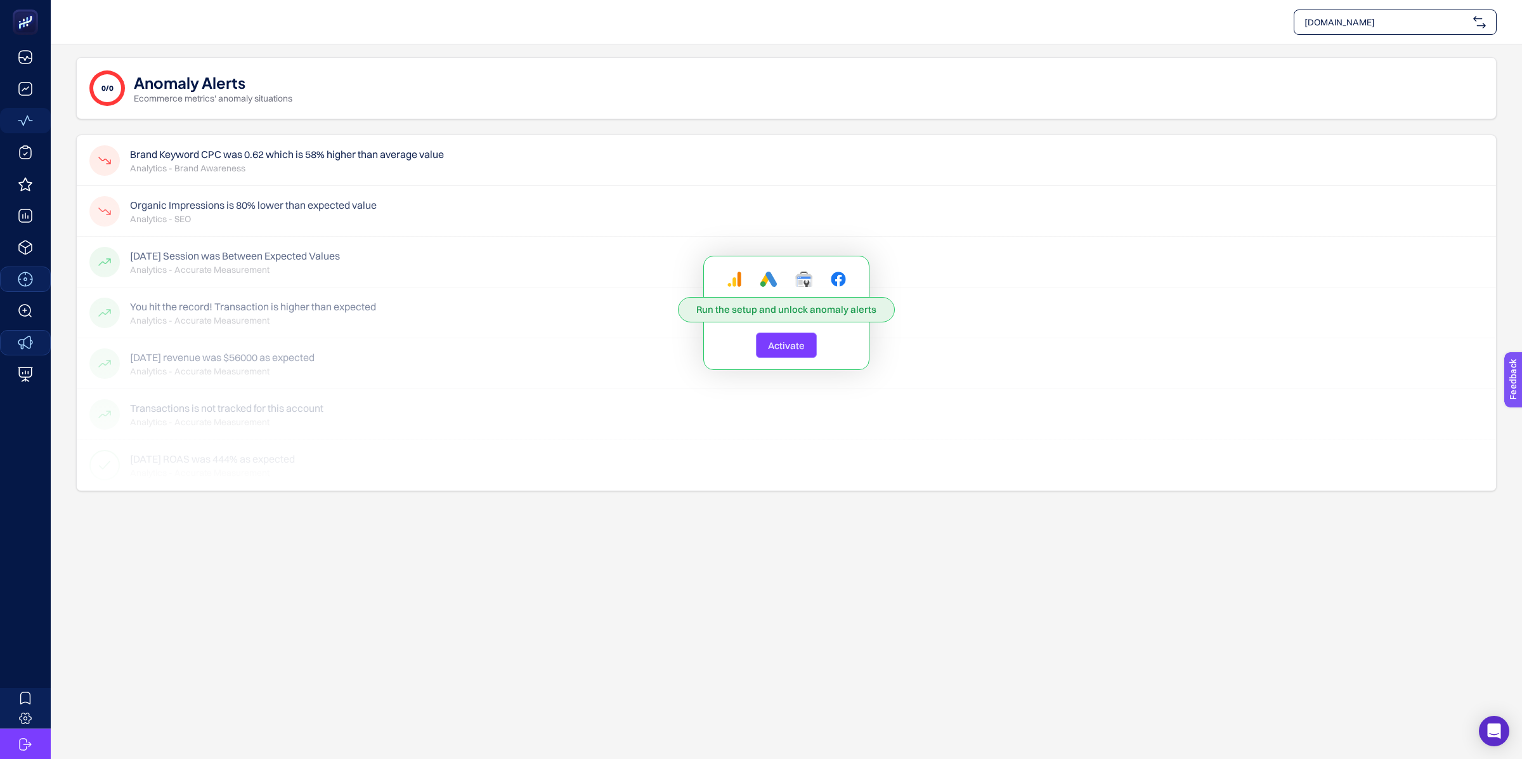
click at [315, 169] on div "Run the setup and unlock anomaly alerts Activate" at bounding box center [786, 312] width 1419 height 355
click at [390, 153] on div "Run the setup and unlock anomaly alerts Activate" at bounding box center [786, 312] width 1419 height 355
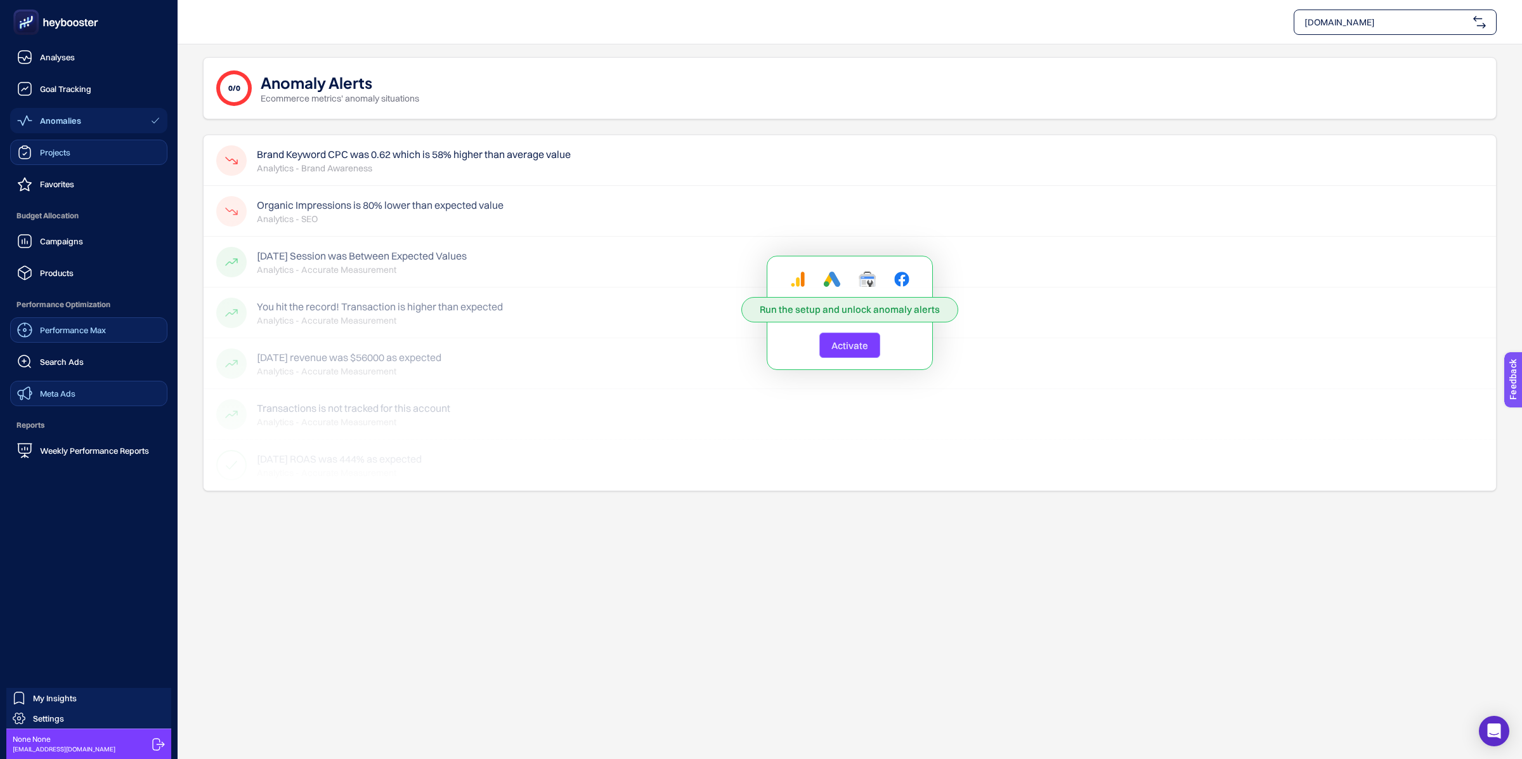
click at [45, 151] on span "Projects" at bounding box center [55, 152] width 30 height 10
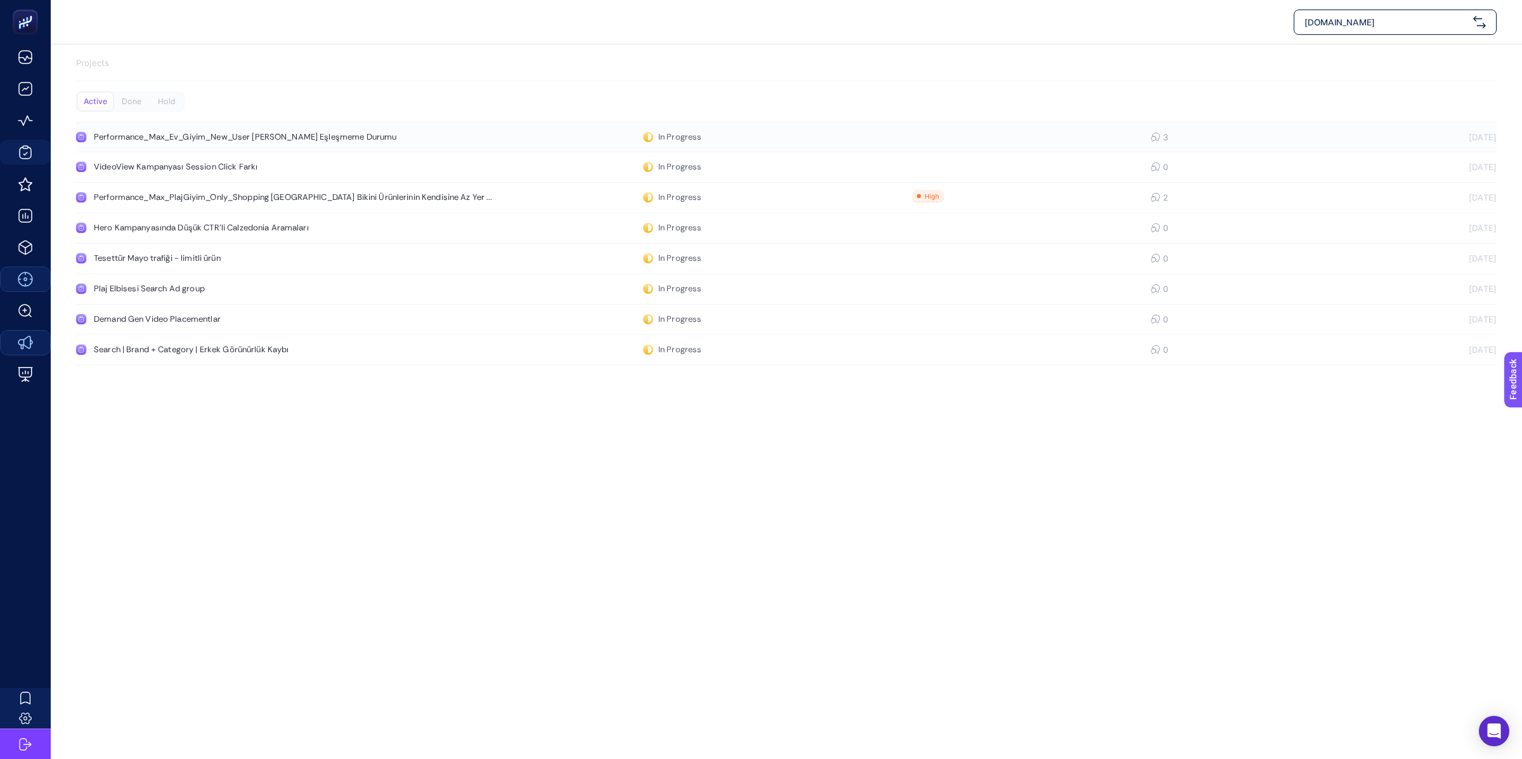
click at [360, 137] on div "Performance_Max_Ev_Giyim_New_User [PERSON_NAME] Eşleşmeme Durumu" at bounding box center [245, 137] width 303 height 10
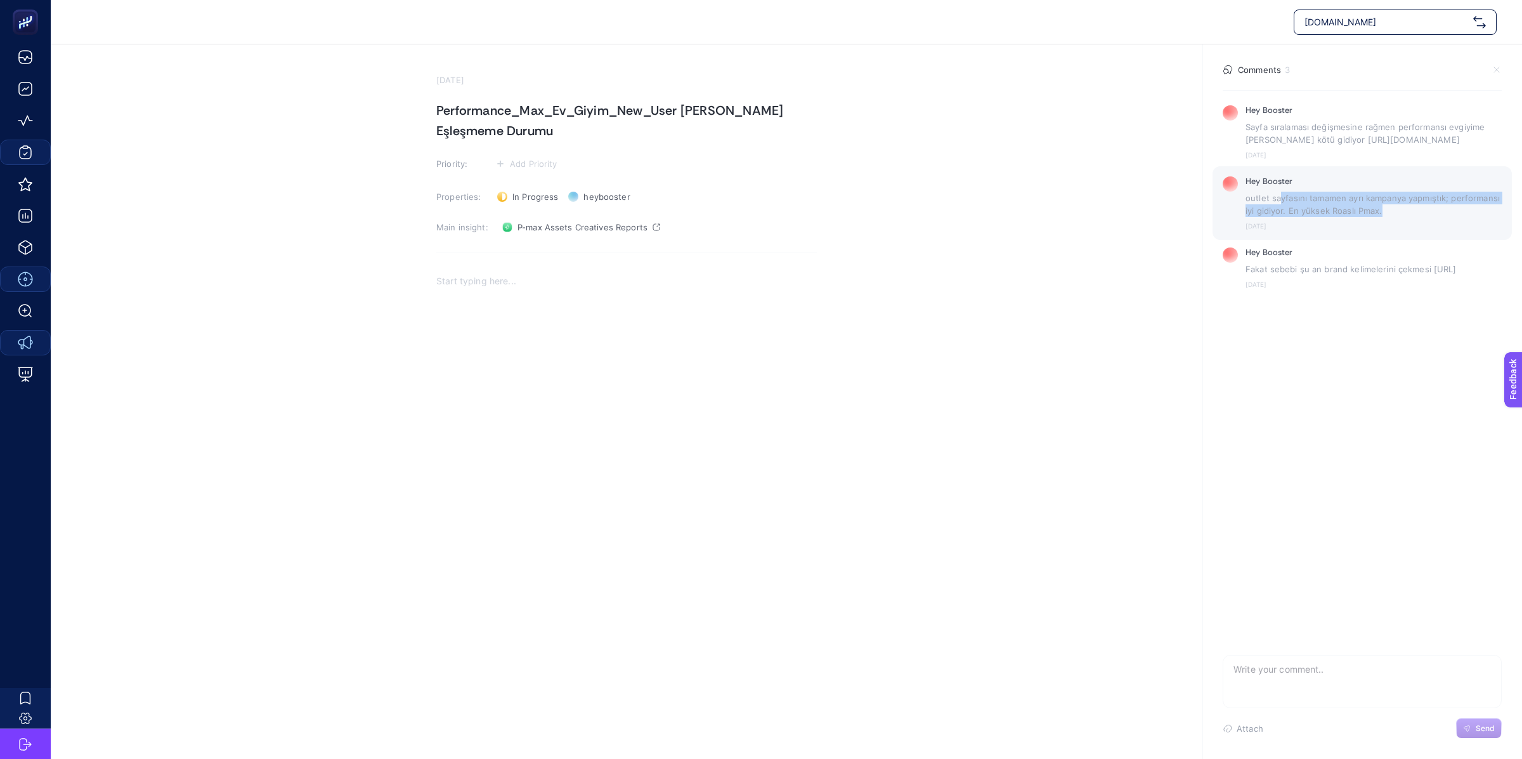
drag, startPoint x: 1279, startPoint y: 218, endPoint x: 1424, endPoint y: 236, distance: 146.4
click at [1424, 217] on p "outlet sayfasını tamamen ayrı kampanya yapmıştık; performansı iyi gidiyor. En y…" at bounding box center [1374, 204] width 256 height 25
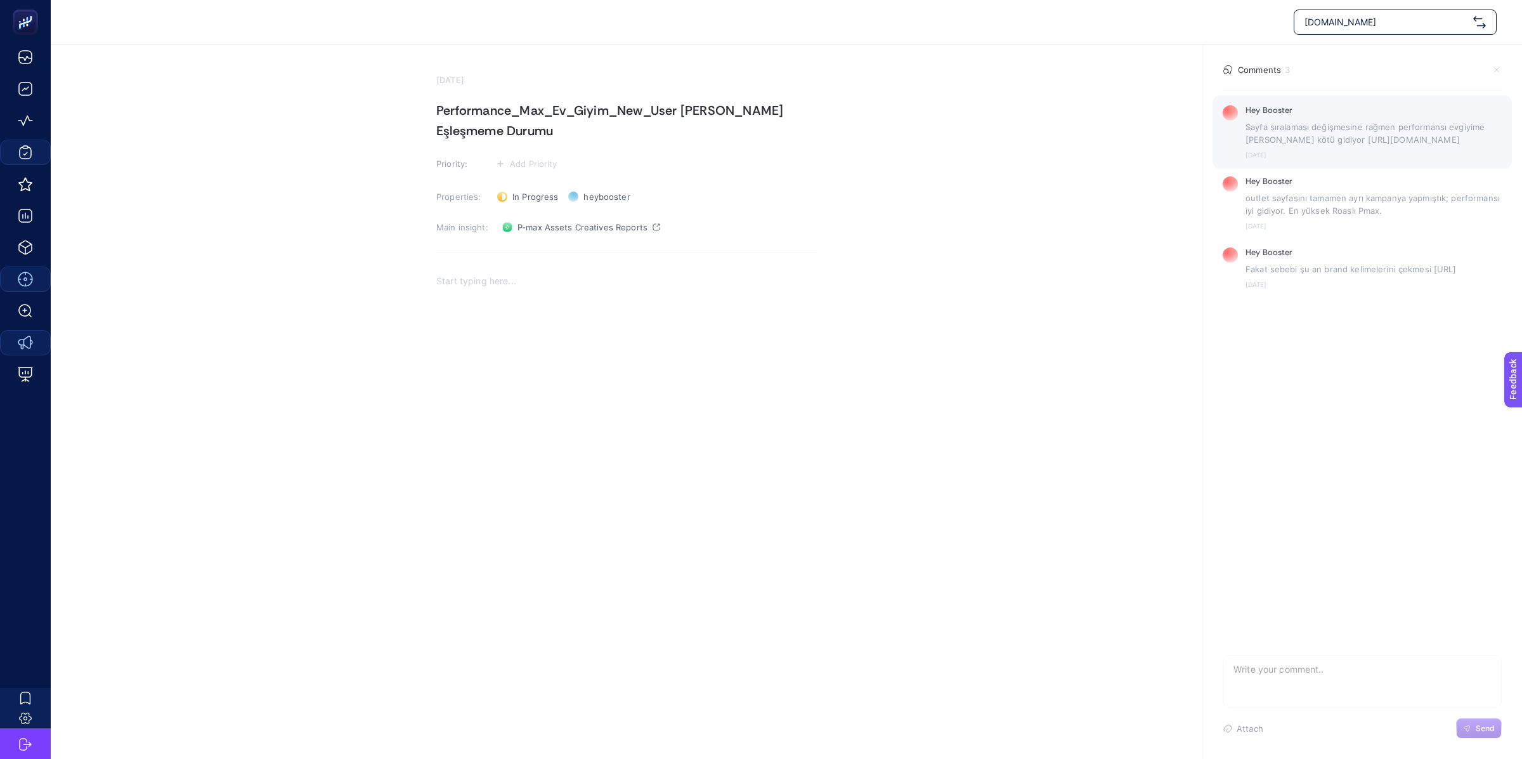
drag, startPoint x: 1279, startPoint y: 153, endPoint x: 1446, endPoint y: 157, distance: 167.5
click at [1446, 146] on p "Sayfa sıralaması değişmesine rağmen performansı evgiyime [PERSON_NAME] kötü gid…" at bounding box center [1374, 133] width 256 height 25
drag, startPoint x: 1272, startPoint y: 163, endPoint x: 1352, endPoint y: 176, distance: 80.9
click at [1352, 159] on div "Hey Booster Sayfa sıralaması değişmesine rağmen performansı evgiyime [PERSON_NA…" at bounding box center [1374, 131] width 256 height 53
click at [1352, 159] on time "[DATE]" at bounding box center [1374, 155] width 256 height 8
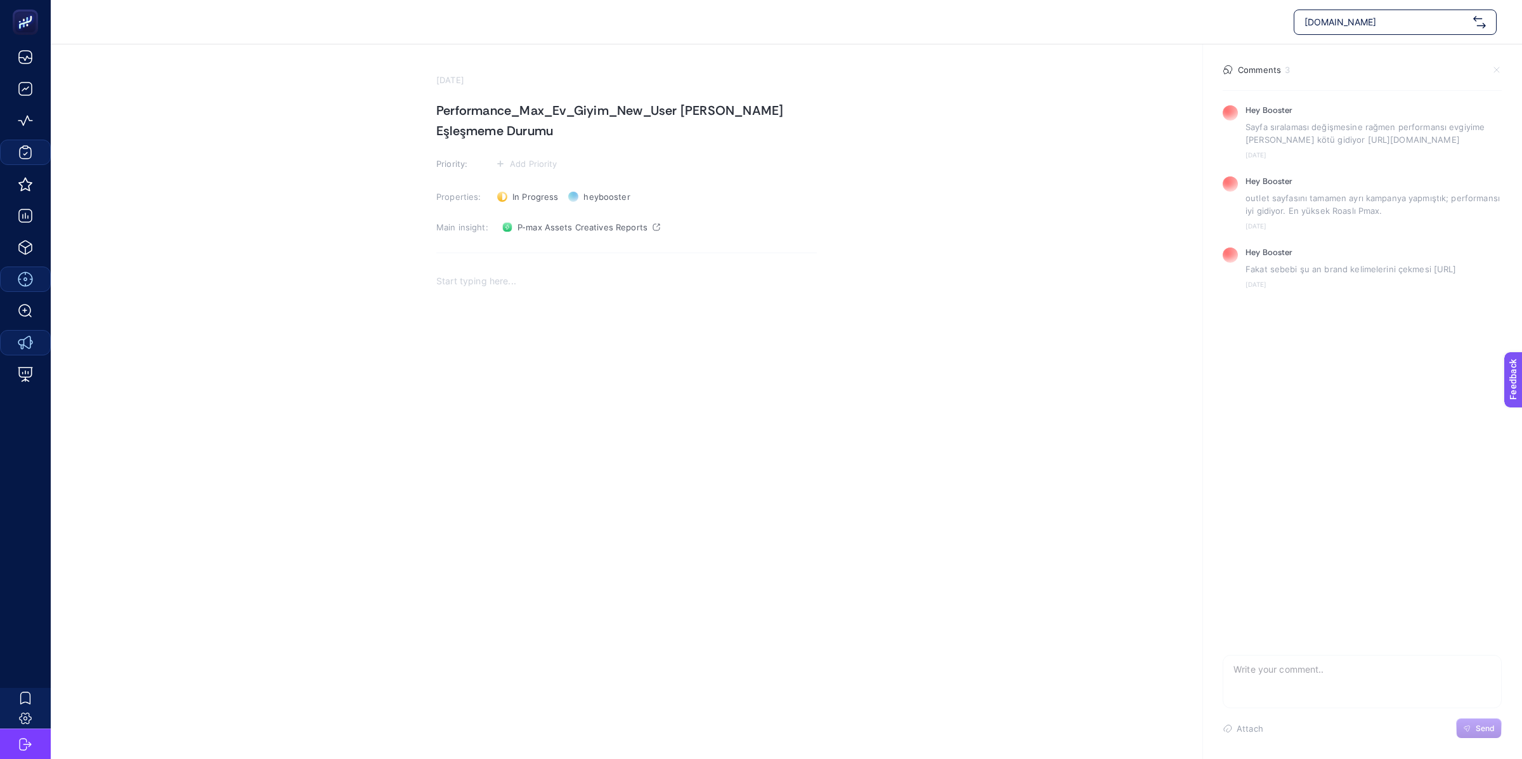
click at [712, 500] on div "Rich Text Editor. Editing area: main" at bounding box center [626, 392] width 381 height 254
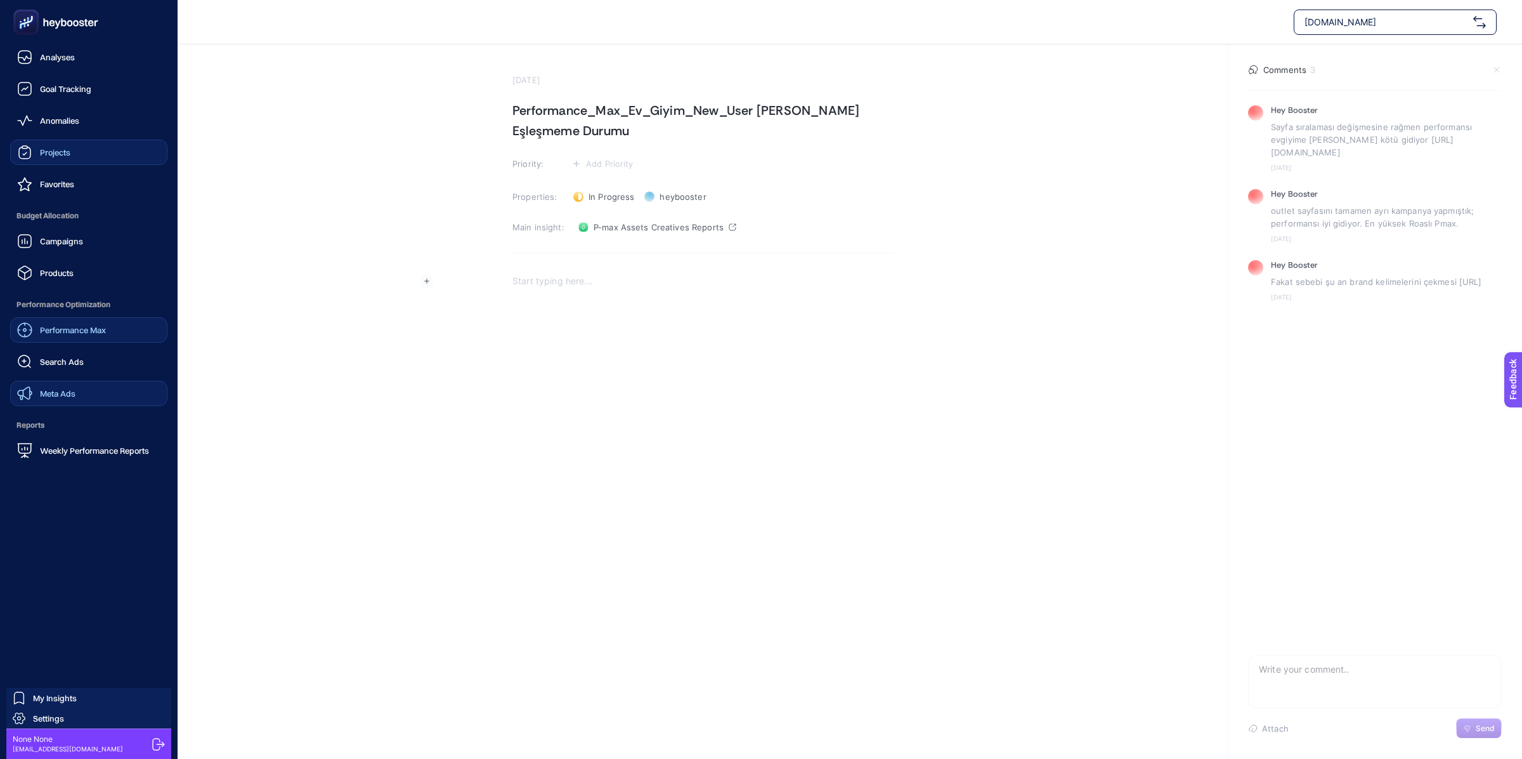
click at [65, 160] on link "Projects" at bounding box center [88, 152] width 157 height 25
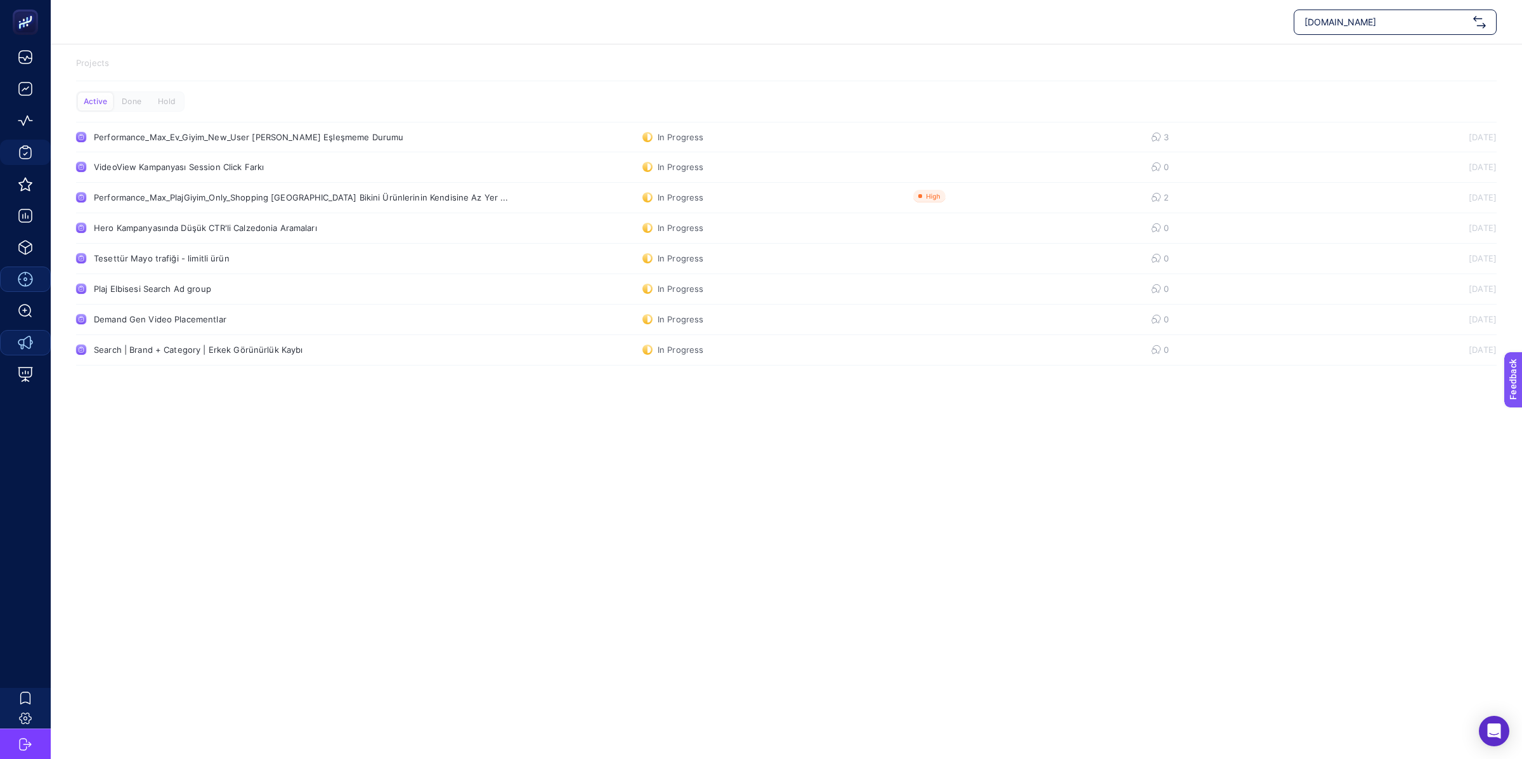
drag, startPoint x: 414, startPoint y: 490, endPoint x: 446, endPoint y: 499, distance: 33.5
click at [419, 495] on div "[DOMAIN_NAME] Projects Active Done Hold Performance_Max_Ev_Giyim_New_User Görse…" at bounding box center [761, 379] width 1522 height 759
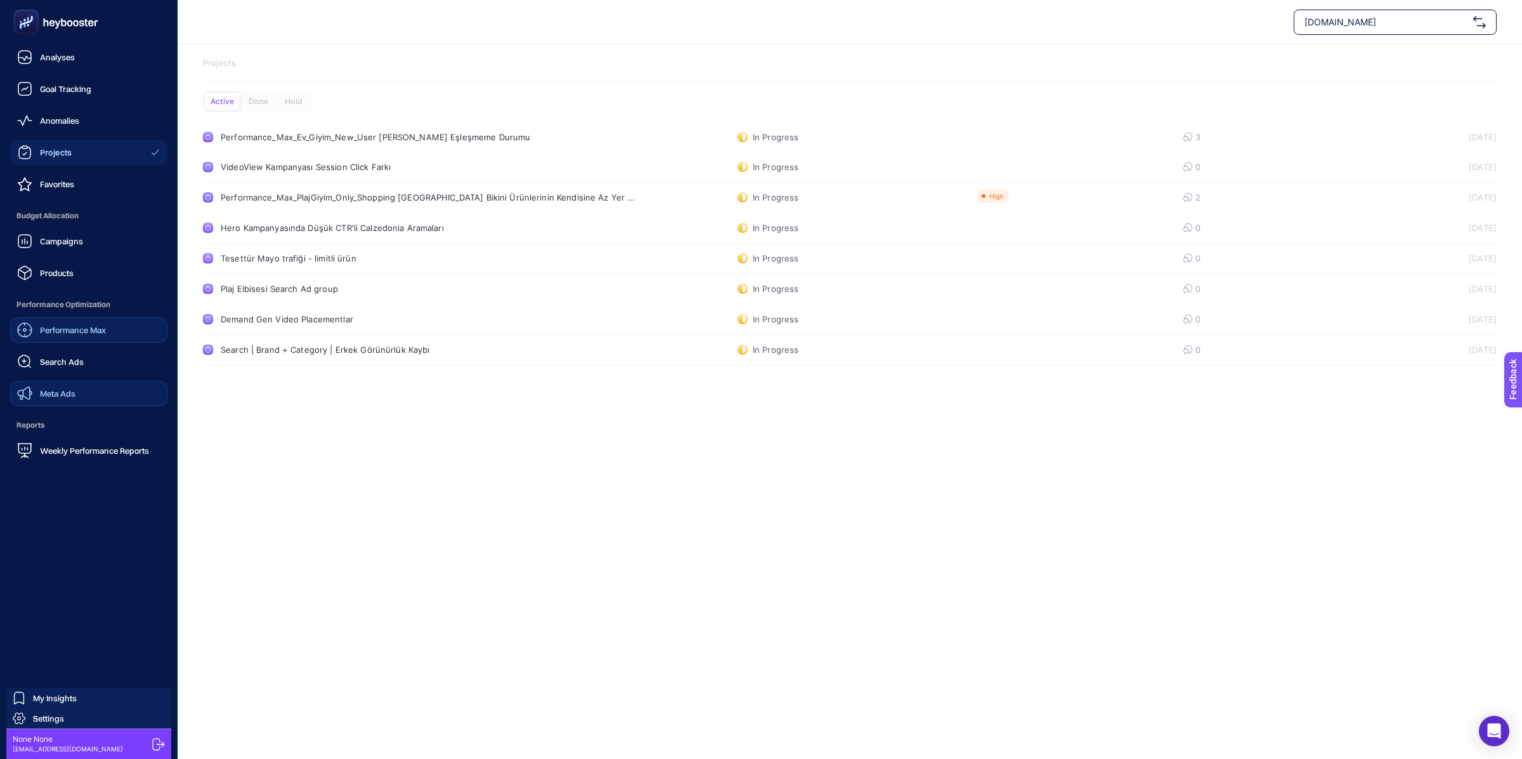
click at [19, 23] on rect at bounding box center [26, 22] width 21 height 21
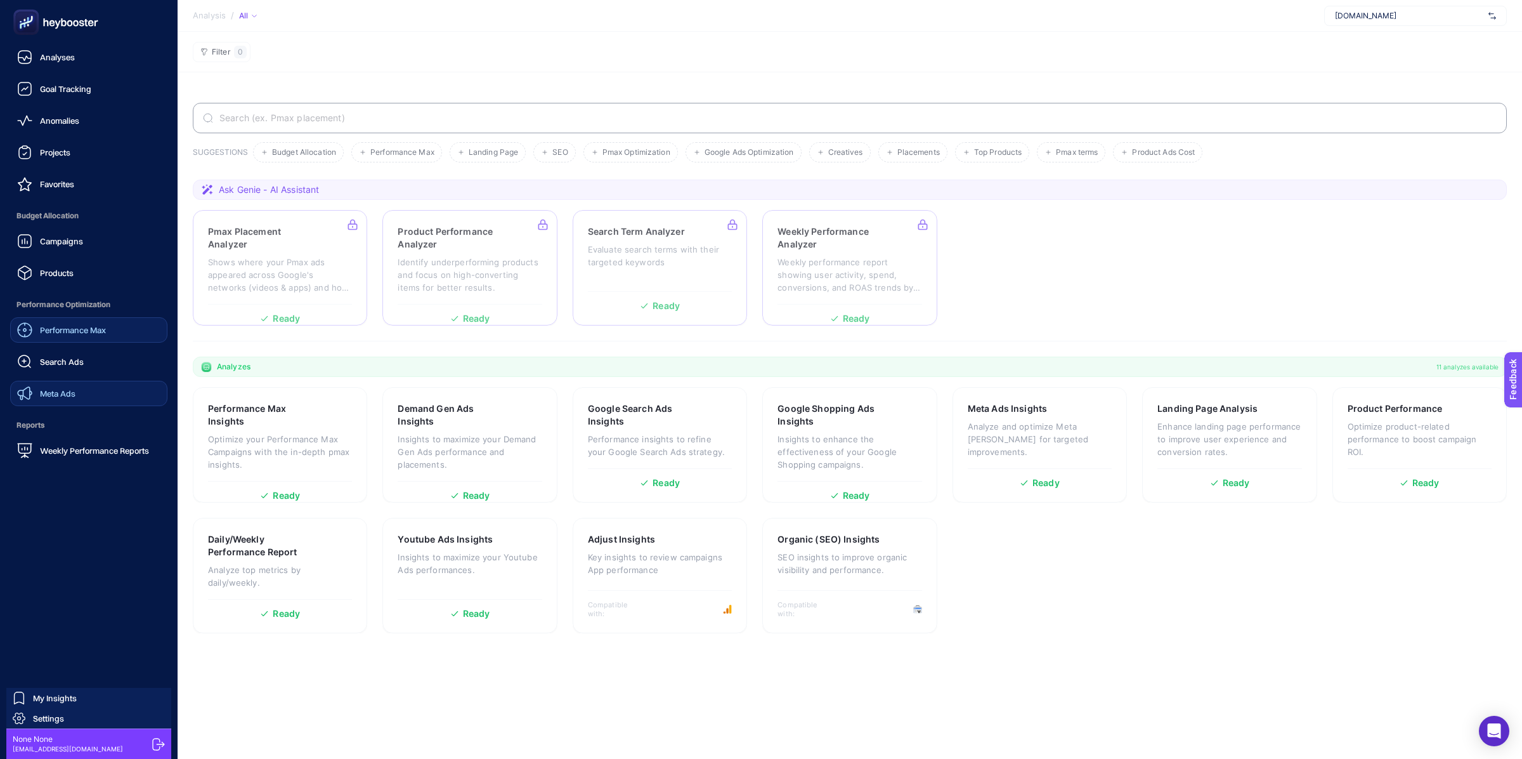
click at [61, 330] on span "Performance Max" at bounding box center [73, 330] width 66 height 10
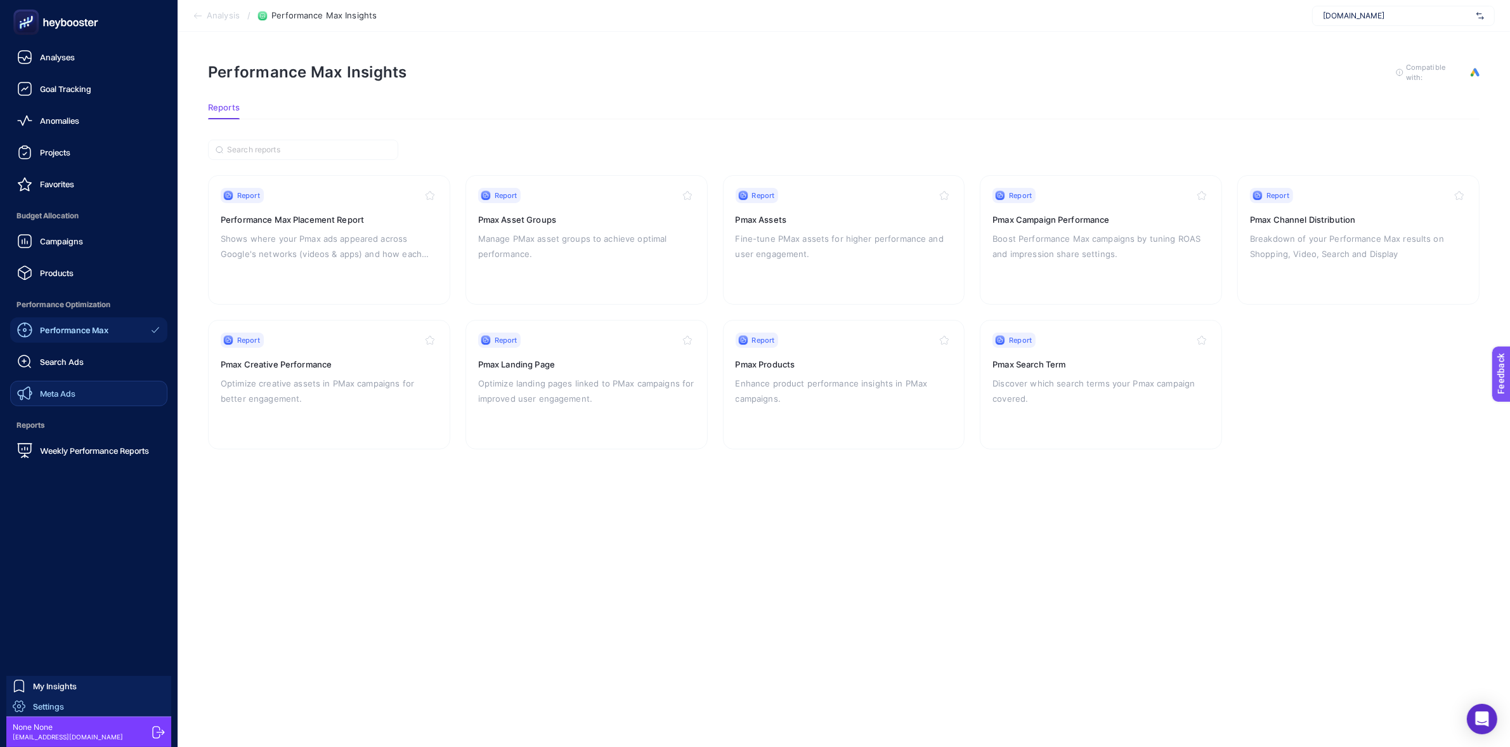
click at [22, 700] on icon at bounding box center [19, 706] width 13 height 13
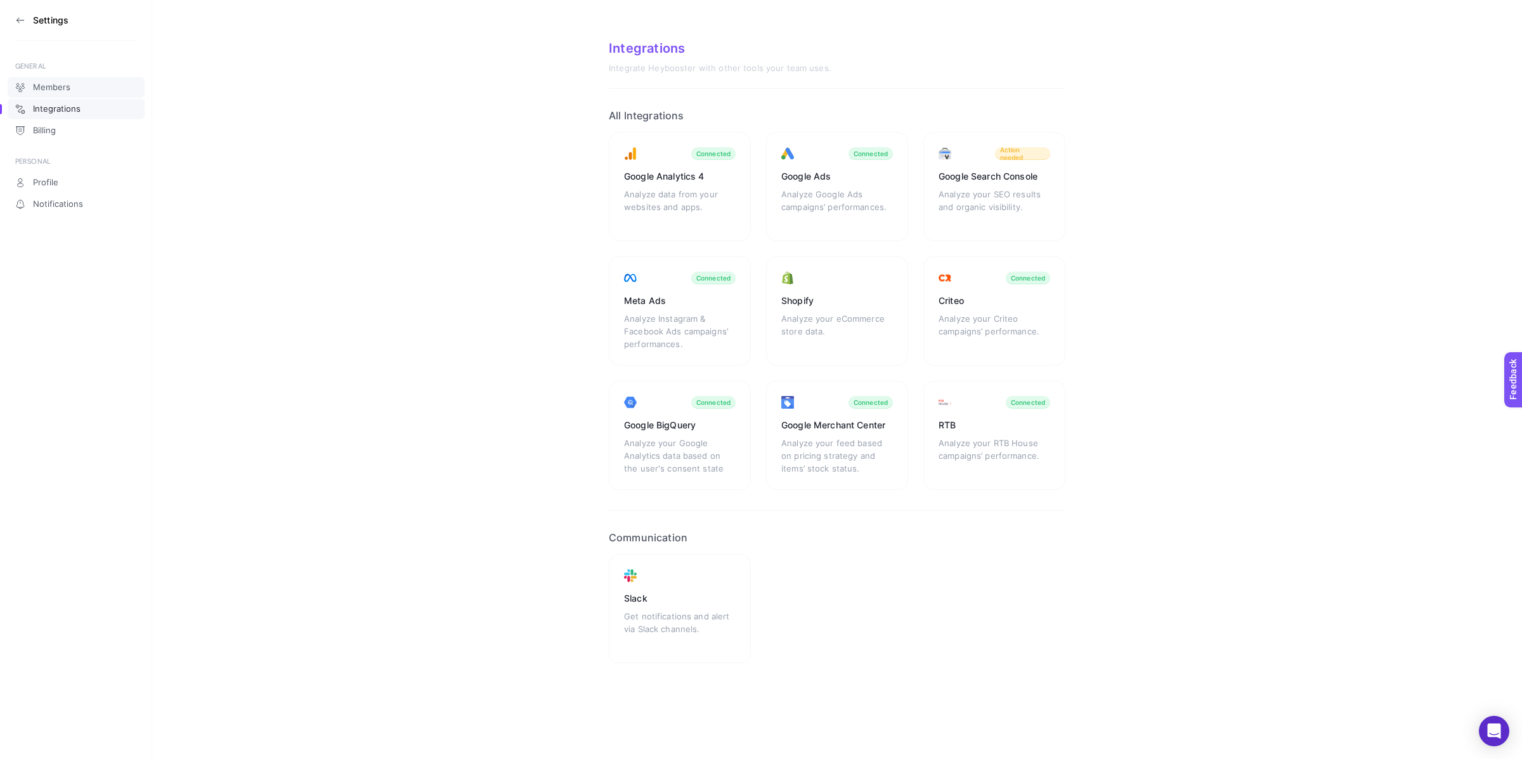
click at [68, 86] on span "Members" at bounding box center [51, 87] width 37 height 10
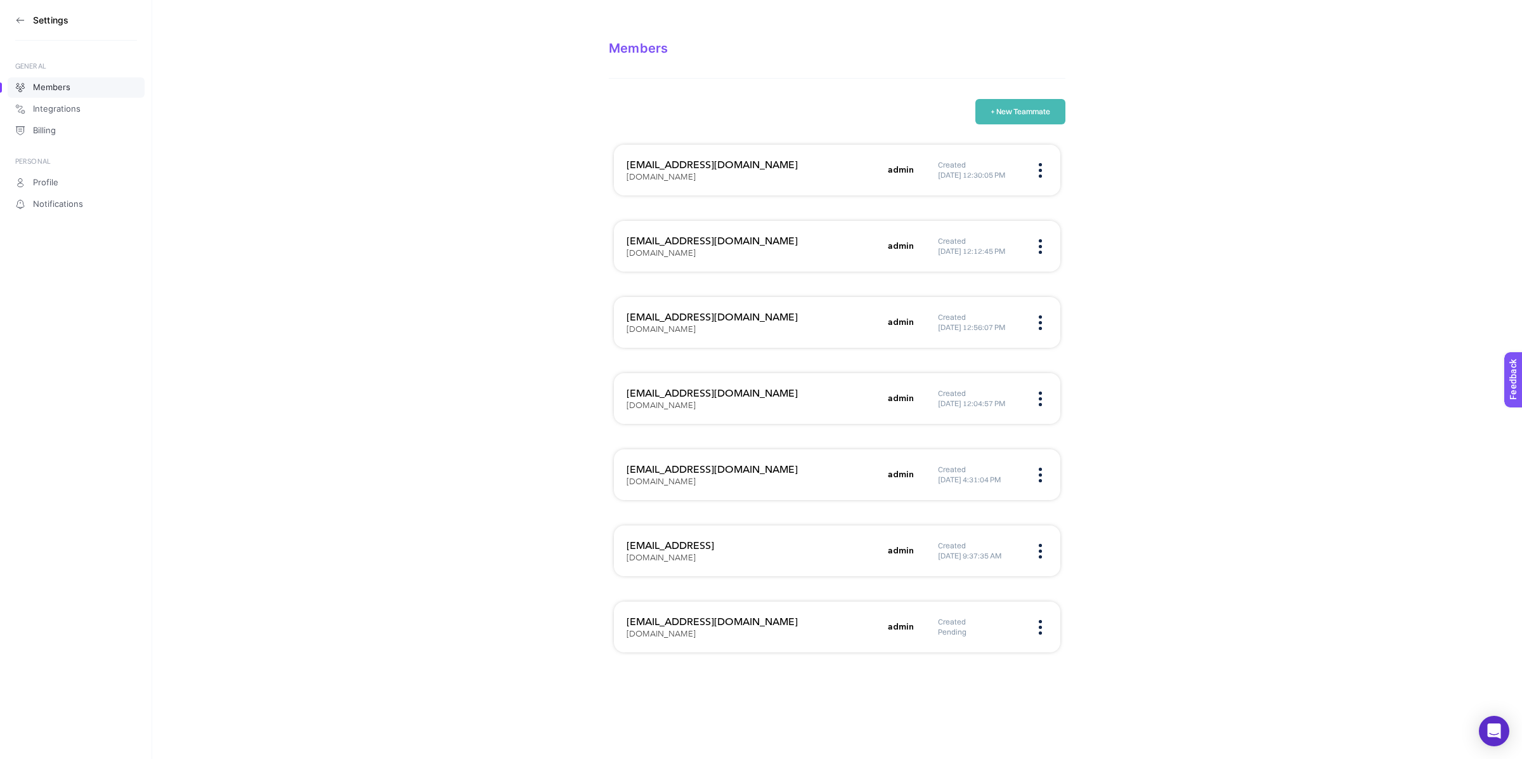
click at [1028, 115] on button "+ New Teammate" at bounding box center [1020, 111] width 90 height 25
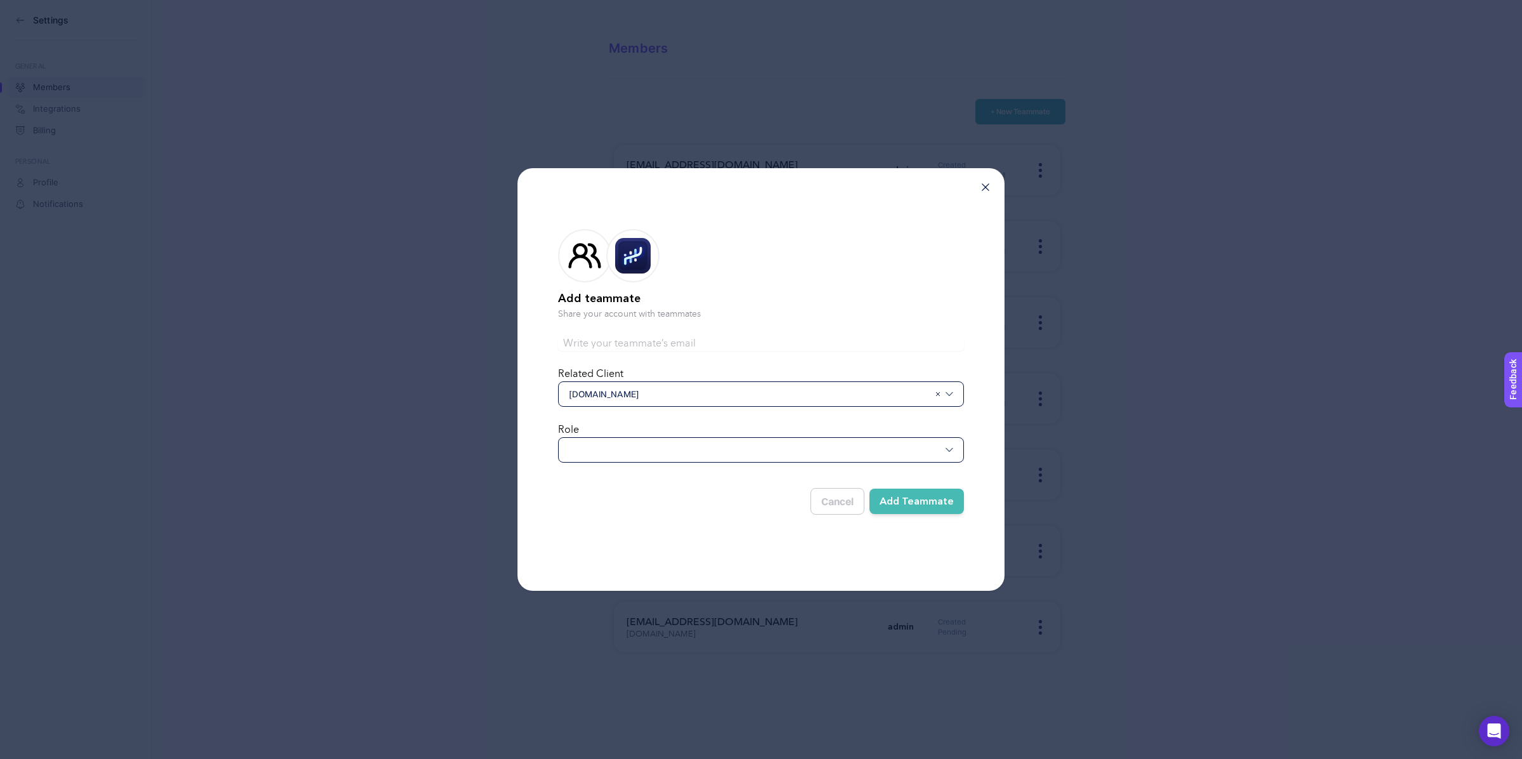
click at [677, 393] on span "[DOMAIN_NAME]" at bounding box center [749, 394] width 360 height 13
click at [650, 447] on div at bounding box center [761, 449] width 406 height 25
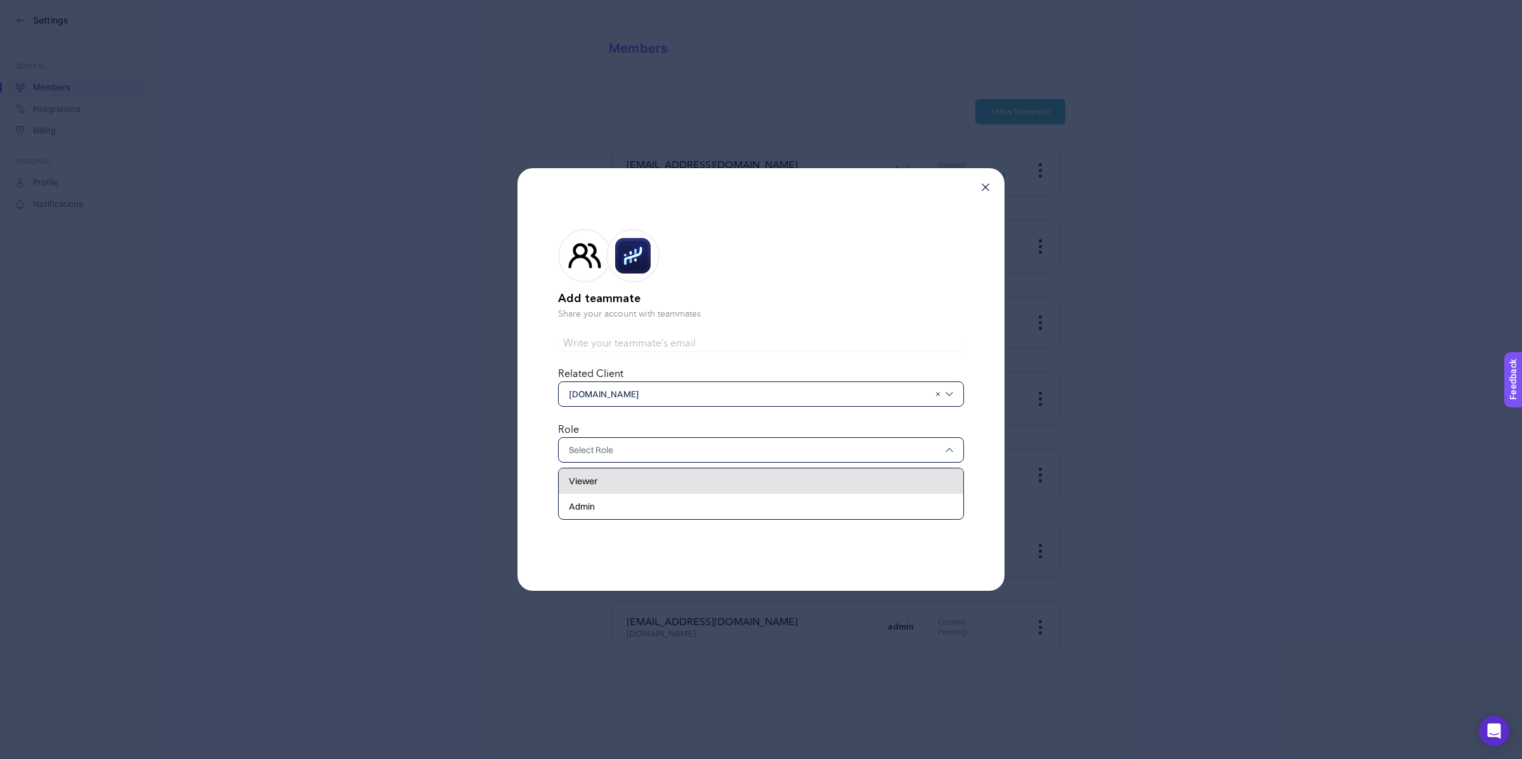
click at [603, 493] on div "Viewer" at bounding box center [761, 505] width 405 height 25
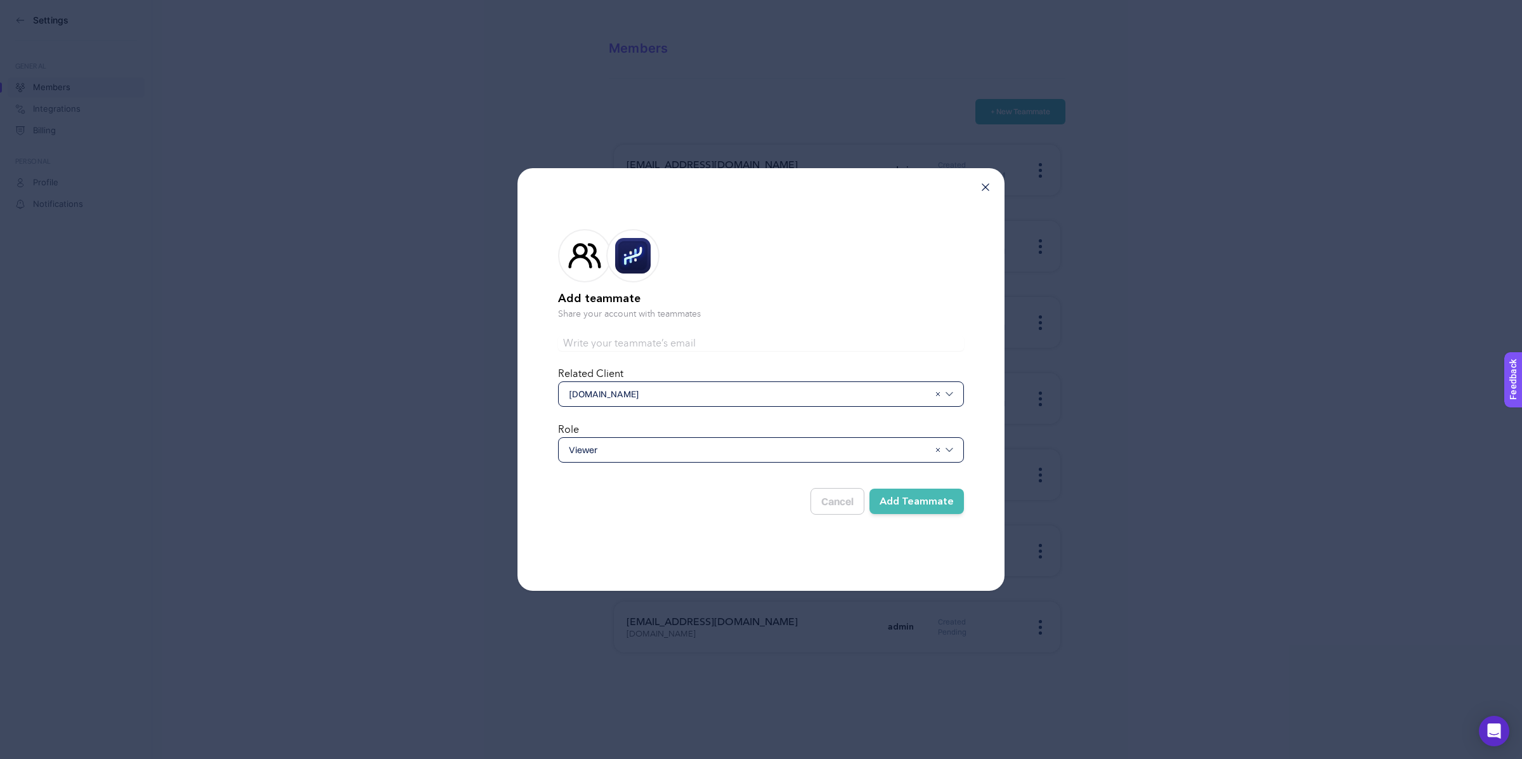
click at [644, 342] on input "text" at bounding box center [761, 343] width 406 height 15
type input "[EMAIL_ADDRESS][DOMAIN_NAME]"
click at [934, 496] on button "Add Teammate" at bounding box center [917, 500] width 95 height 25
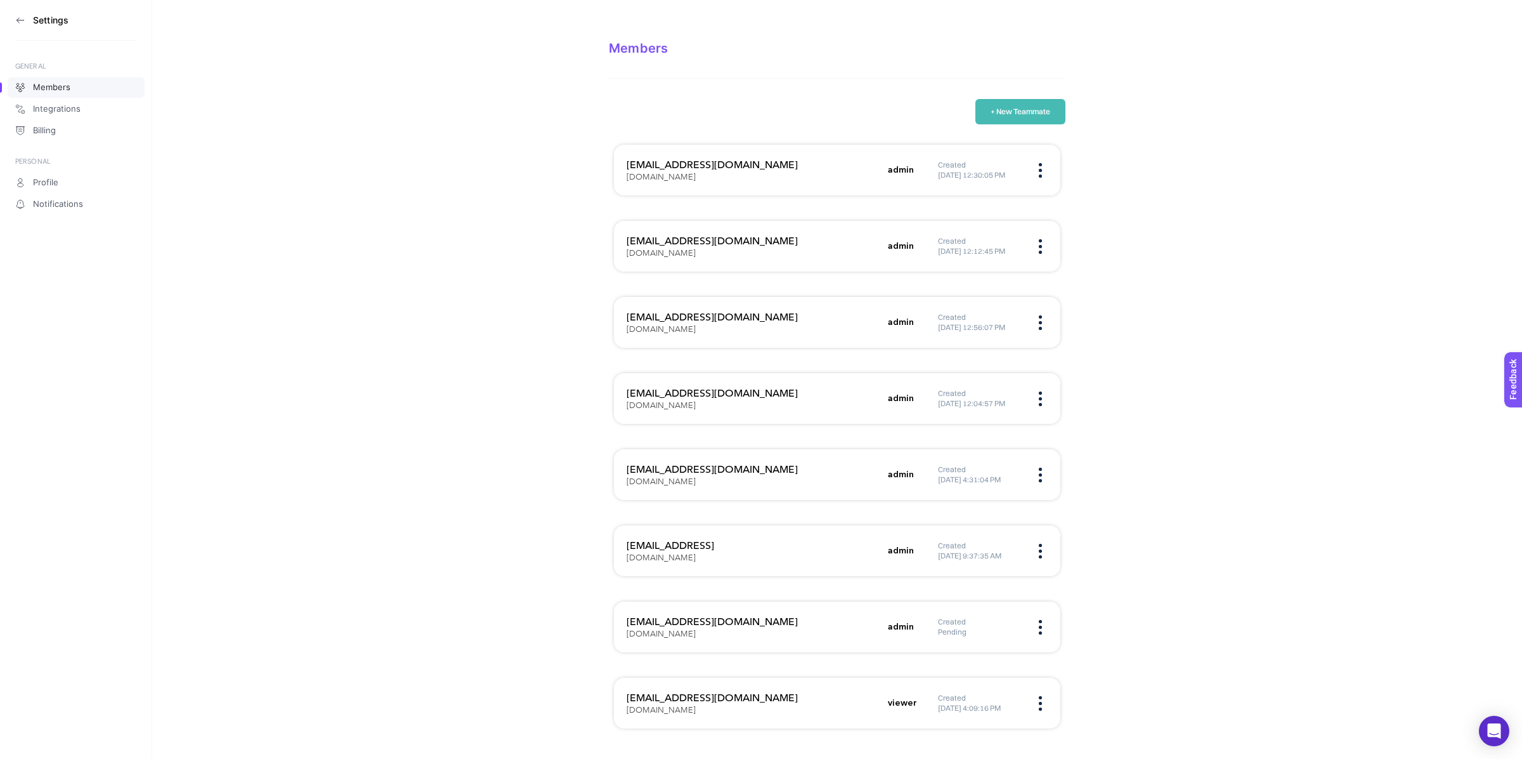
click at [1039, 319] on img at bounding box center [1040, 322] width 3 height 15
click at [975, 363] on span "Remove" at bounding box center [968, 362] width 101 height 28
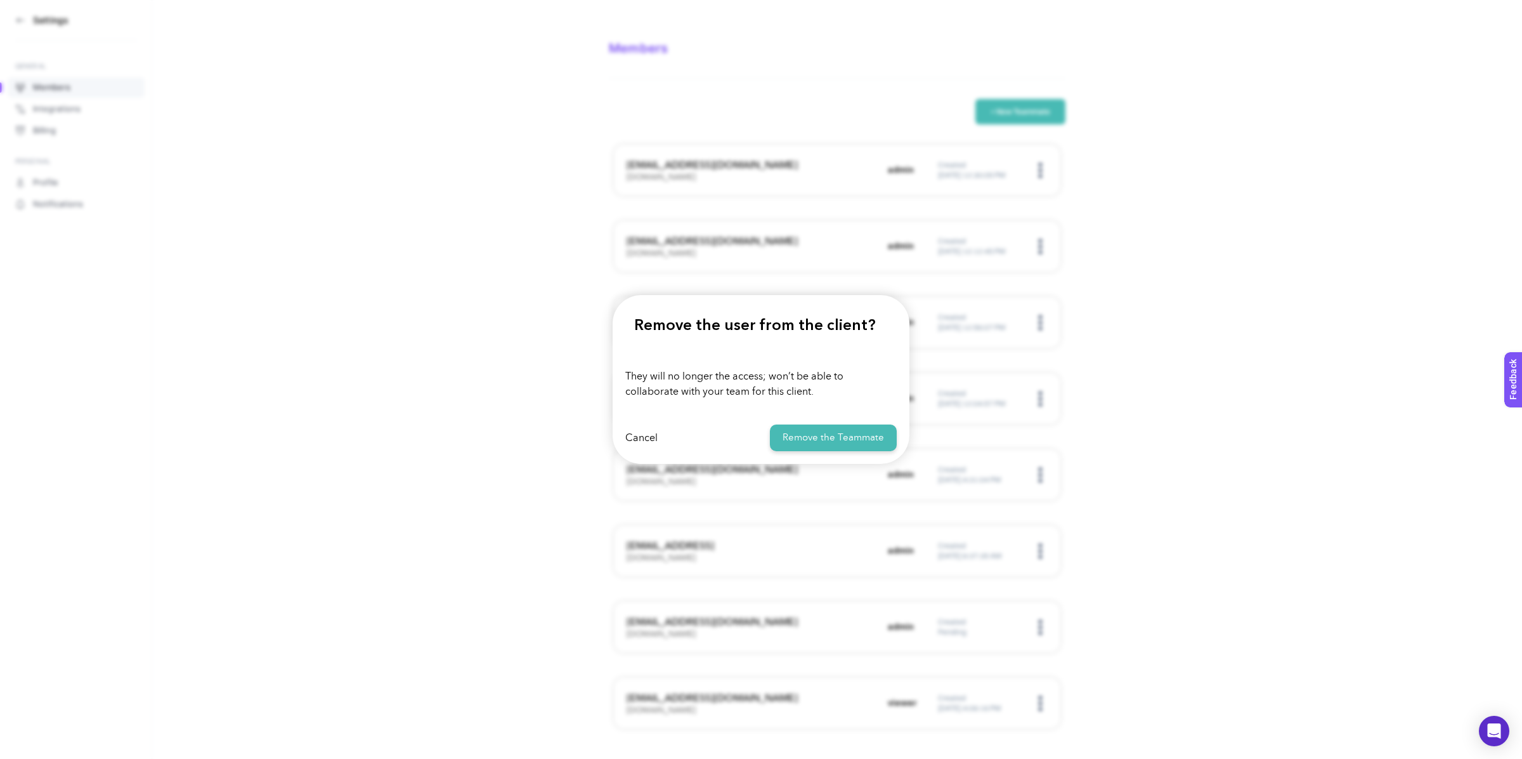
click at [617, 436] on div "Cancel Remove the Teammate" at bounding box center [761, 438] width 297 height 53
click at [630, 436] on button "Cancel" at bounding box center [641, 438] width 32 height 10
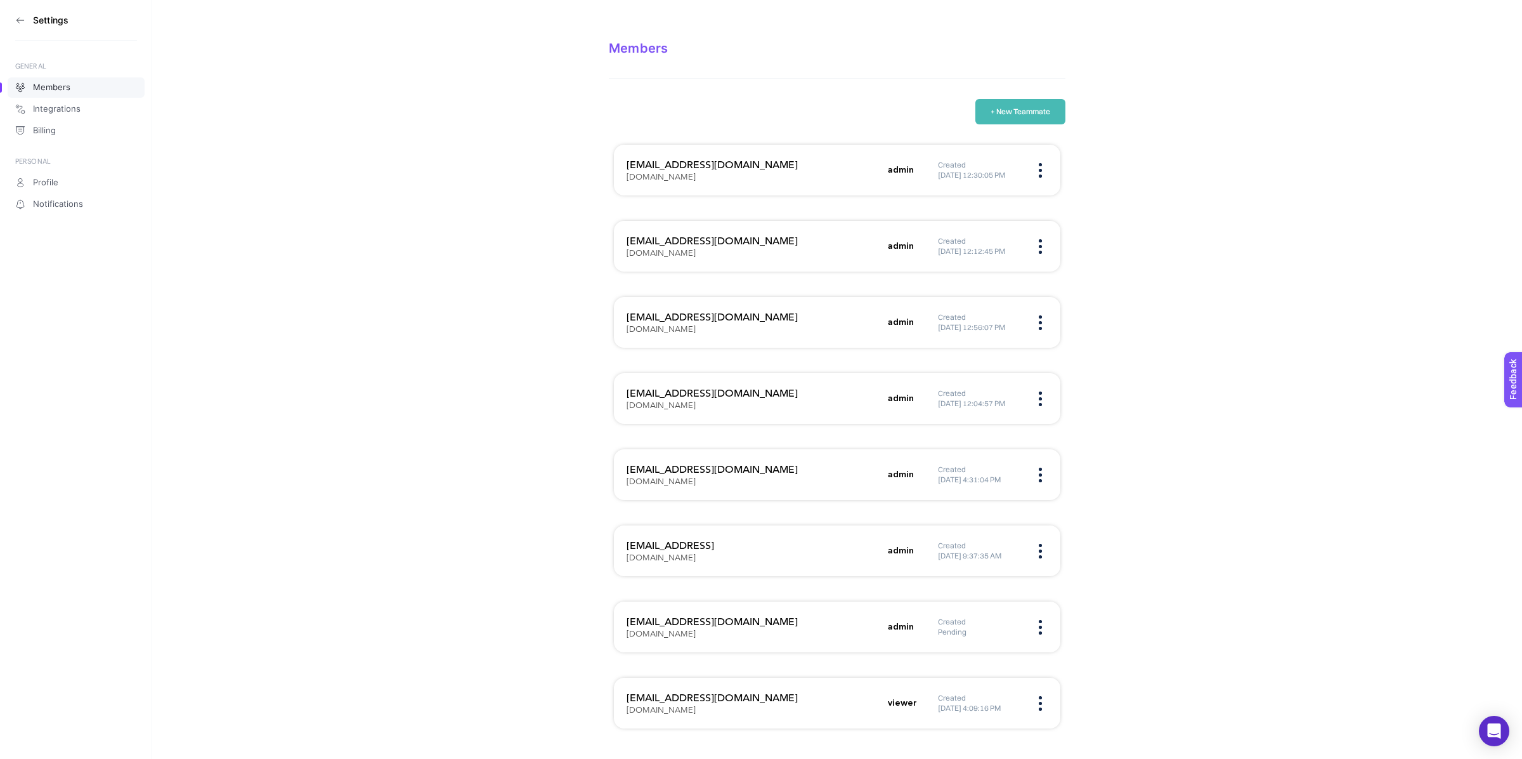
click at [521, 393] on section "Members + New Teammate [EMAIL_ADDRESS][DOMAIN_NAME] [DOMAIN_NAME] admin Created…" at bounding box center [837, 374] width 1370 height 748
click at [993, 111] on button "+ New Teammate" at bounding box center [1020, 111] width 90 height 25
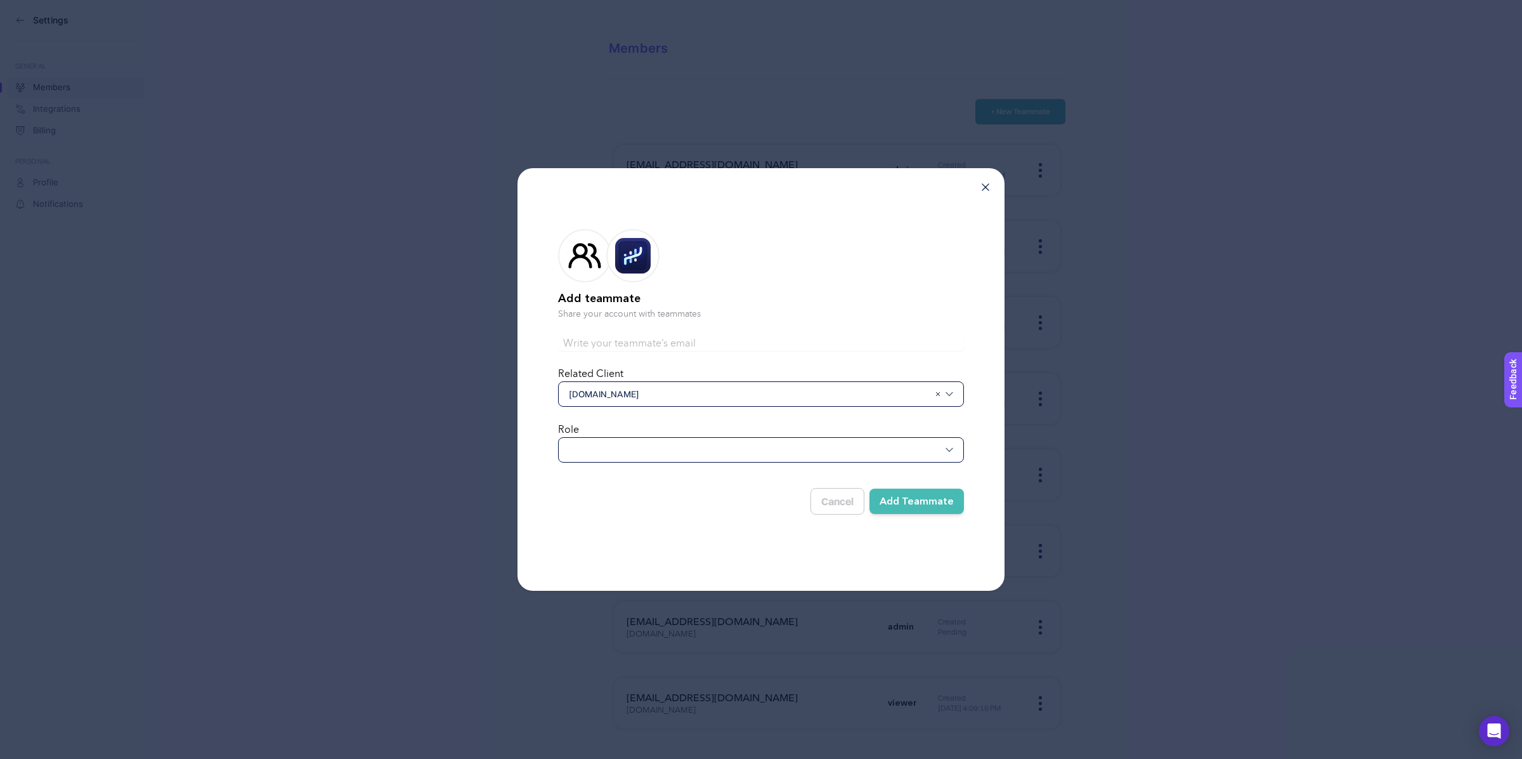
click at [820, 502] on button "Cancel" at bounding box center [838, 501] width 54 height 27
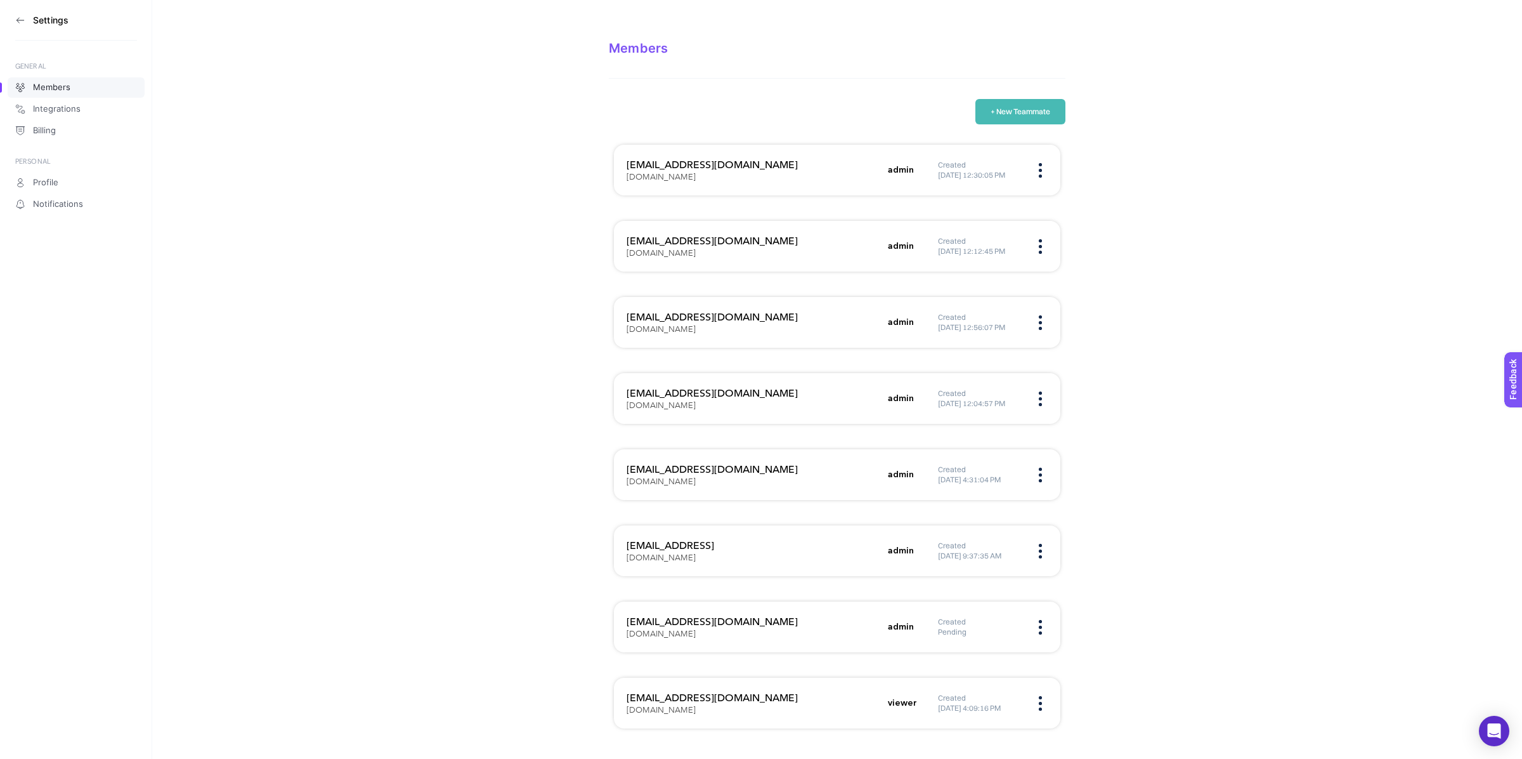
click at [443, 260] on section "Members + New Teammate [EMAIL_ADDRESS][DOMAIN_NAME] [DOMAIN_NAME] admin Created…" at bounding box center [837, 374] width 1370 height 748
click at [14, 16] on aside "Settings GENERAL Members Integrations Billing PERSONAL Profile Notifications" at bounding box center [76, 379] width 152 height 759
click at [15, 16] on icon at bounding box center [20, 20] width 10 height 10
